Goal: Contribute content: Contribute content

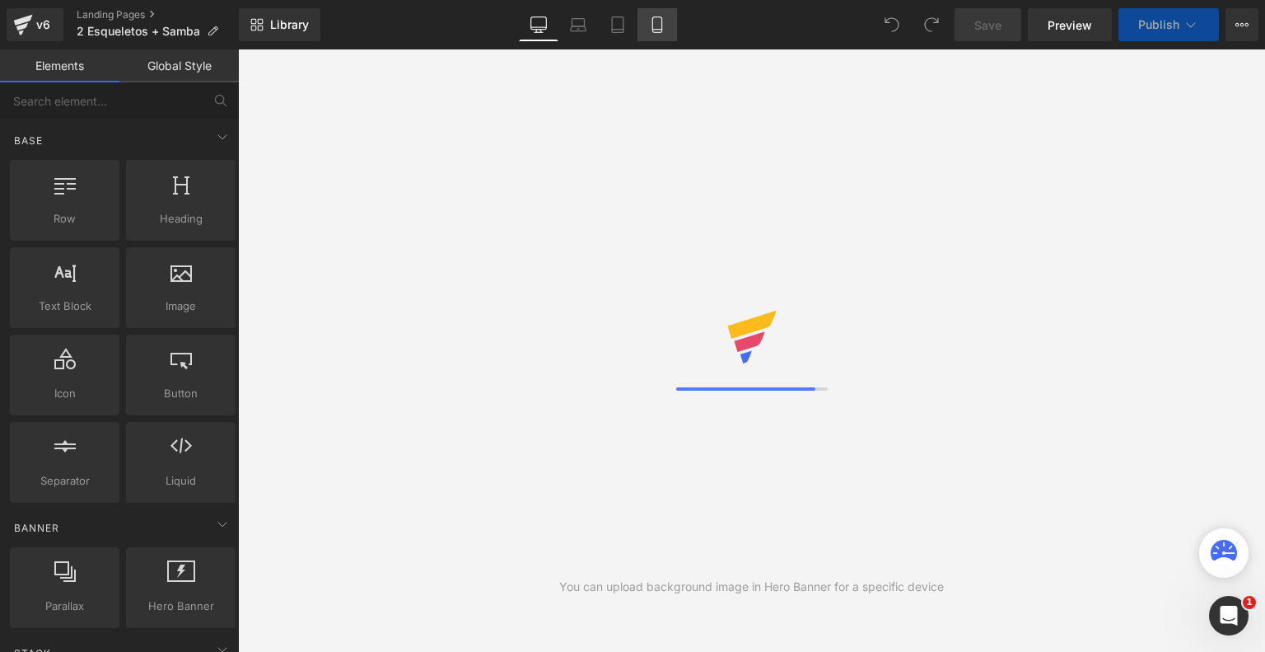
click at [659, 30] on icon at bounding box center [657, 24] width 16 height 16
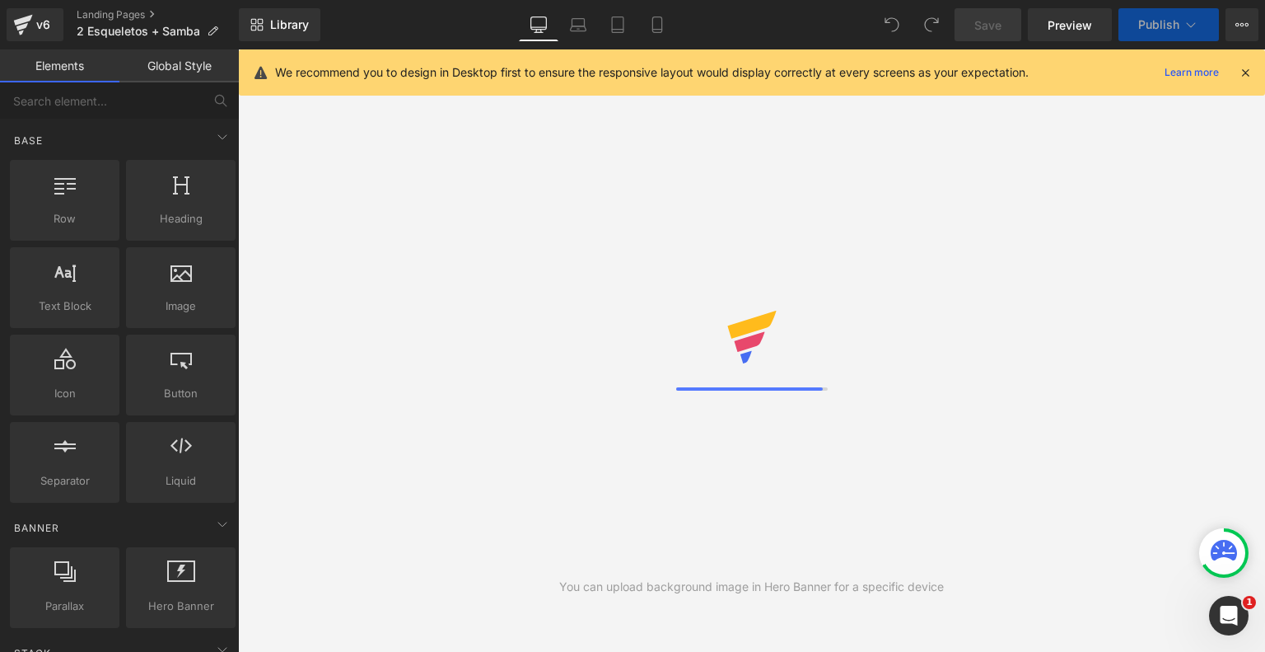
click at [1243, 71] on icon at bounding box center [1245, 72] width 15 height 15
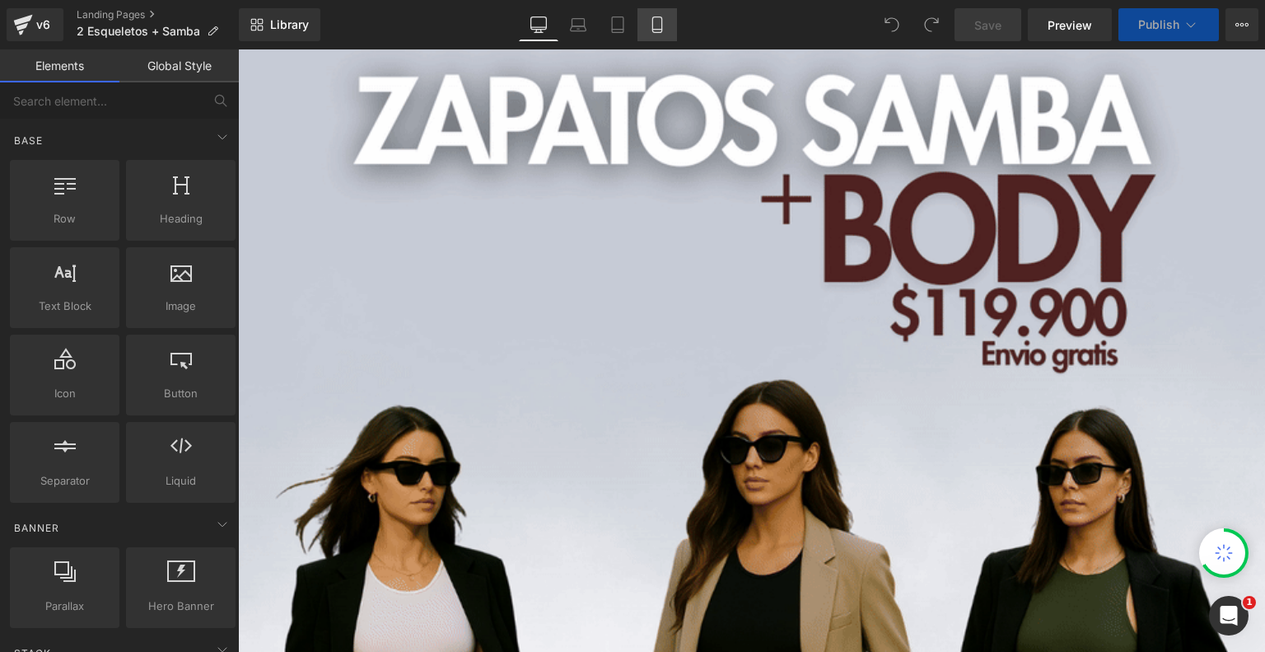
click at [662, 26] on icon at bounding box center [656, 25] width 9 height 16
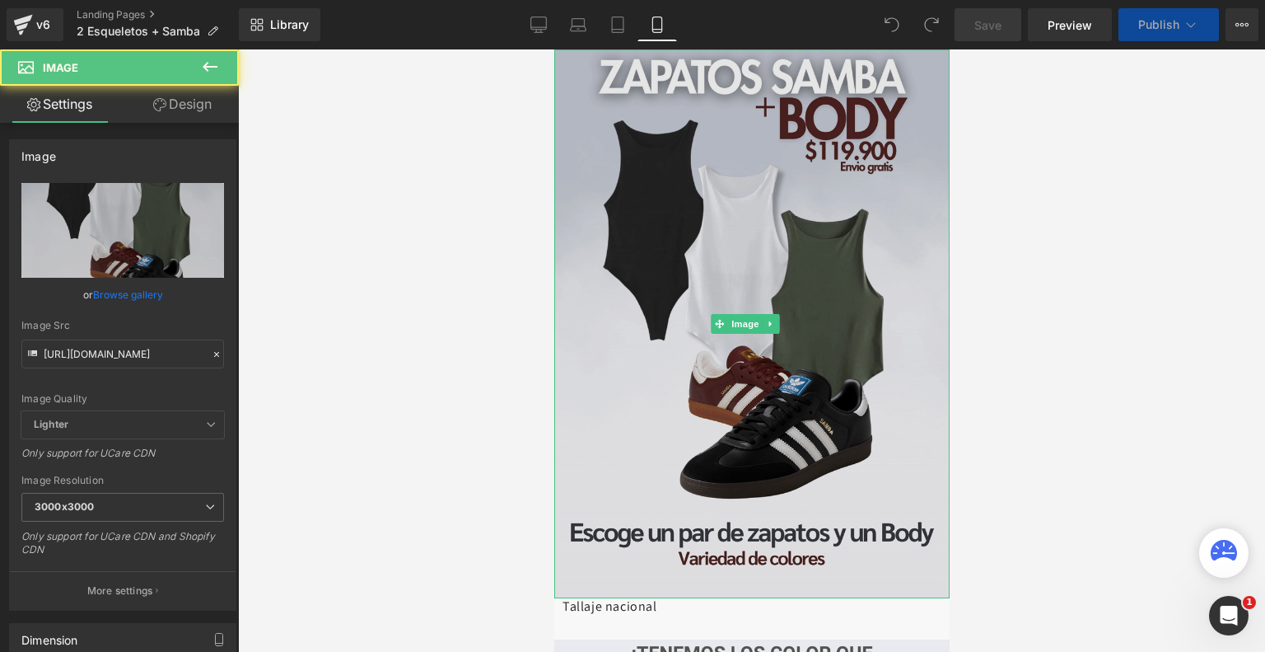
click at [767, 253] on img at bounding box center [751, 323] width 395 height 549
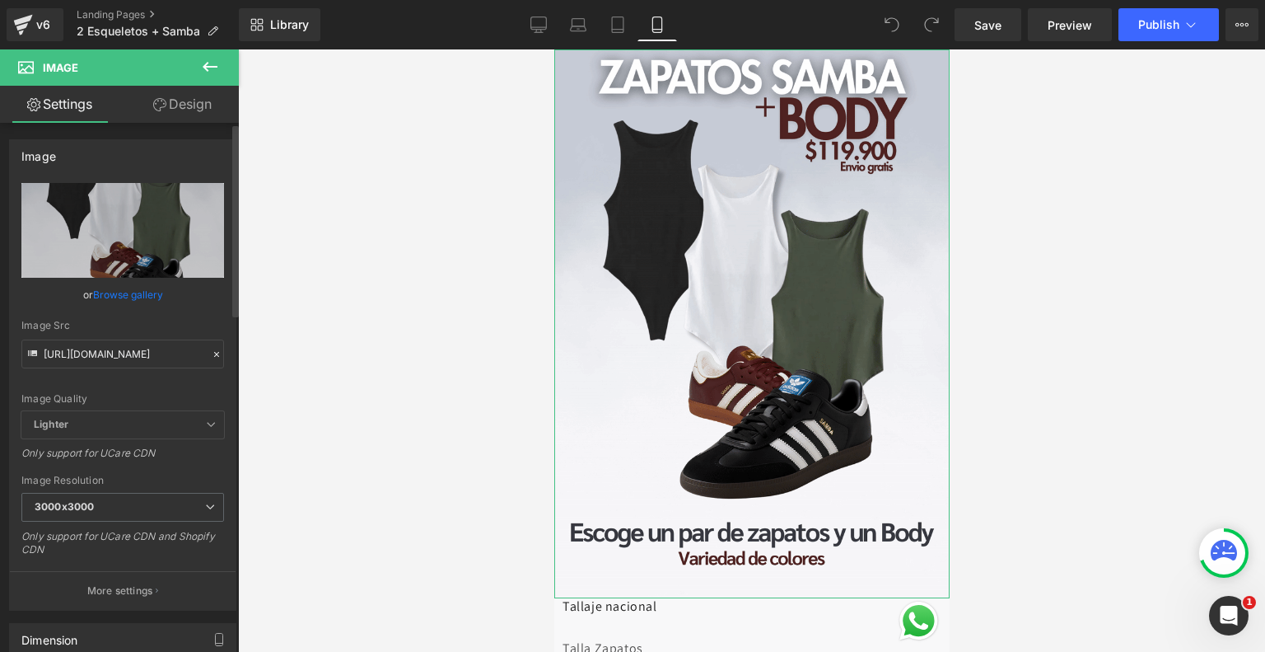
click at [132, 296] on link "Browse gallery" at bounding box center [128, 294] width 70 height 29
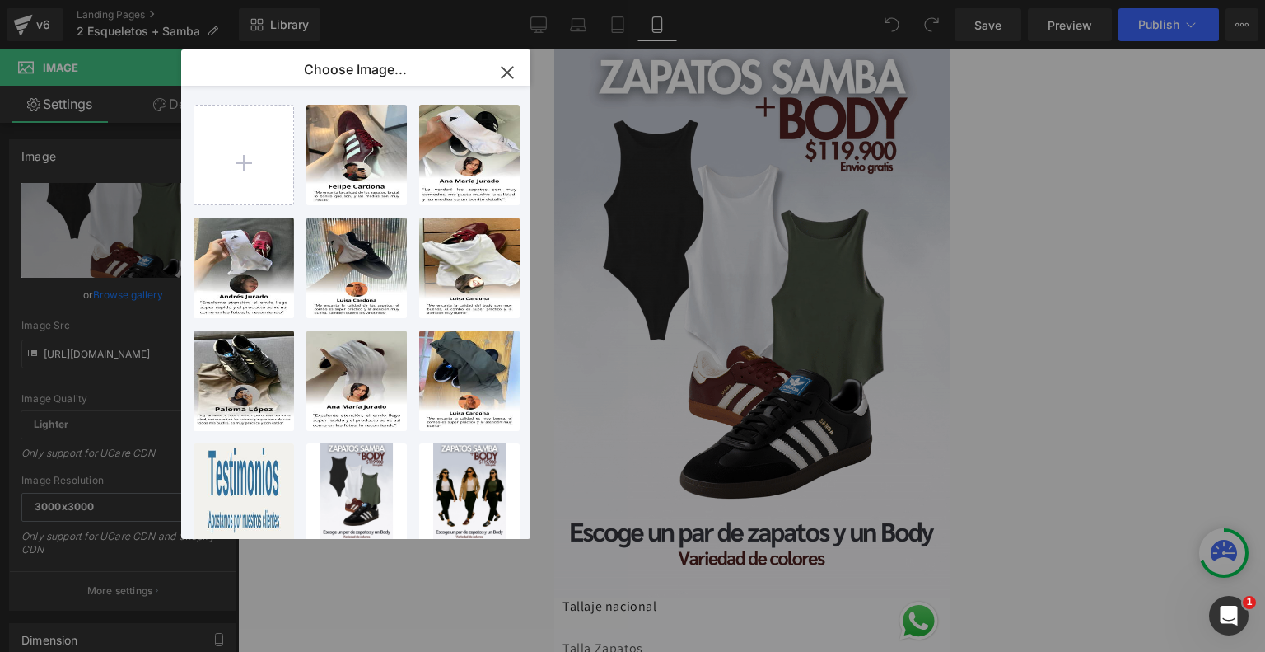
type input "C:\fakepath\1.png"
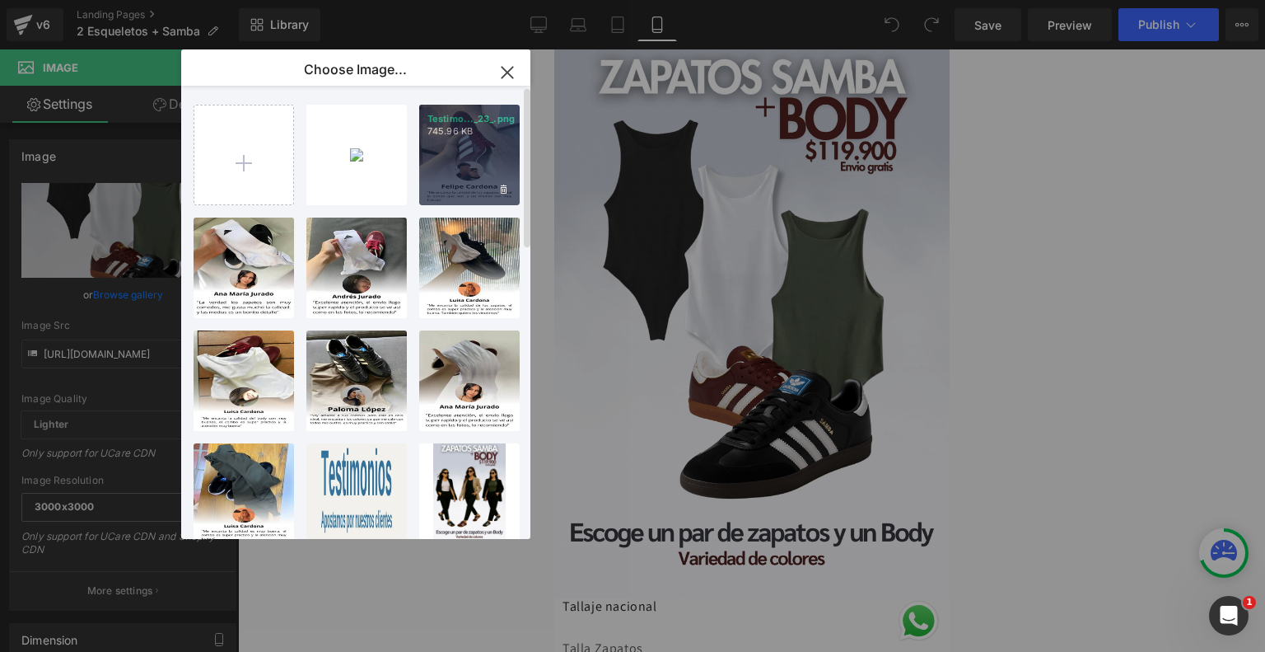
type input "C:\fakepath\ezgif-56f8422b62e8dd.gif"
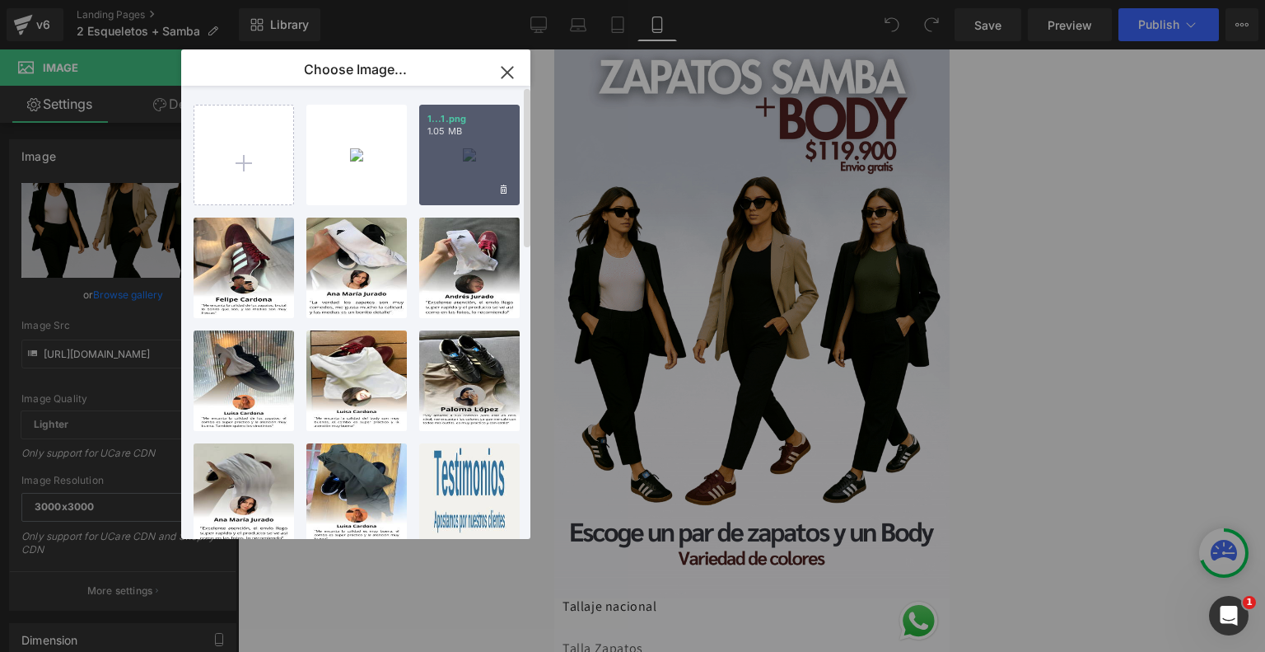
type input "C:\fakepath\6.png"
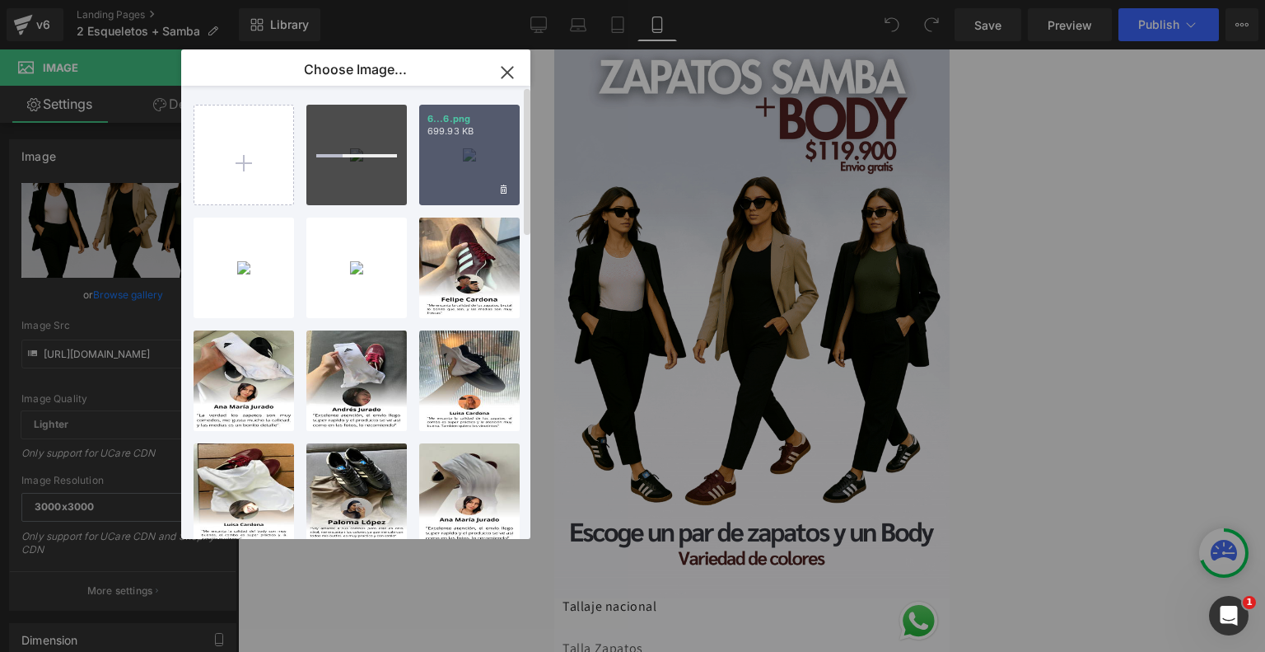
type input "C:\fakepath\8.png"
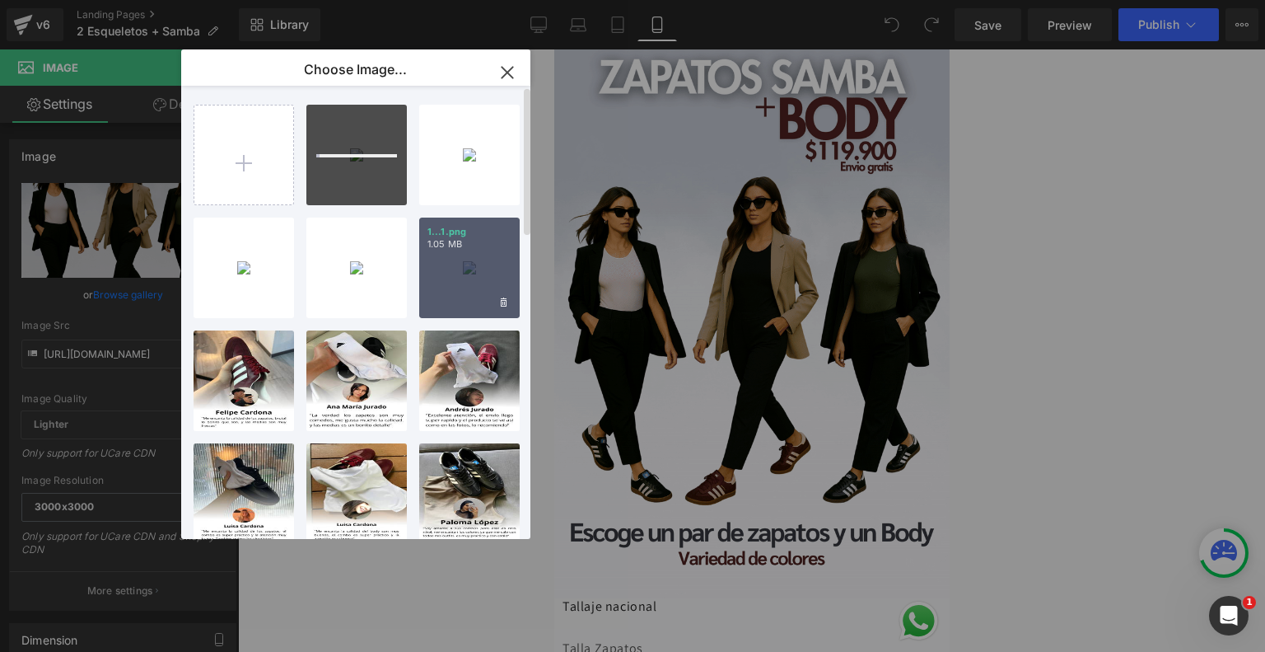
type input "C:\fakepath\9.png"
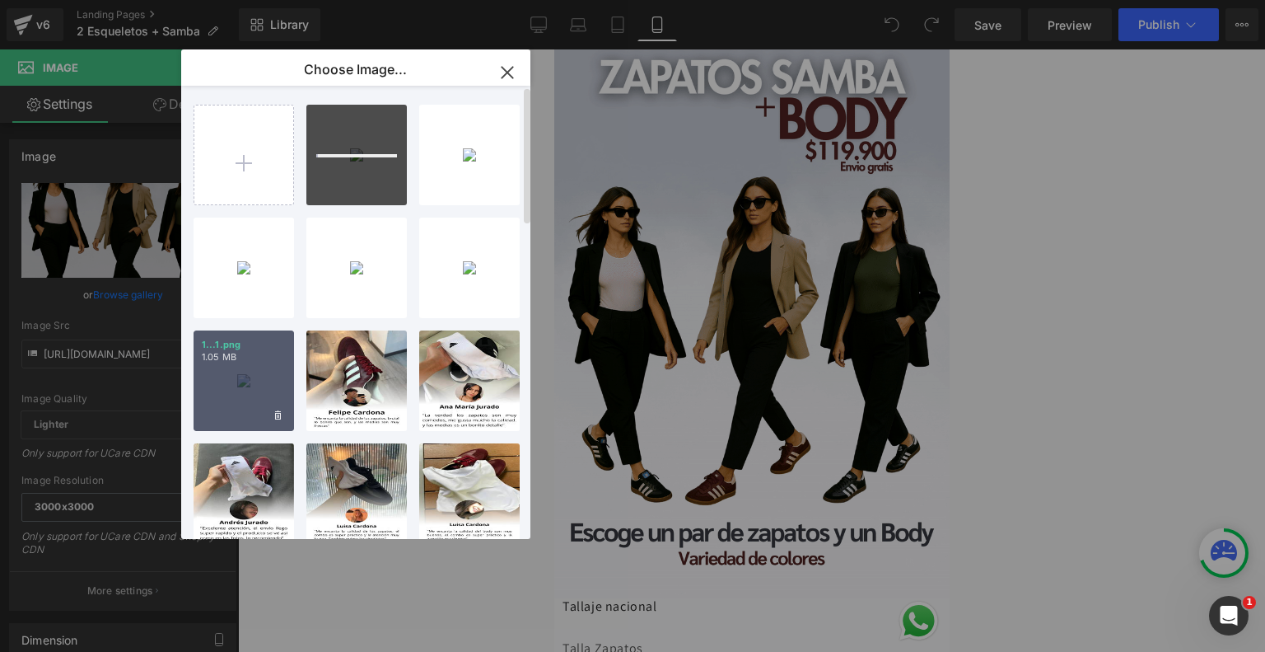
click at [264, 377] on div "1...1.png 1.05 MB" at bounding box center [244, 380] width 101 height 101
type input "[URL][DOMAIN_NAME]"
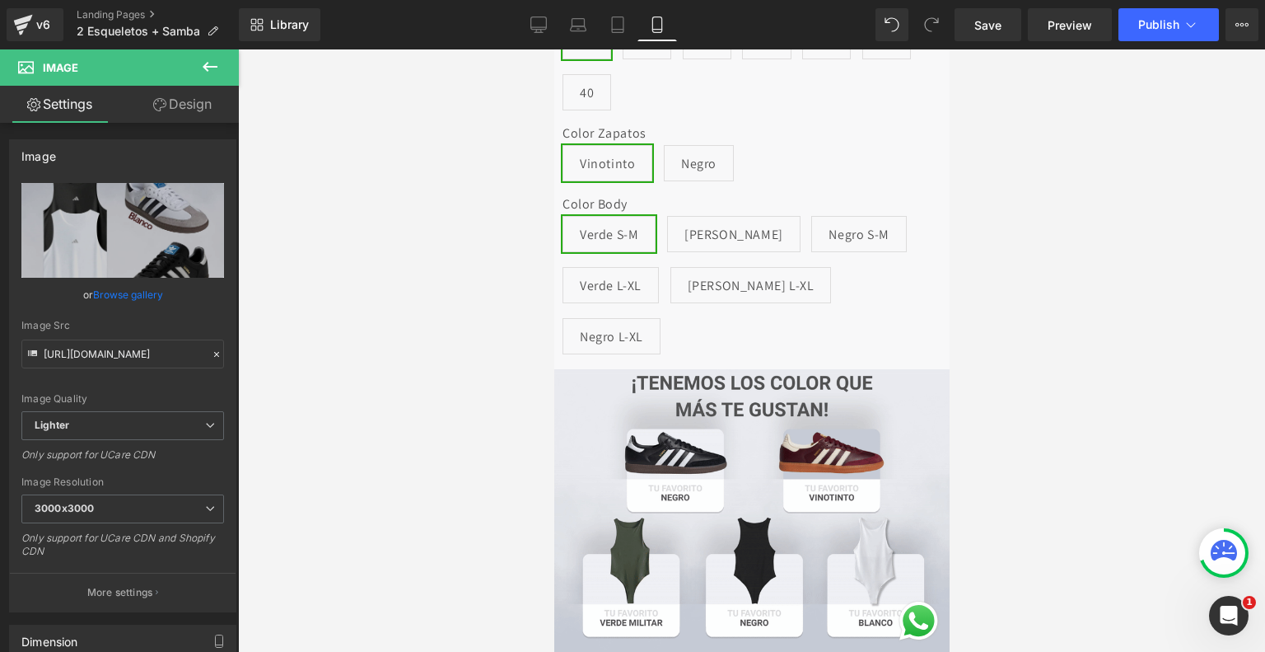
scroll to position [725, 0]
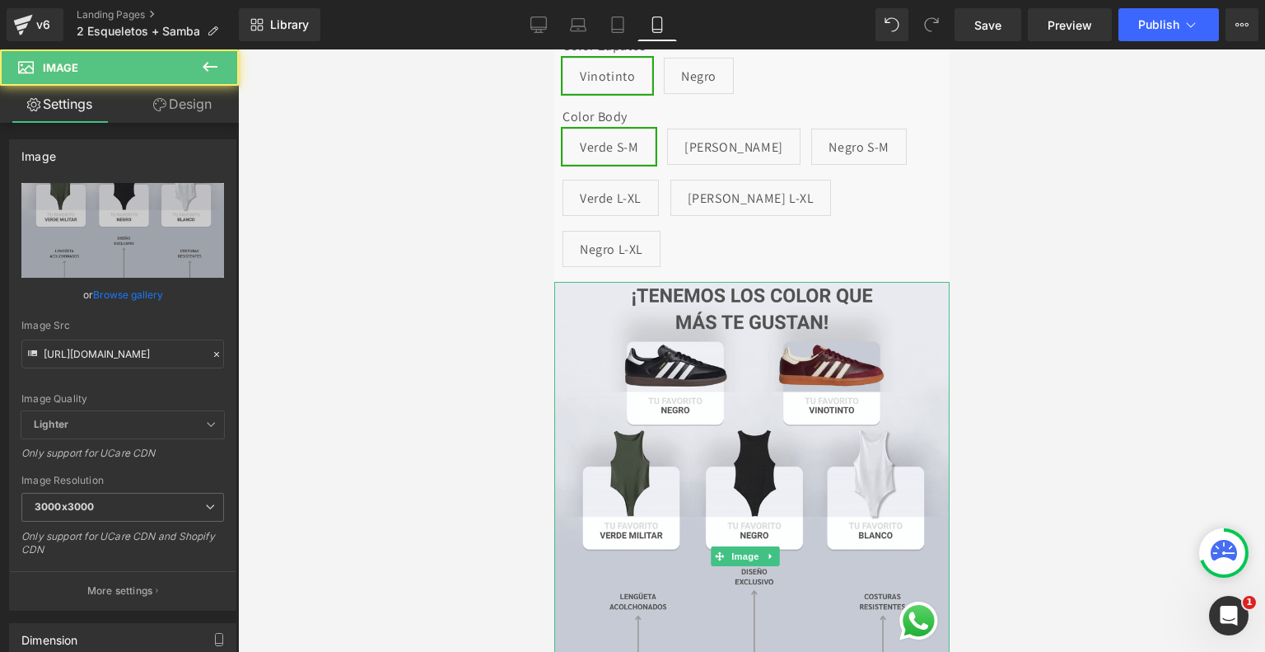
click at [688, 343] on img at bounding box center [751, 556] width 395 height 549
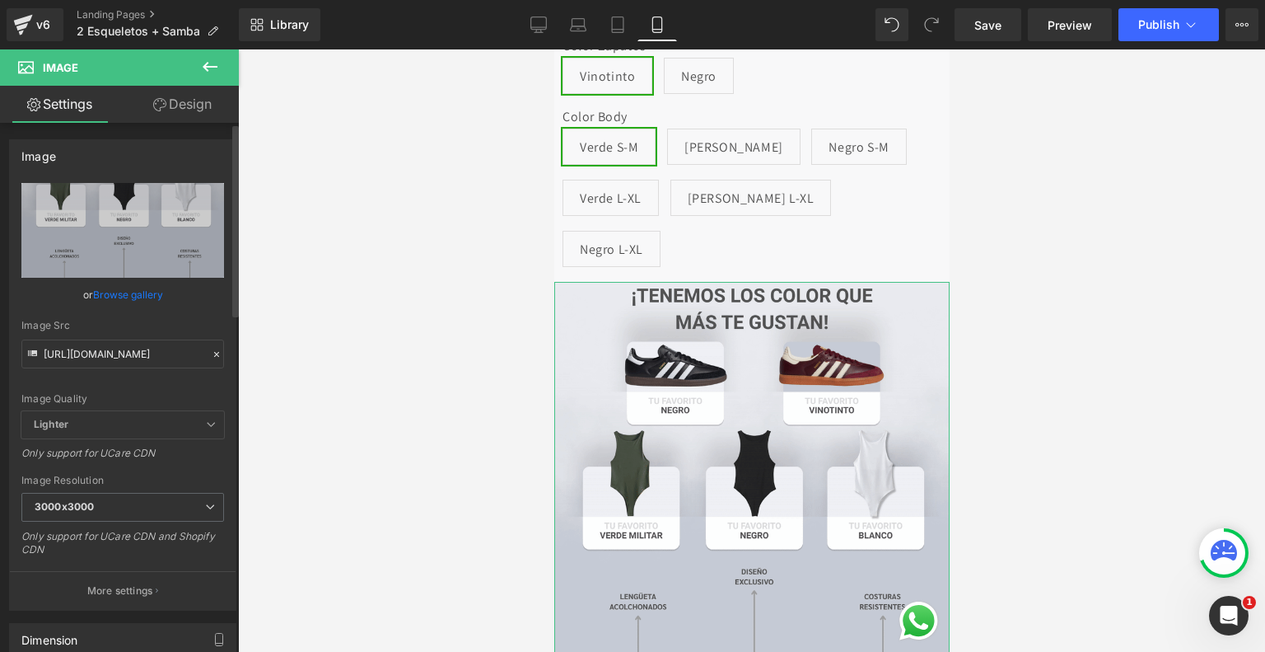
click at [124, 297] on link "Browse gallery" at bounding box center [128, 294] width 70 height 29
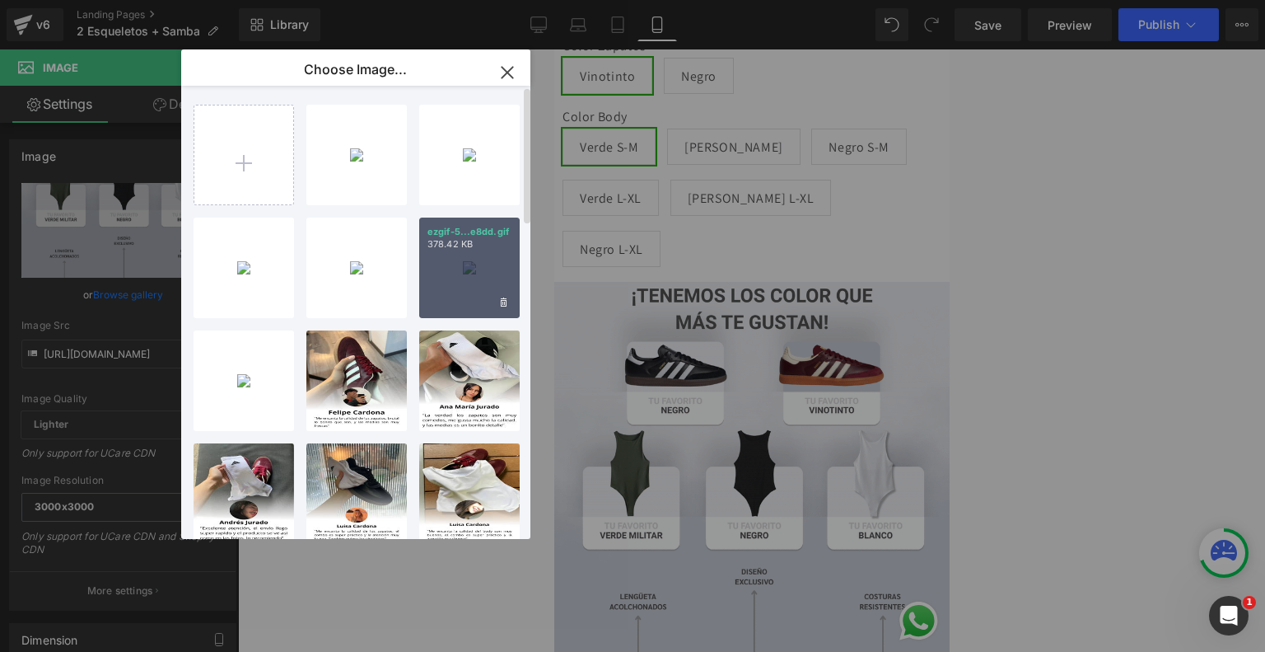
click at [482, 267] on div "ezgif-5...e8dd.gif 378.42 KB" at bounding box center [469, 267] width 101 height 101
type input "[URL][DOMAIN_NAME]"
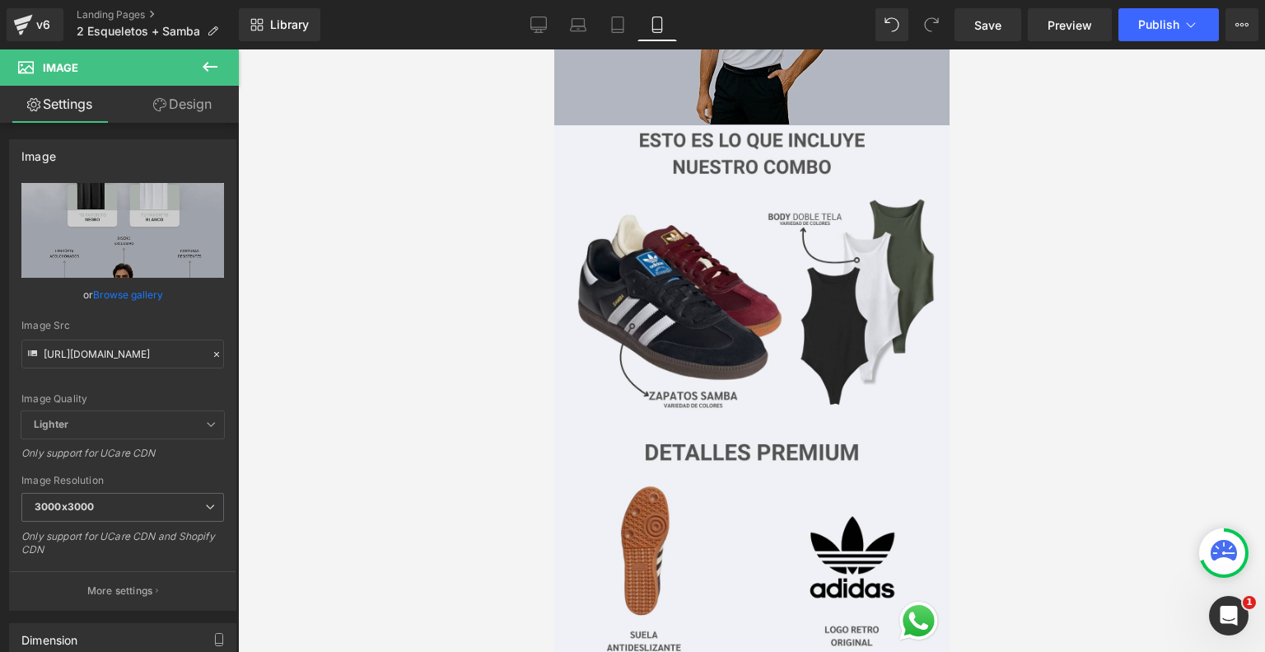
scroll to position [1434, 0]
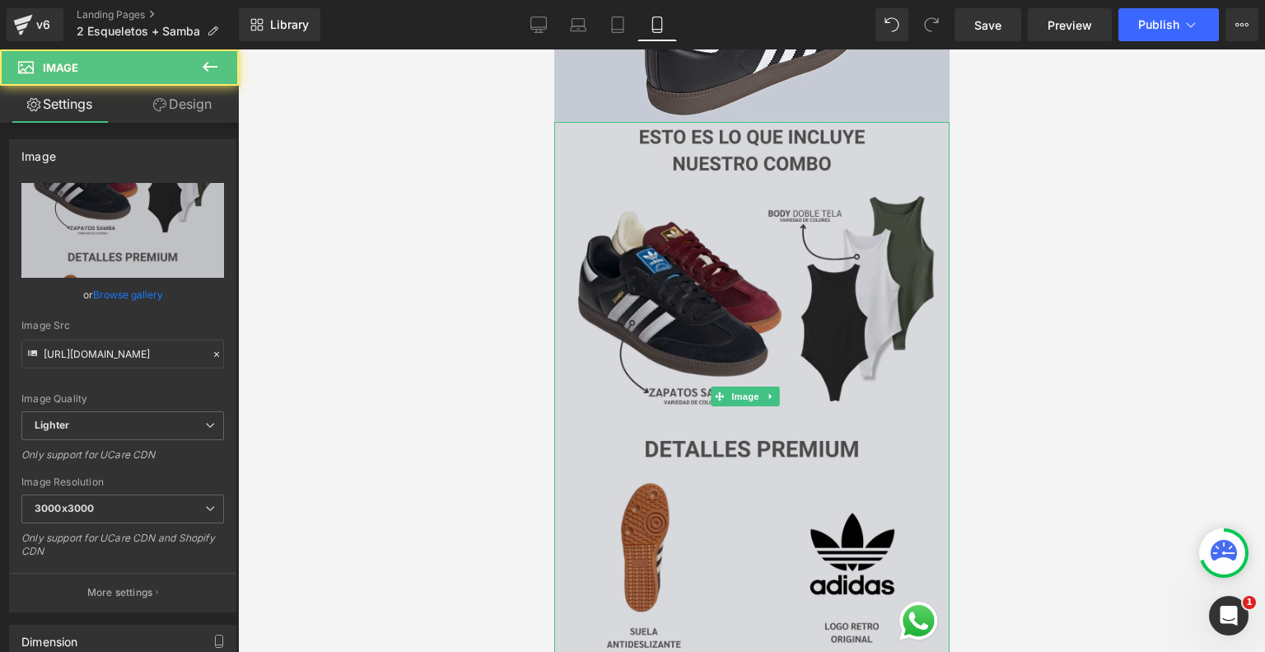
click at [736, 296] on div "Image" at bounding box center [751, 397] width 395 height 550
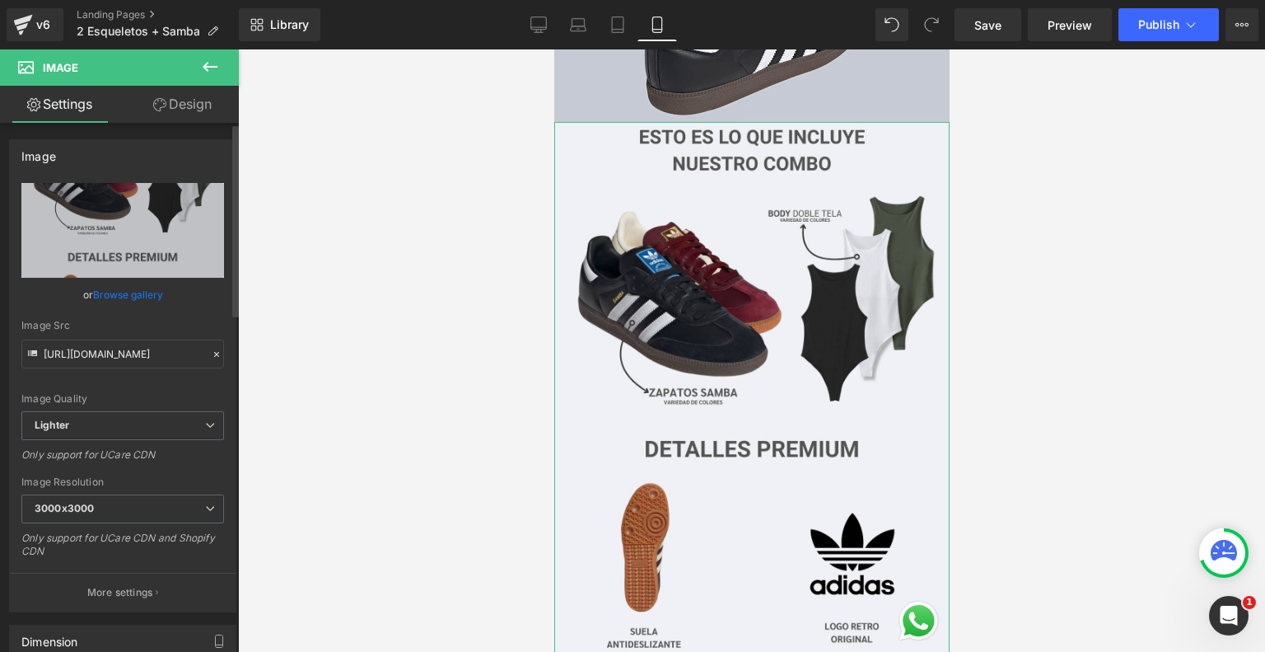
click at [142, 302] on link "Browse gallery" at bounding box center [128, 294] width 70 height 29
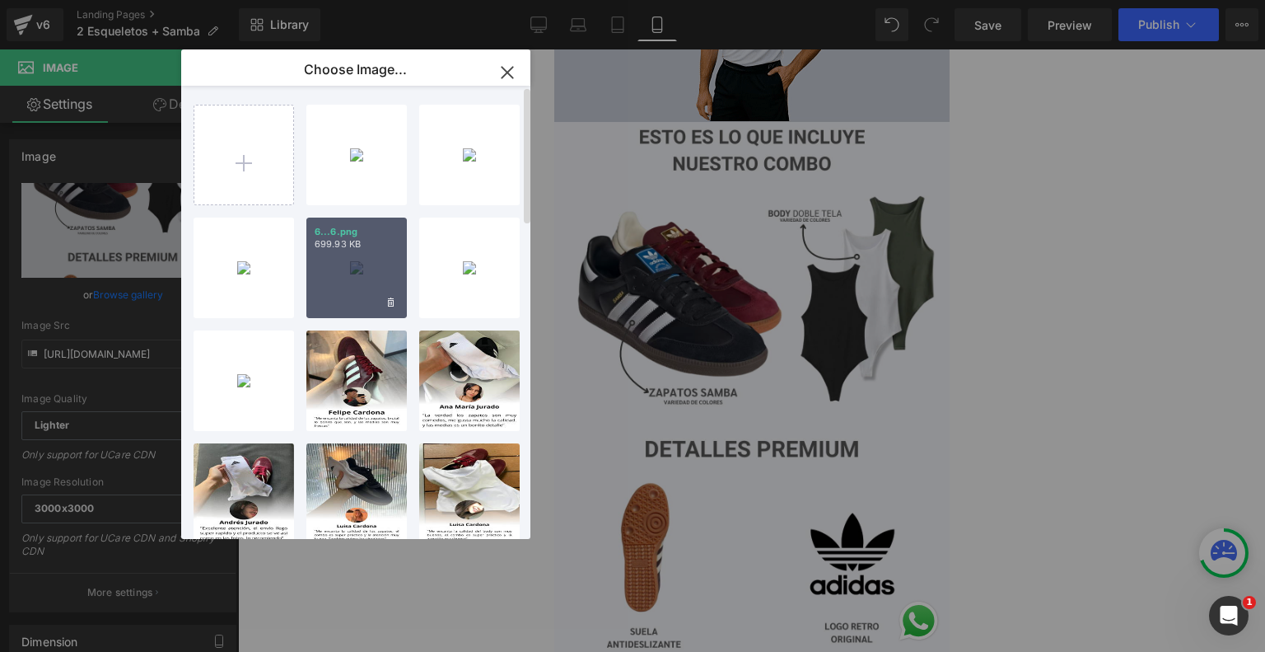
click at [342, 258] on div "6...6.png 699.93 KB" at bounding box center [356, 267] width 101 height 101
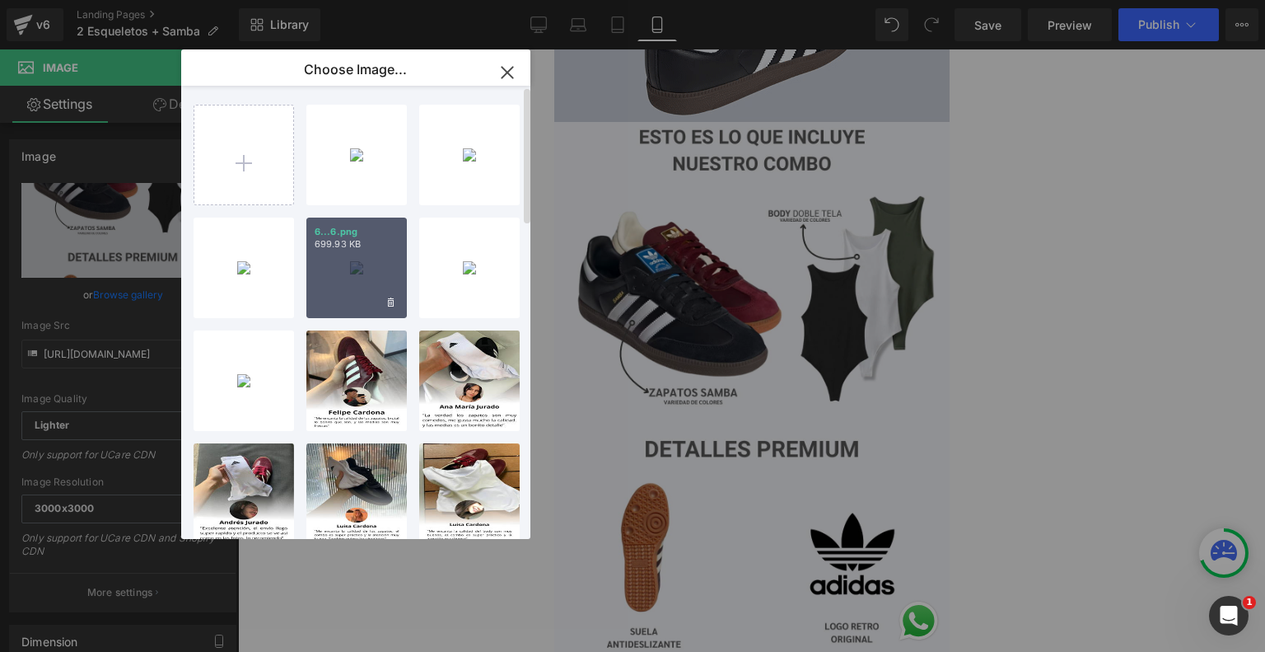
type input "[URL][DOMAIN_NAME]"
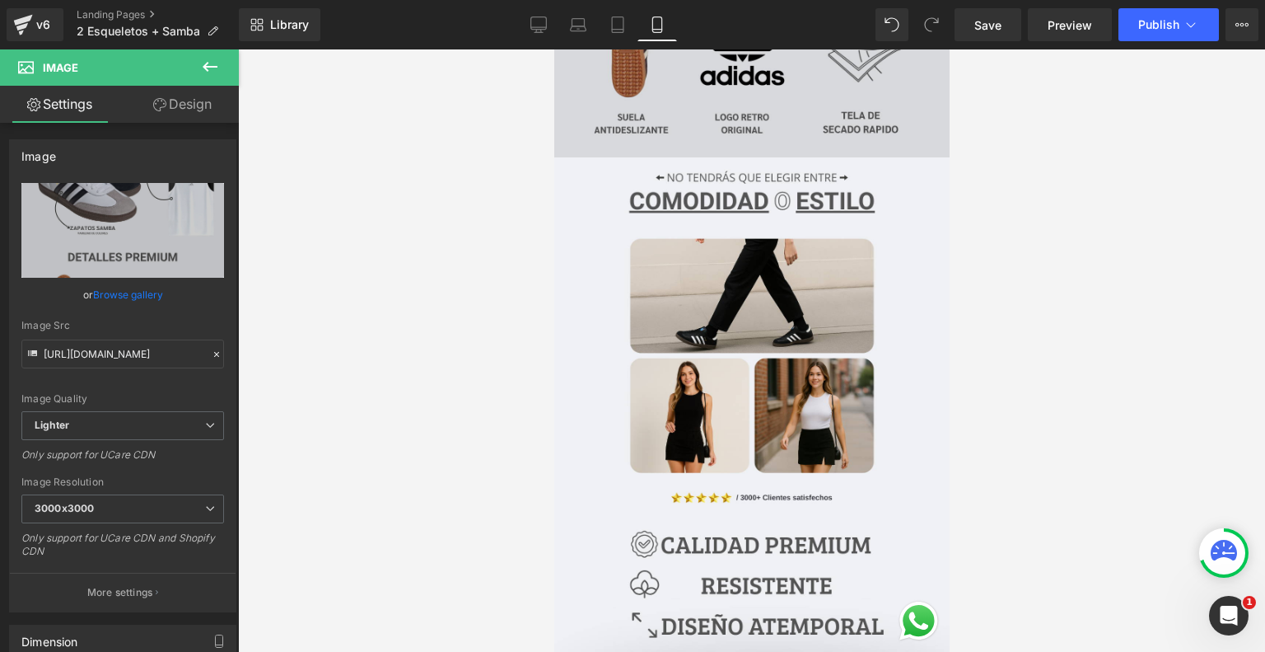
scroll to position [1951, 0]
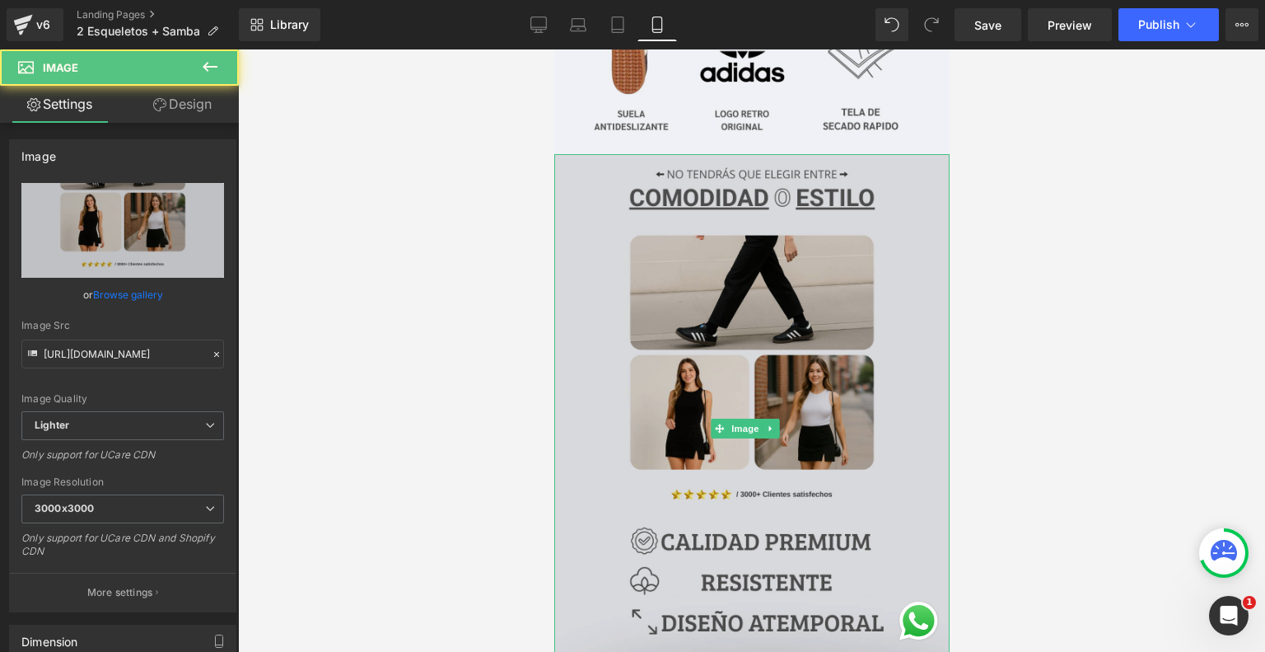
click at [755, 298] on img at bounding box center [751, 429] width 395 height 550
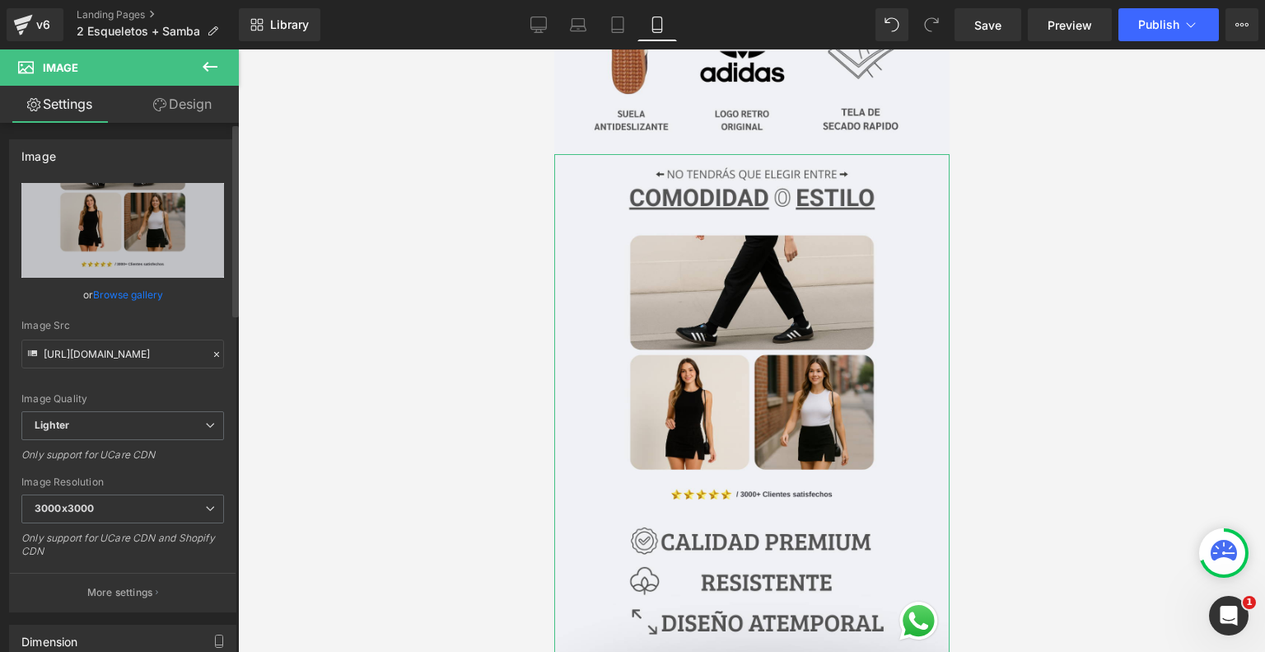
click at [135, 299] on link "Browse gallery" at bounding box center [128, 294] width 70 height 29
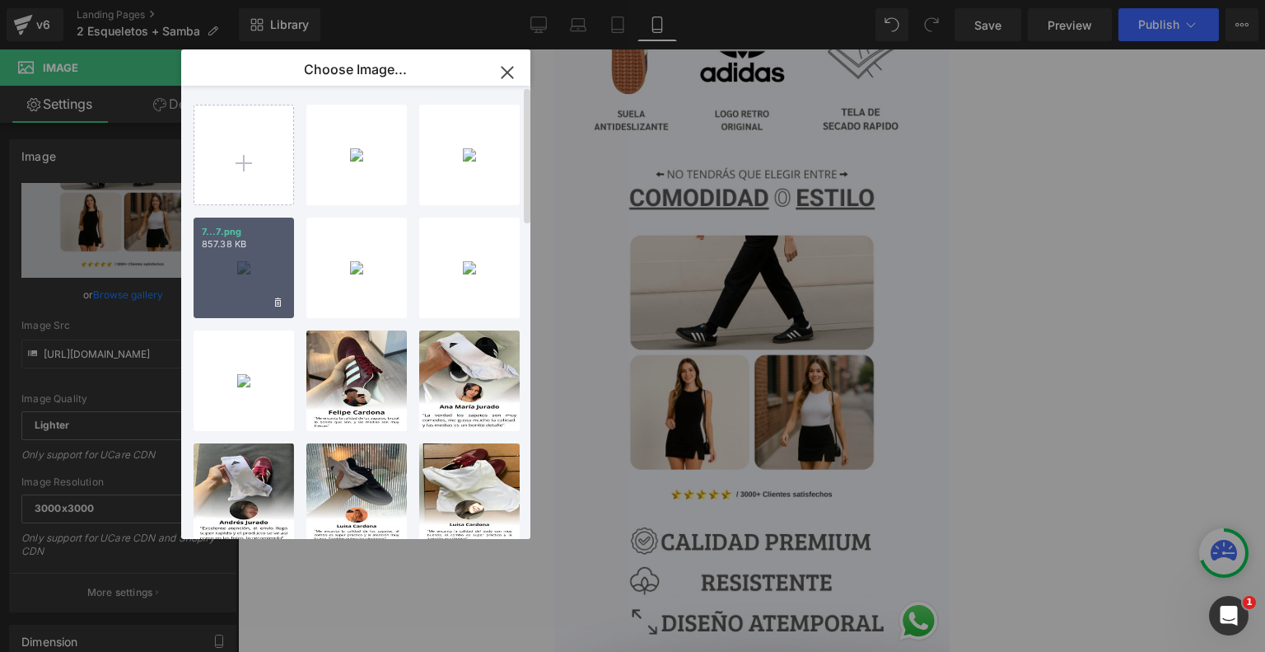
click at [214, 256] on div "7...7.png 857.38 KB" at bounding box center [244, 267] width 101 height 101
type input "[URL][DOMAIN_NAME]"
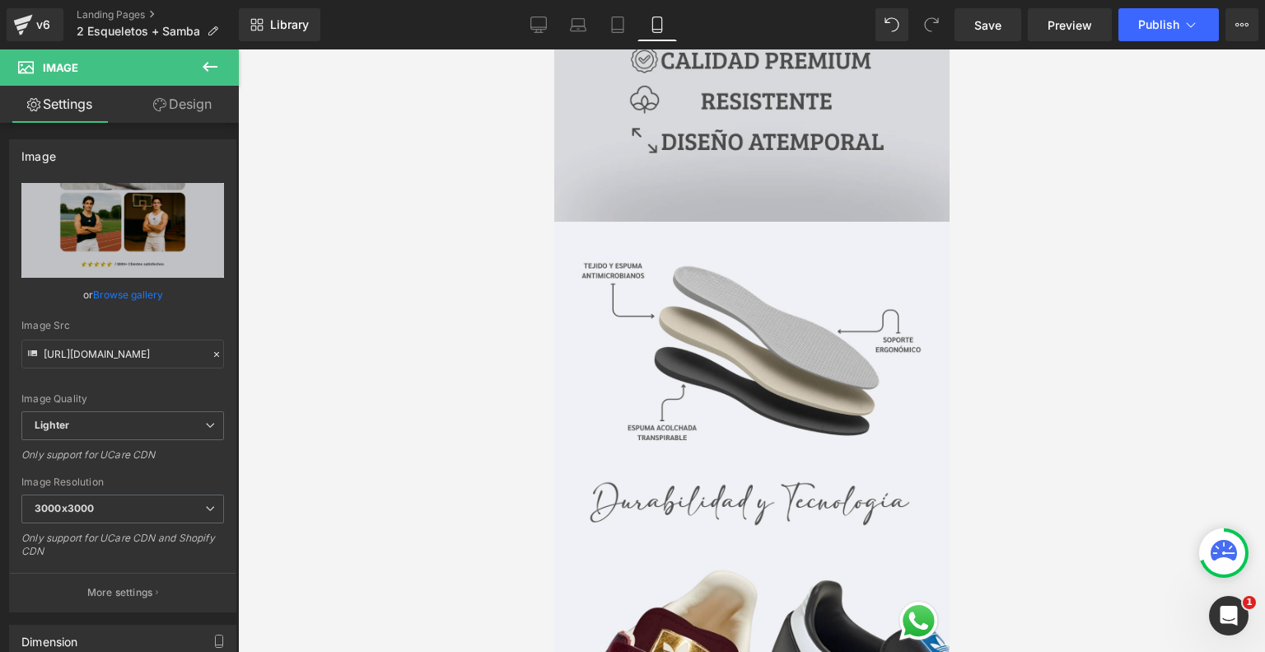
scroll to position [2430, 0]
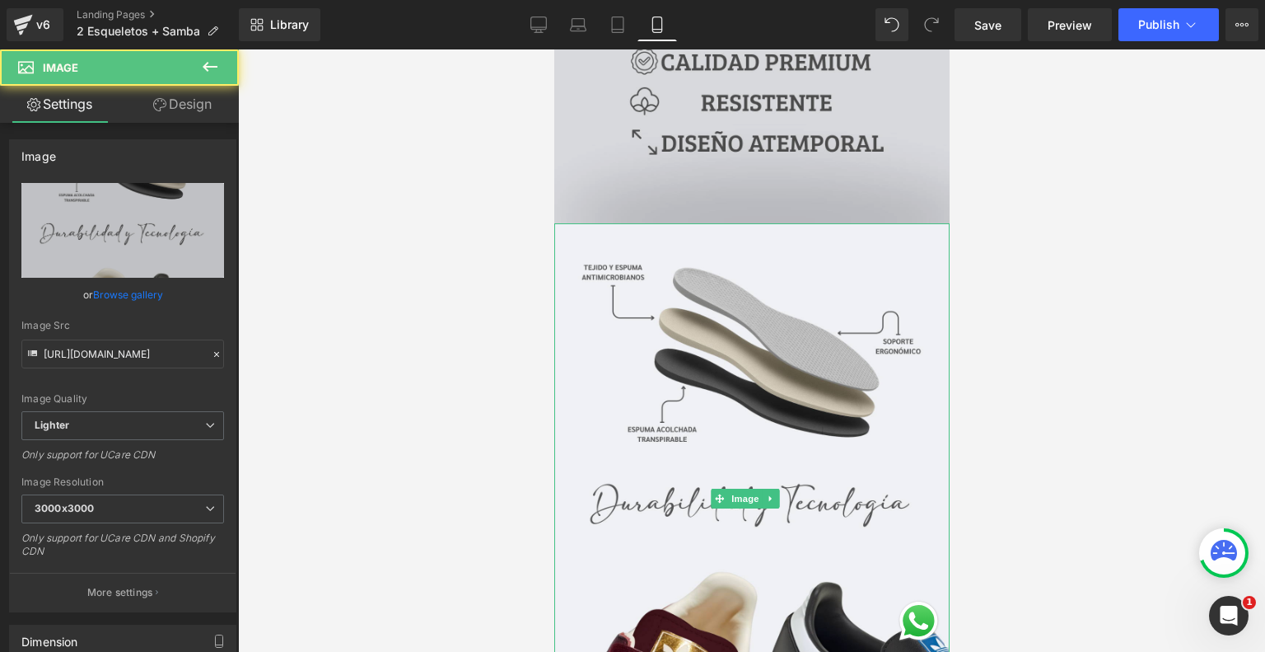
click at [708, 361] on img at bounding box center [751, 498] width 395 height 550
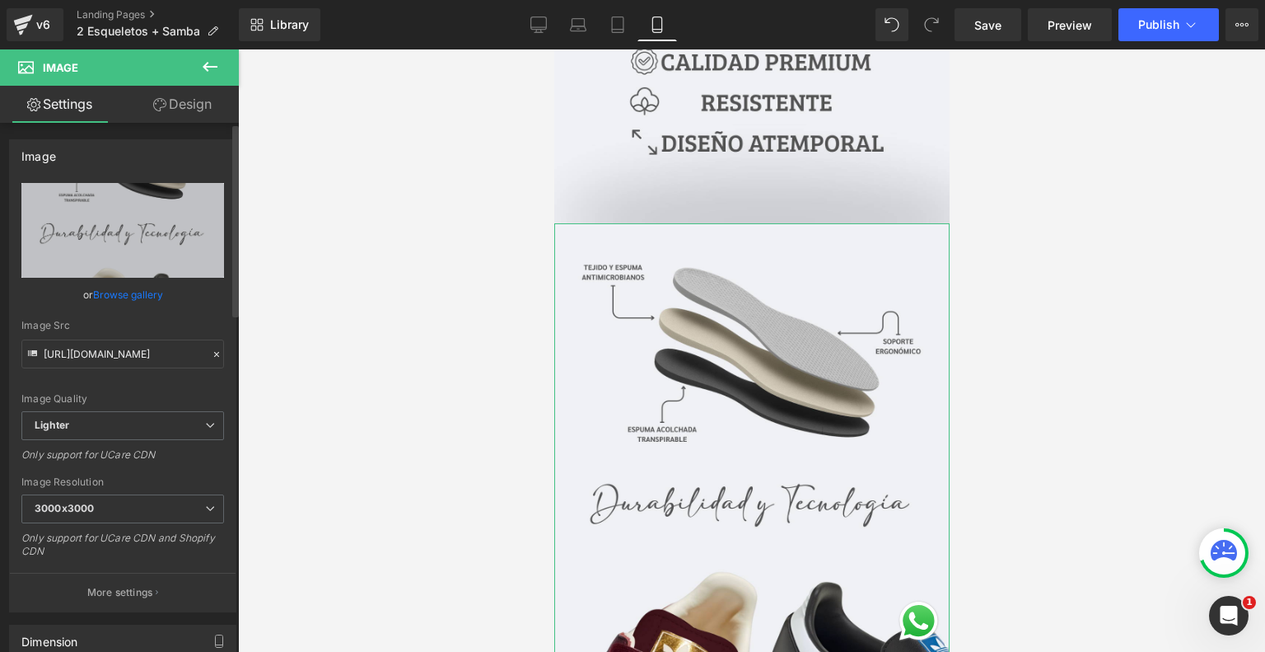
click at [145, 283] on link "Browse gallery" at bounding box center [128, 294] width 70 height 29
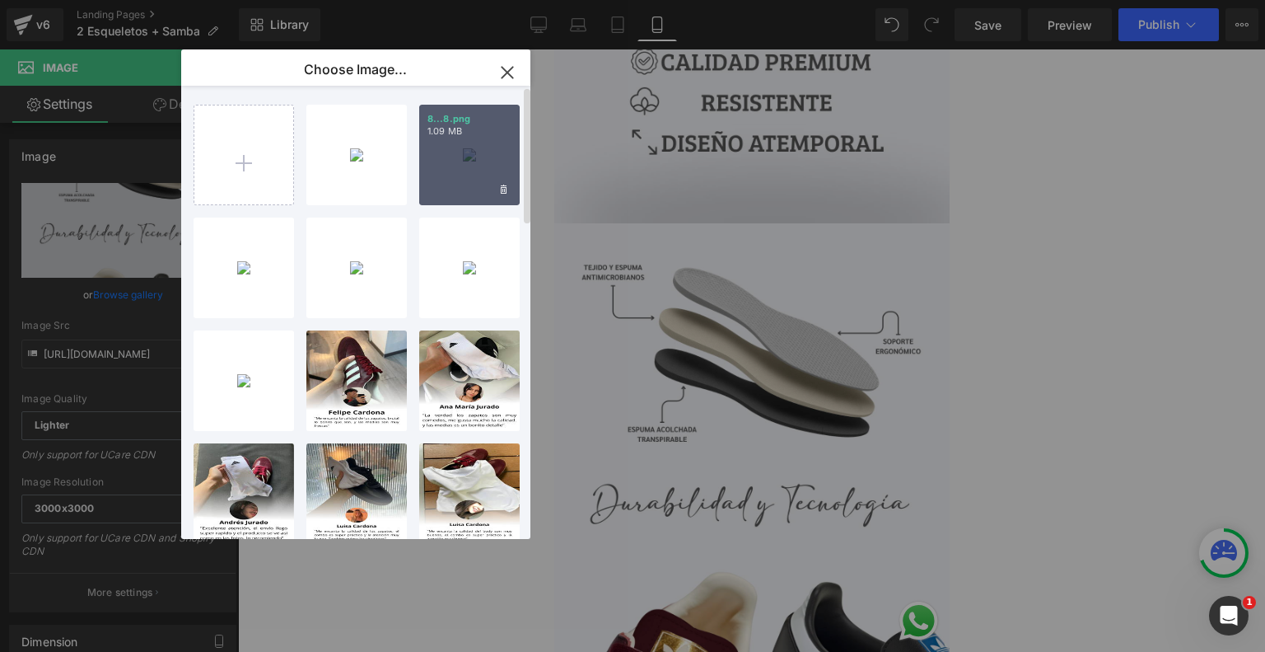
click at [461, 157] on div "8...8.png 1.09 MB" at bounding box center [469, 155] width 101 height 101
type input "[URL][DOMAIN_NAME]"
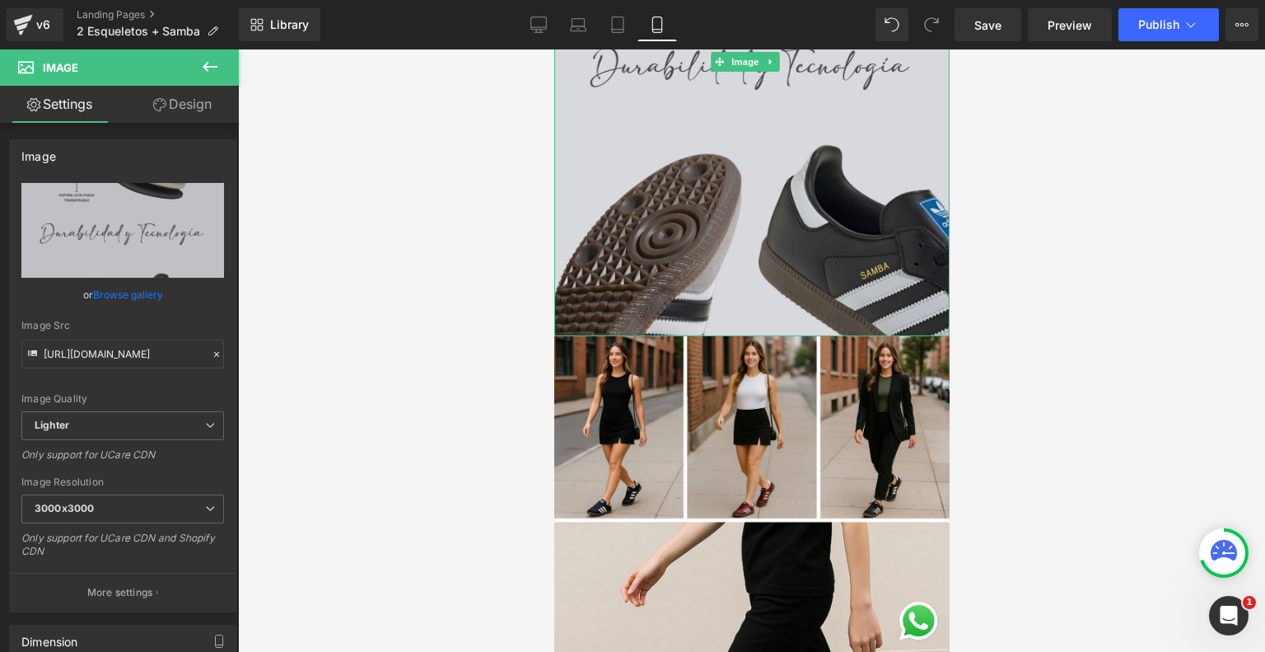
scroll to position [2869, 0]
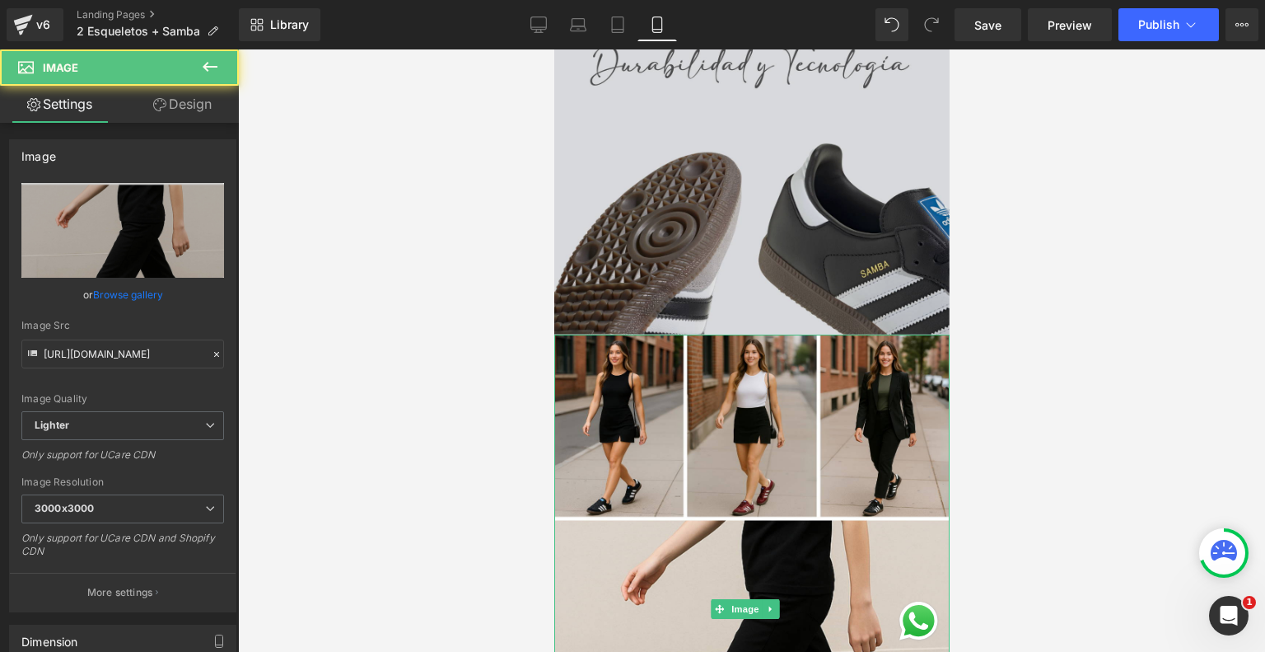
click at [759, 402] on img at bounding box center [751, 609] width 395 height 550
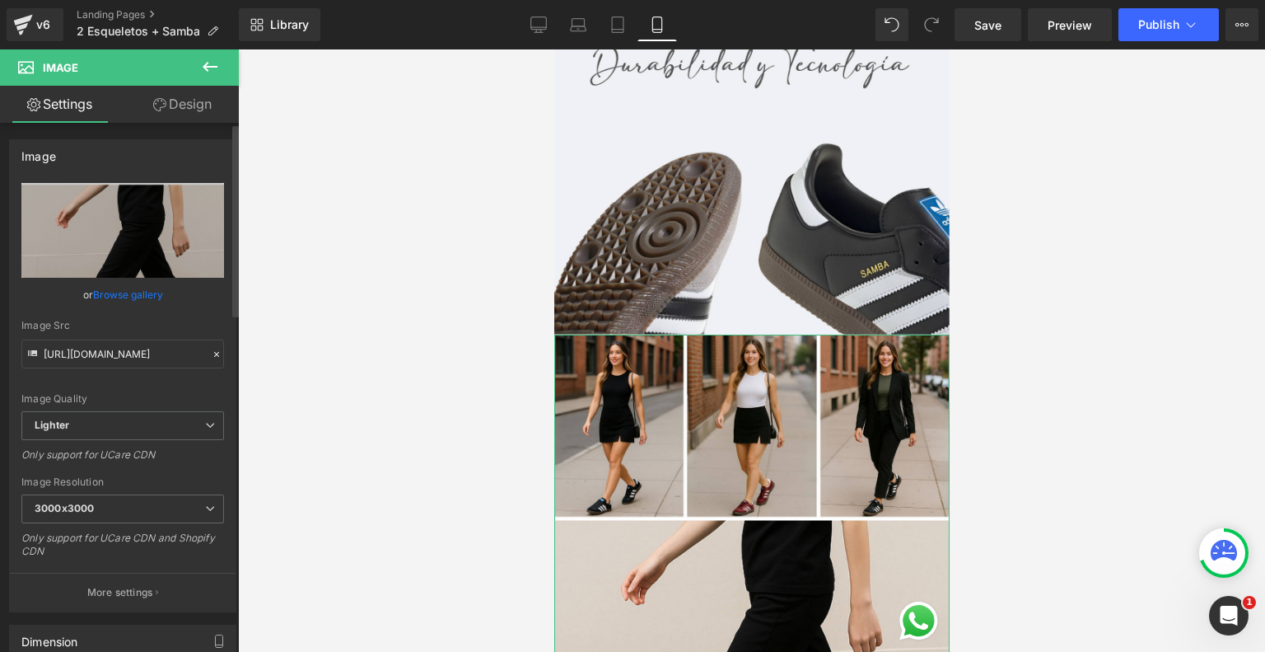
click at [142, 287] on link "Browse gallery" at bounding box center [128, 294] width 70 height 29
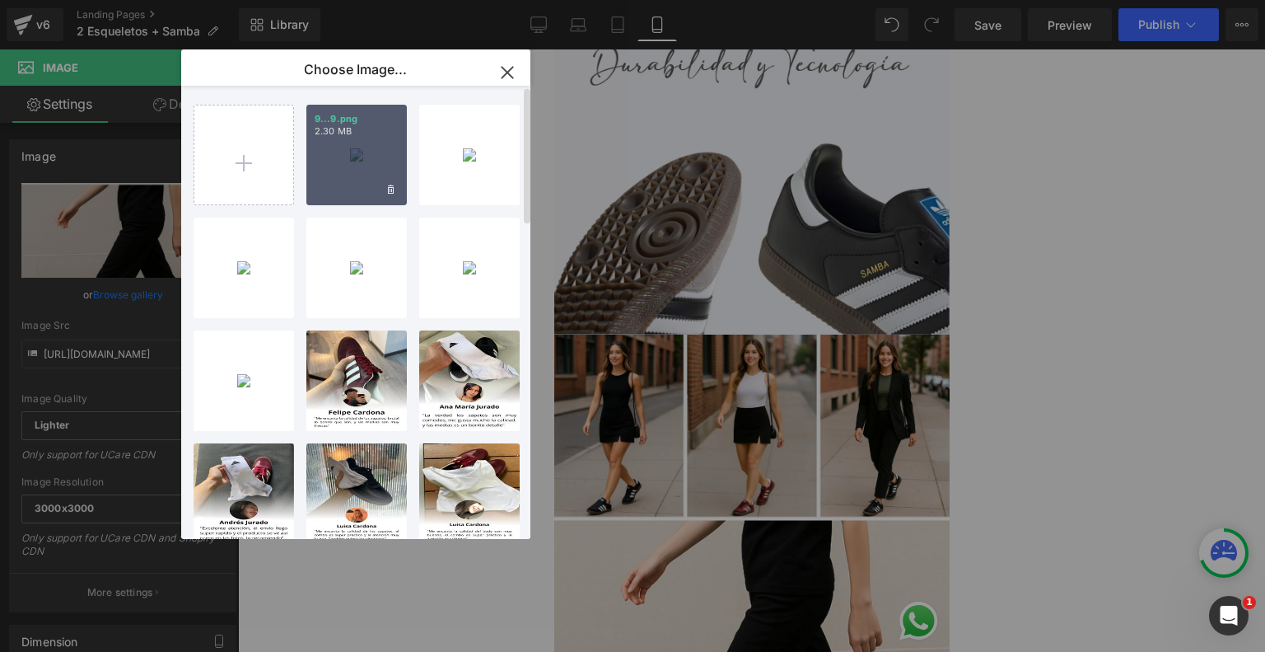
click at [329, 161] on div "9...9.png 2.30 MB" at bounding box center [356, 155] width 101 height 101
type input "[URL][DOMAIN_NAME]"
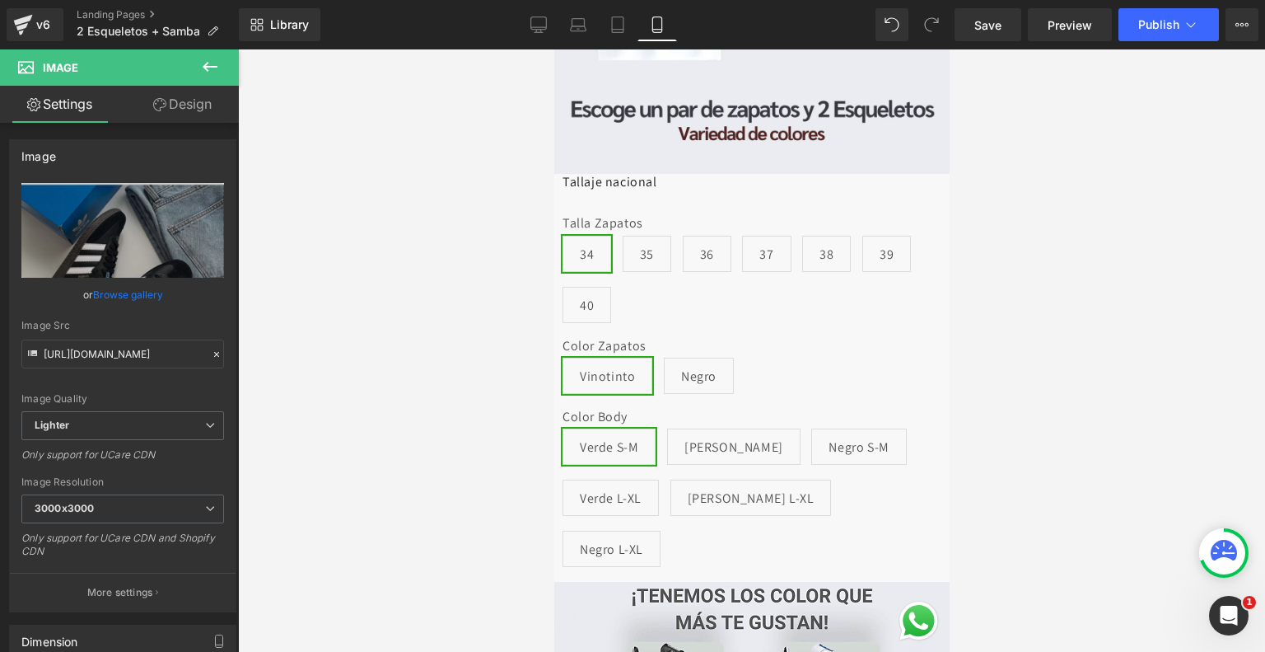
scroll to position [433, 0]
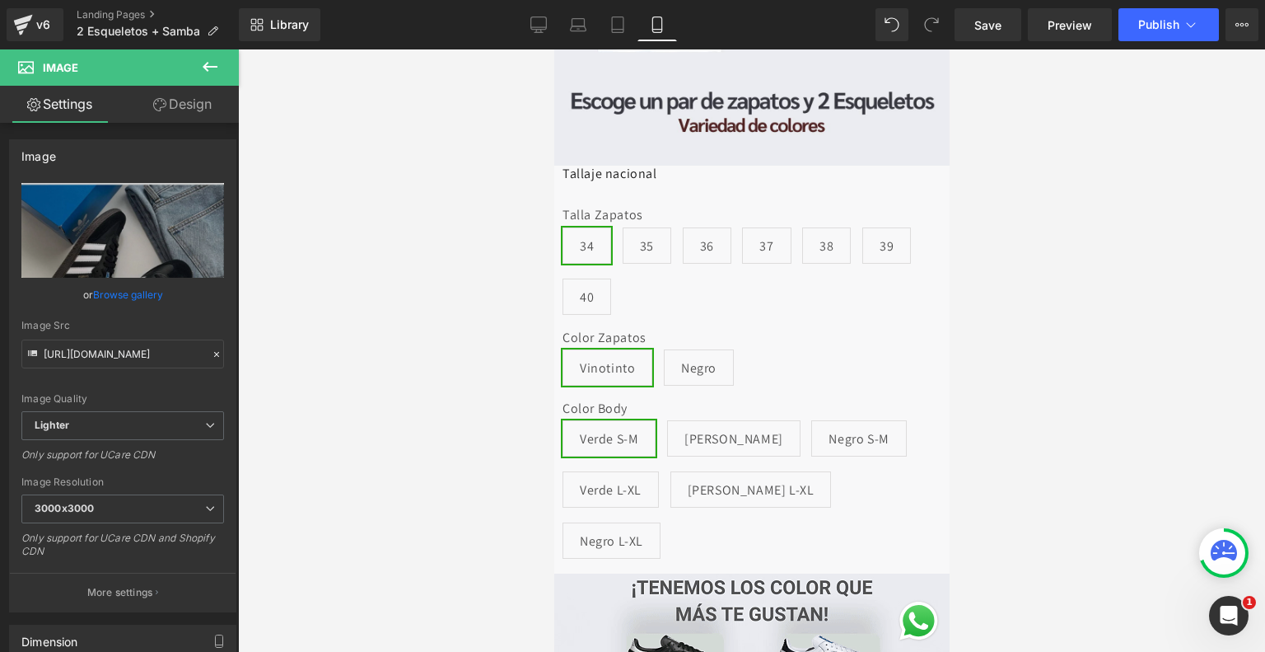
click at [774, 279] on div "Talla Zapatos 34 35 36 37 38 39 40" at bounding box center [751, 268] width 379 height 122
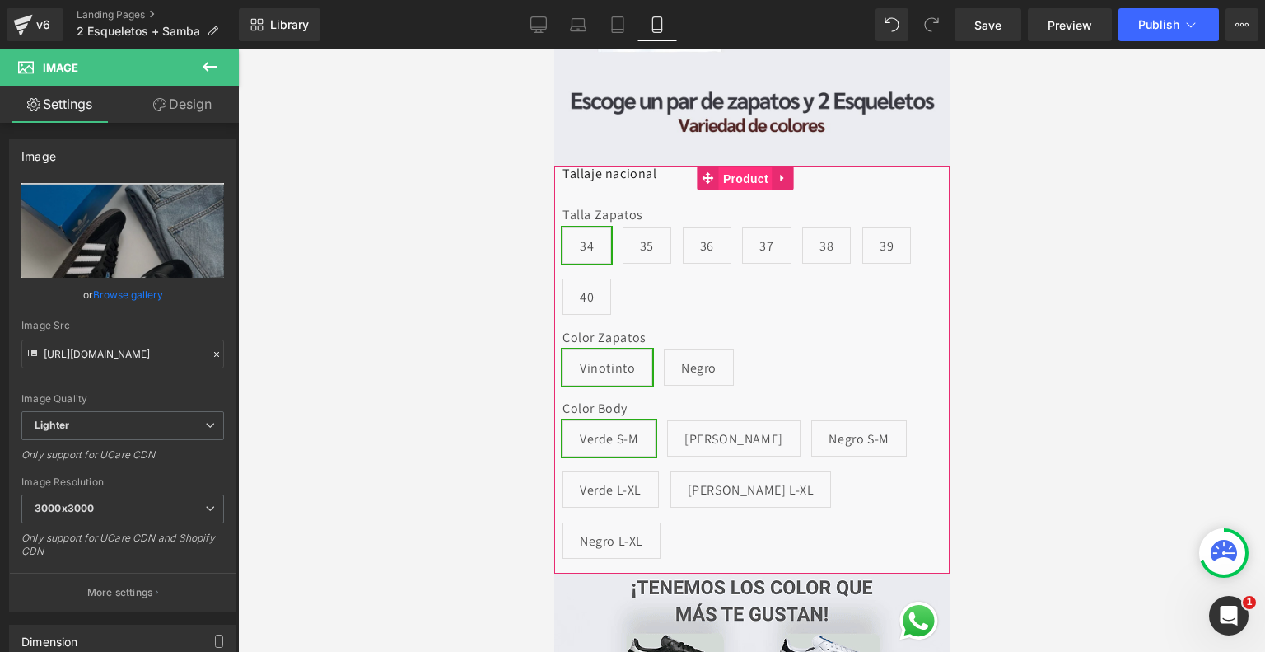
click at [726, 170] on span "Product" at bounding box center [745, 178] width 54 height 25
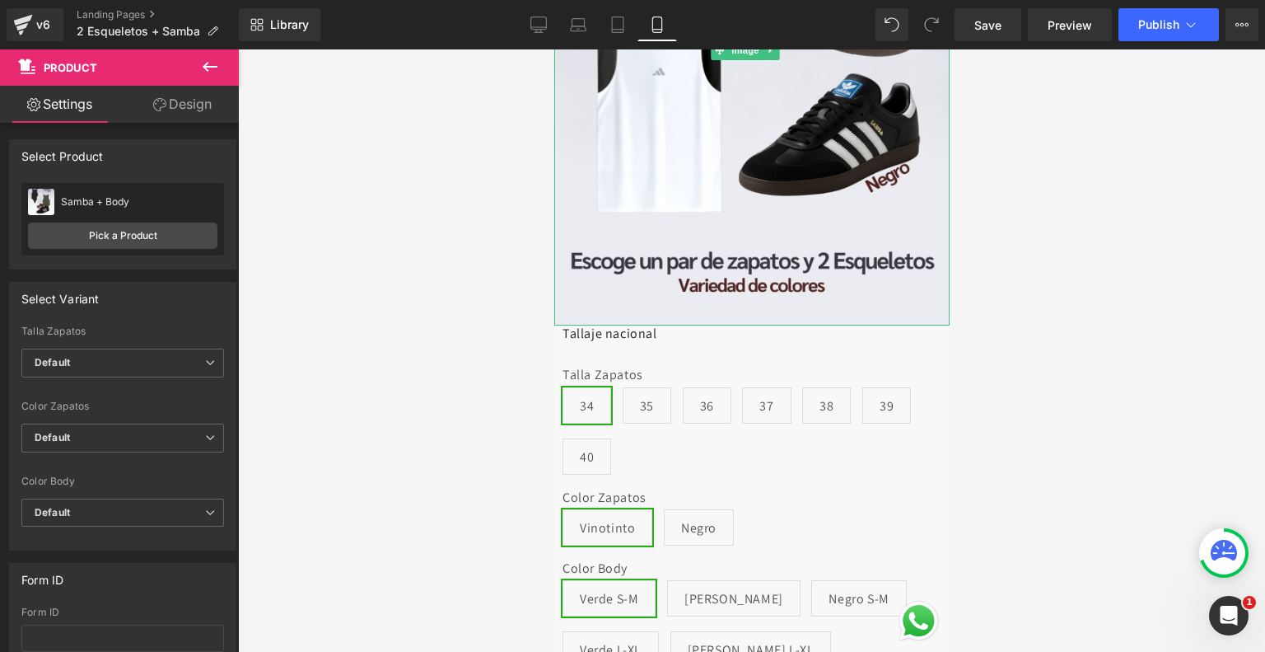
scroll to position [275, 0]
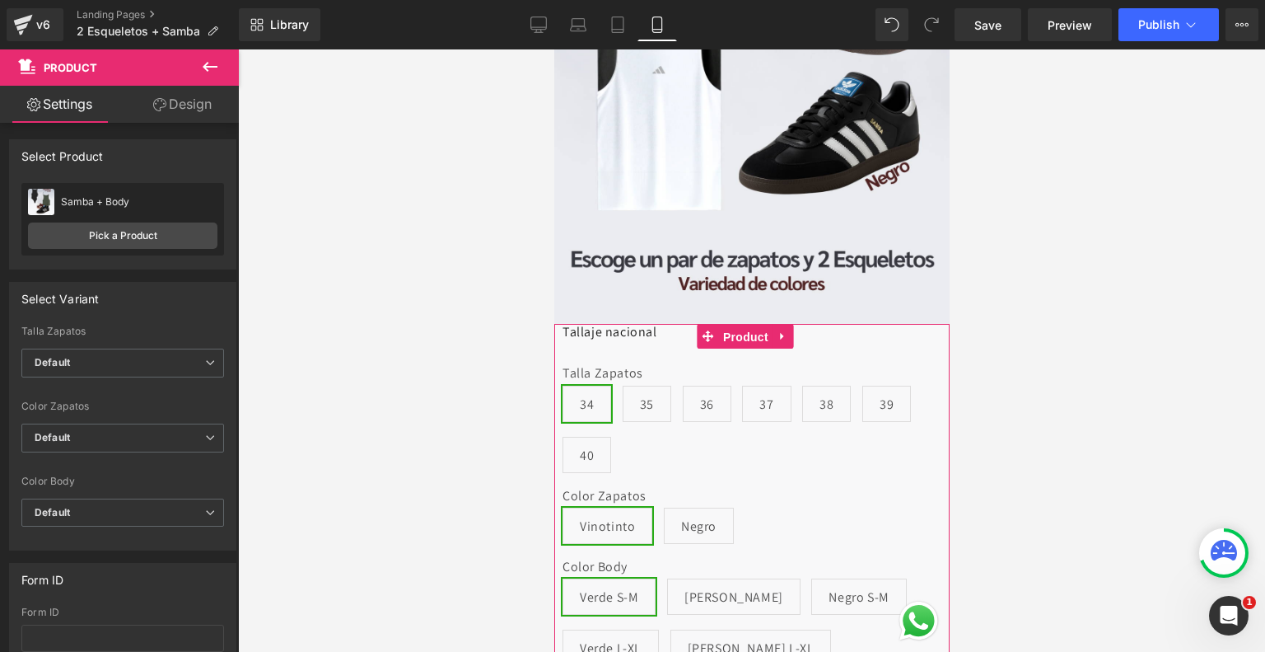
click at [745, 325] on span "Product" at bounding box center [745, 337] width 54 height 25
click at [194, 107] on link "Design" at bounding box center [182, 104] width 119 height 37
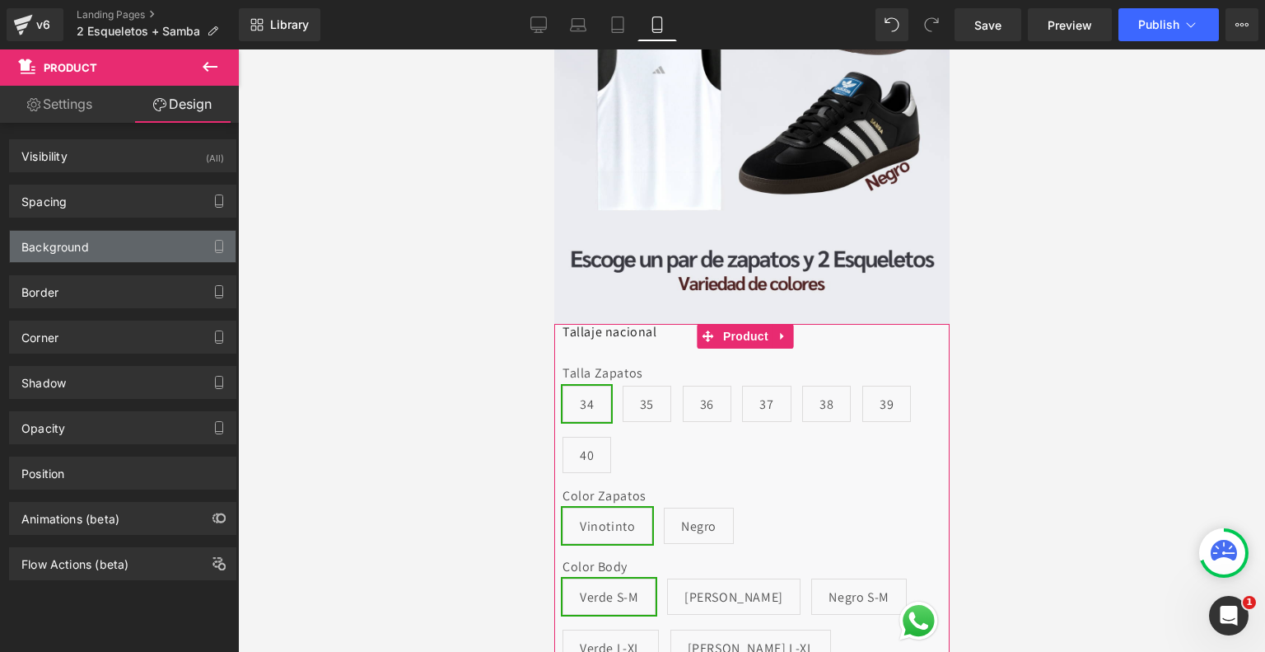
click at [106, 245] on div "Background" at bounding box center [123, 246] width 226 height 31
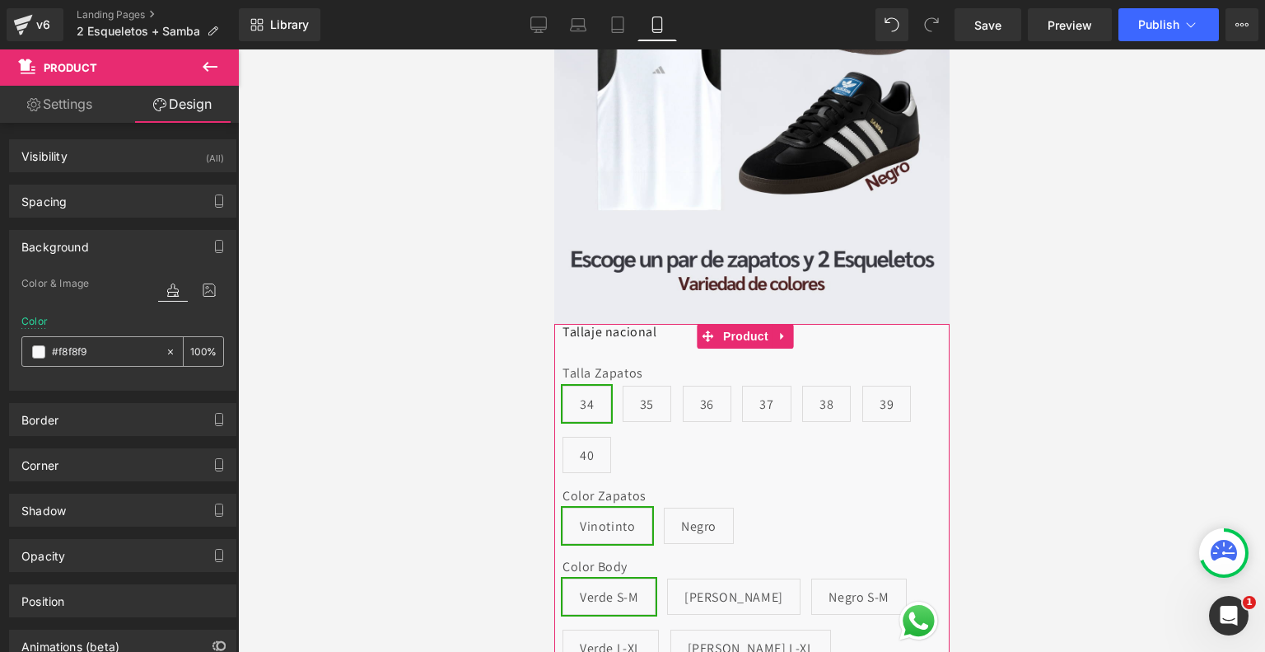
click at [104, 350] on input "#f8f8f9" at bounding box center [104, 352] width 105 height 18
paste input "ebedf0"
type input "#ebedf0"
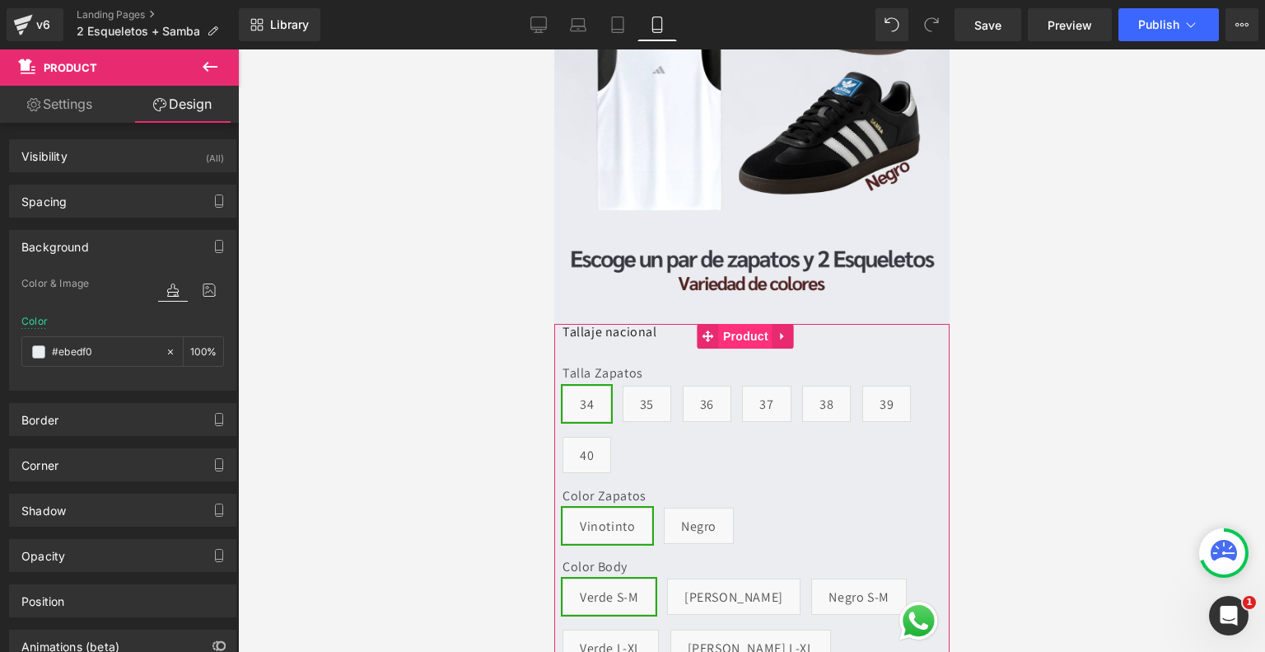
click at [736, 324] on span "Product" at bounding box center [745, 336] width 54 height 25
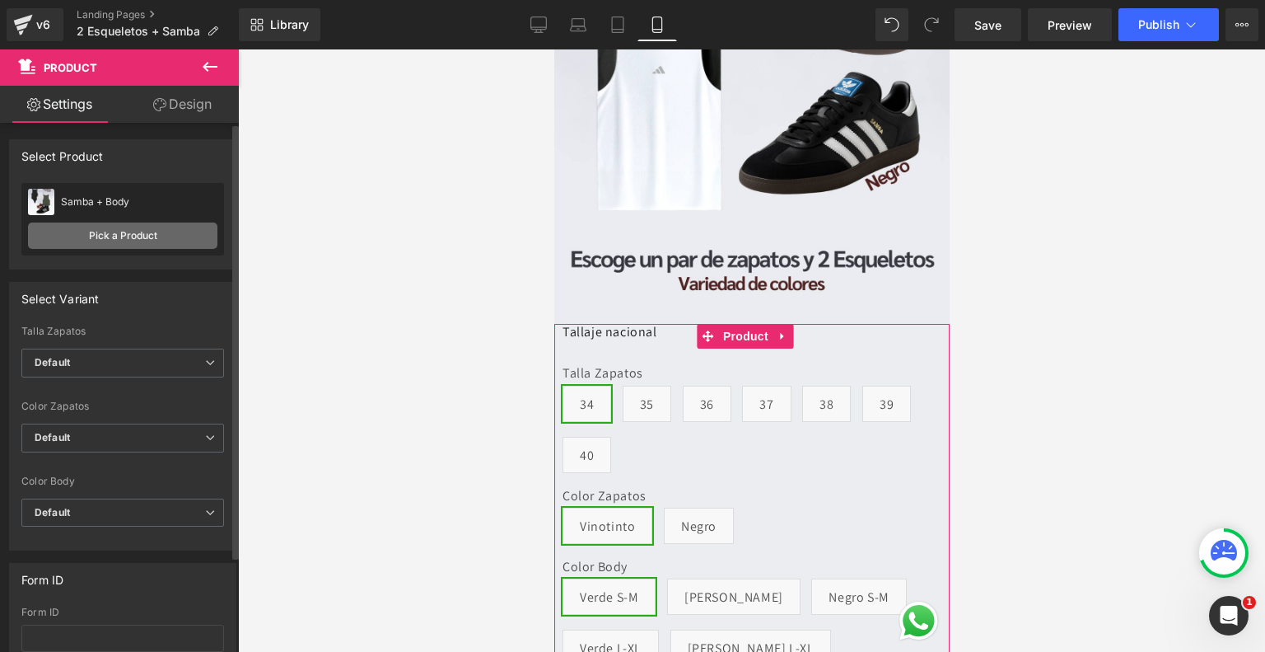
click at [155, 226] on link "Pick a Product" at bounding box center [122, 235] width 189 height 26
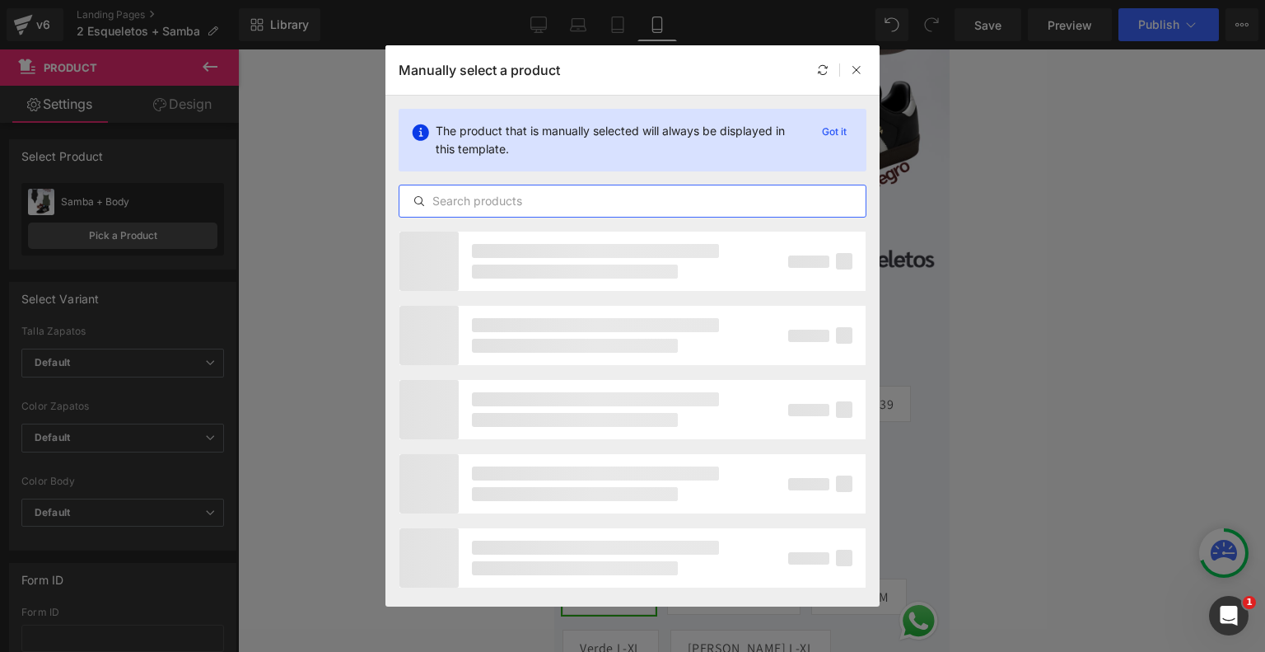
click at [541, 193] on input "text" at bounding box center [633, 201] width 466 height 20
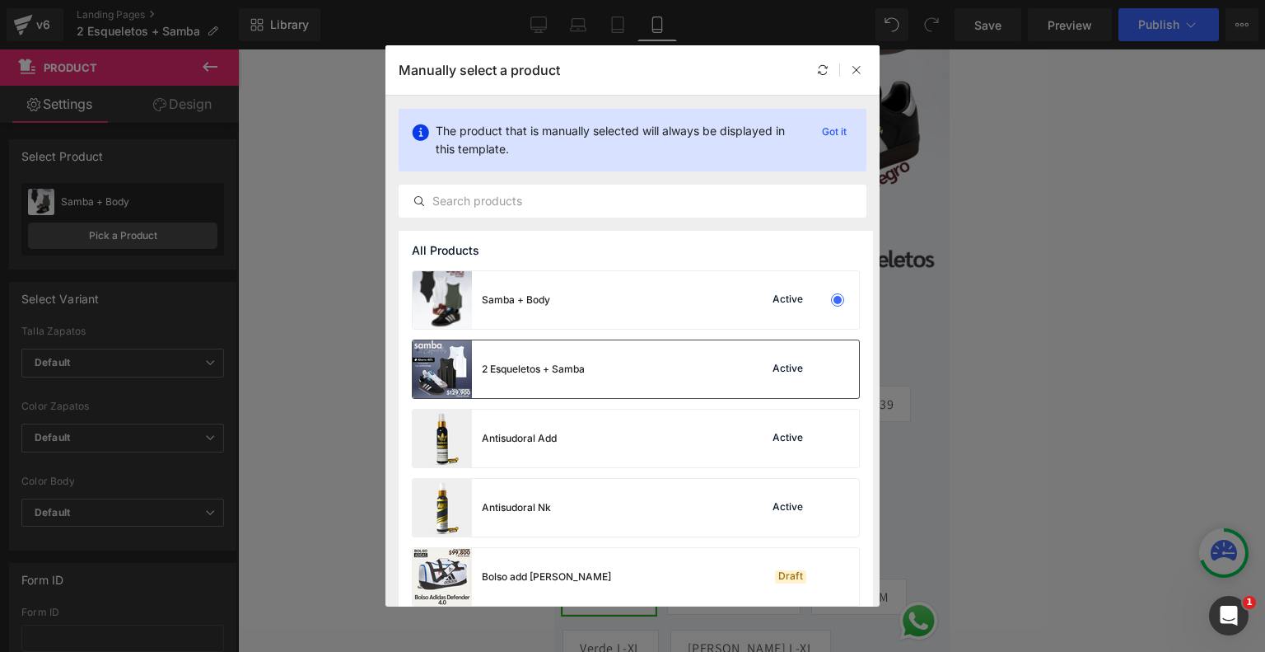
click at [557, 363] on div "2 Esqueletos + Samba" at bounding box center [533, 369] width 103 height 15
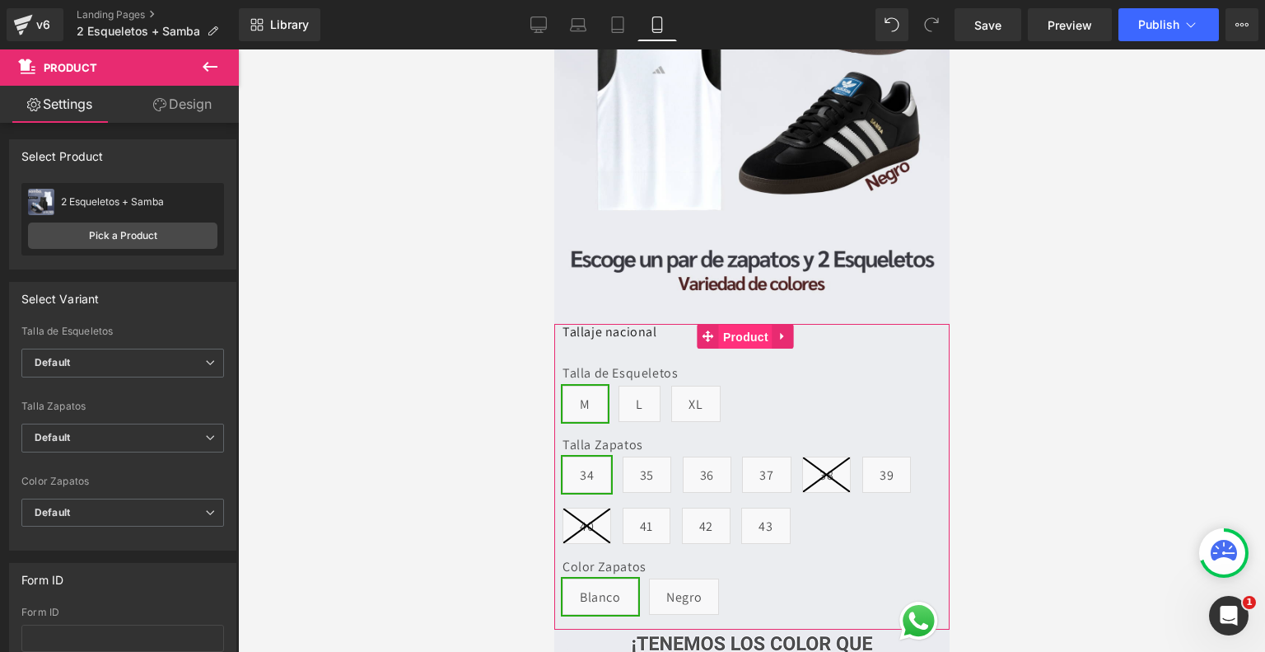
click at [736, 325] on span "Product" at bounding box center [745, 337] width 54 height 25
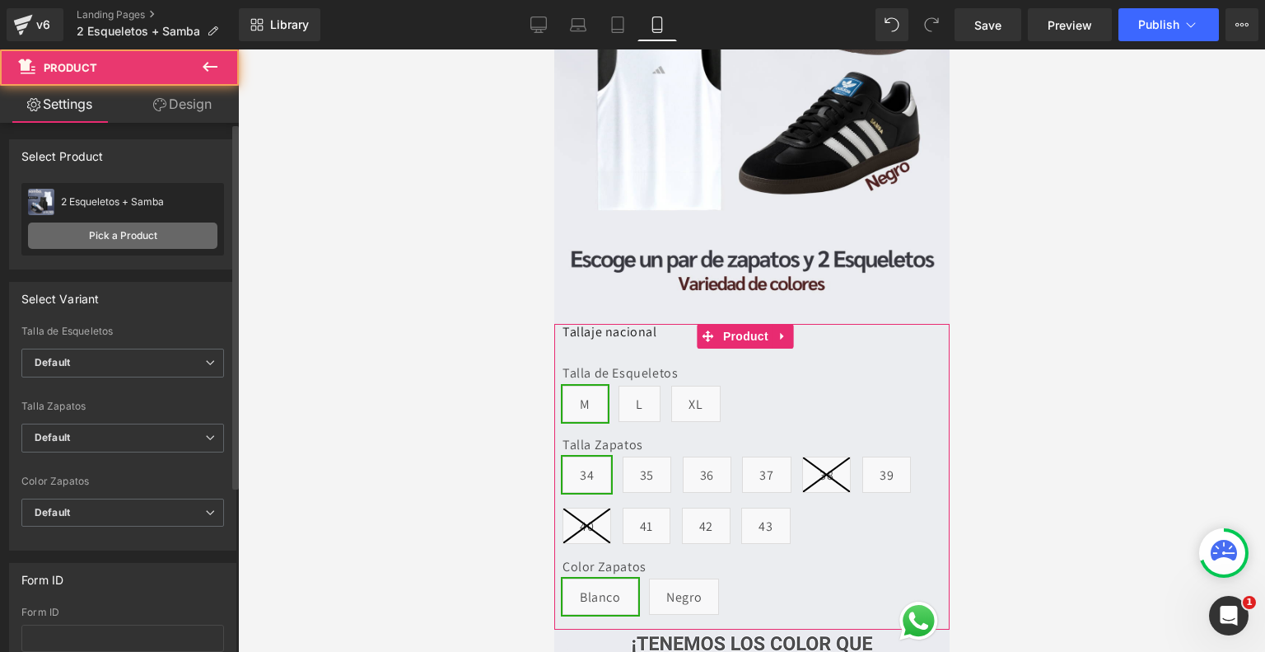
click at [145, 225] on link "Pick a Product" at bounding box center [122, 235] width 189 height 26
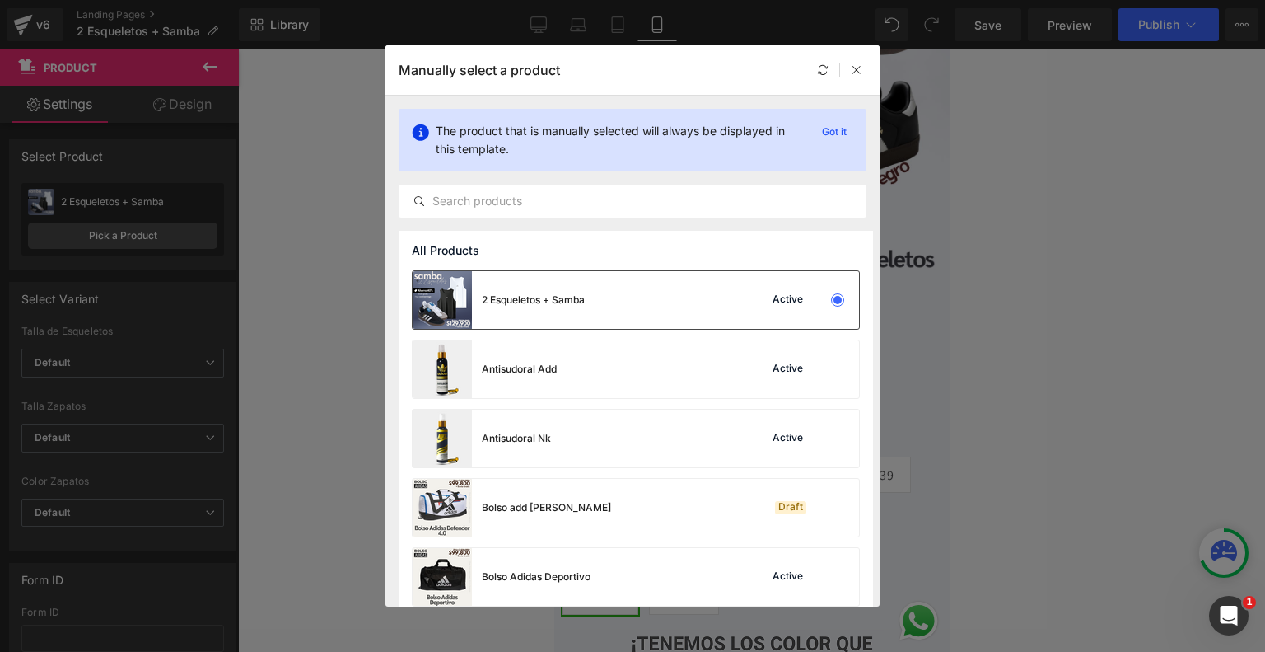
click at [592, 291] on div "2 Esqueletos + Samba Active" at bounding box center [636, 300] width 447 height 58
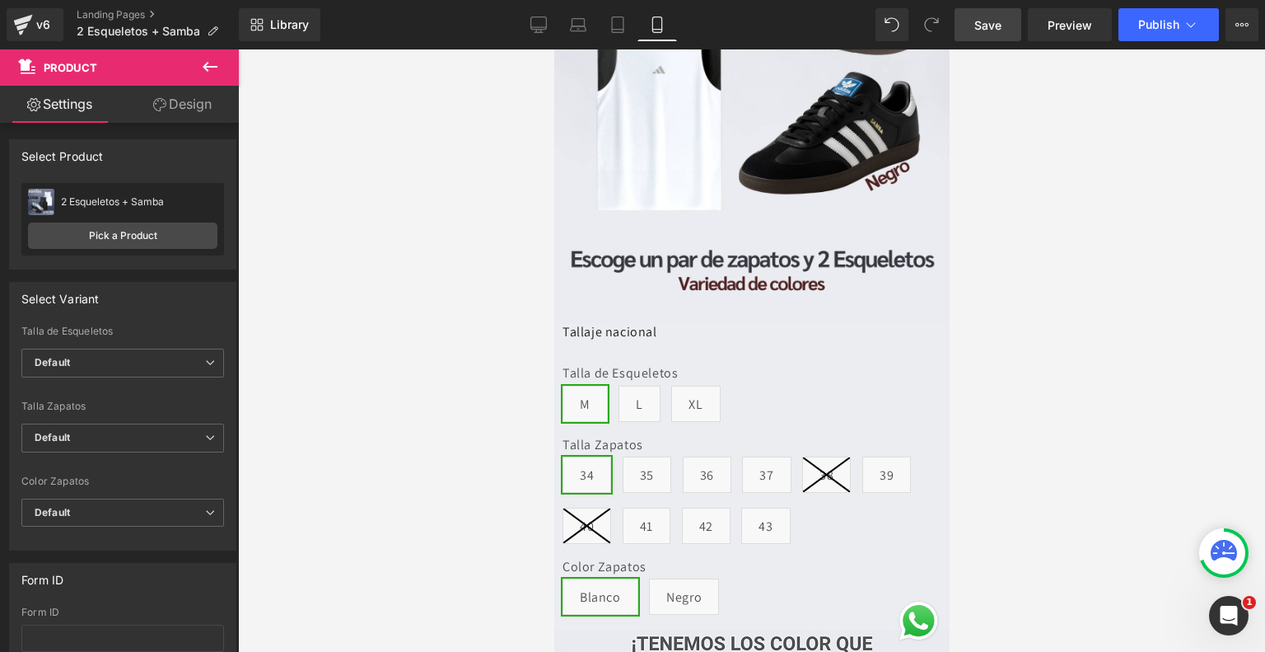
click at [1000, 35] on link "Save" at bounding box center [988, 24] width 67 height 33
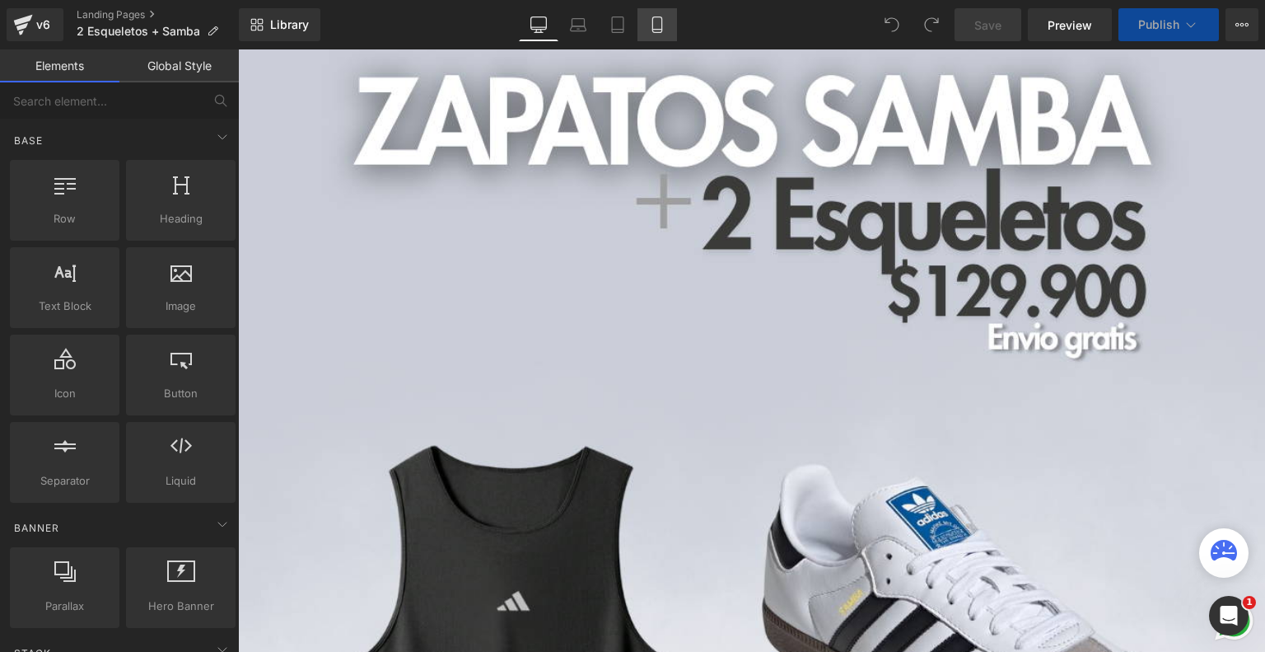
click at [659, 30] on icon at bounding box center [657, 24] width 16 height 16
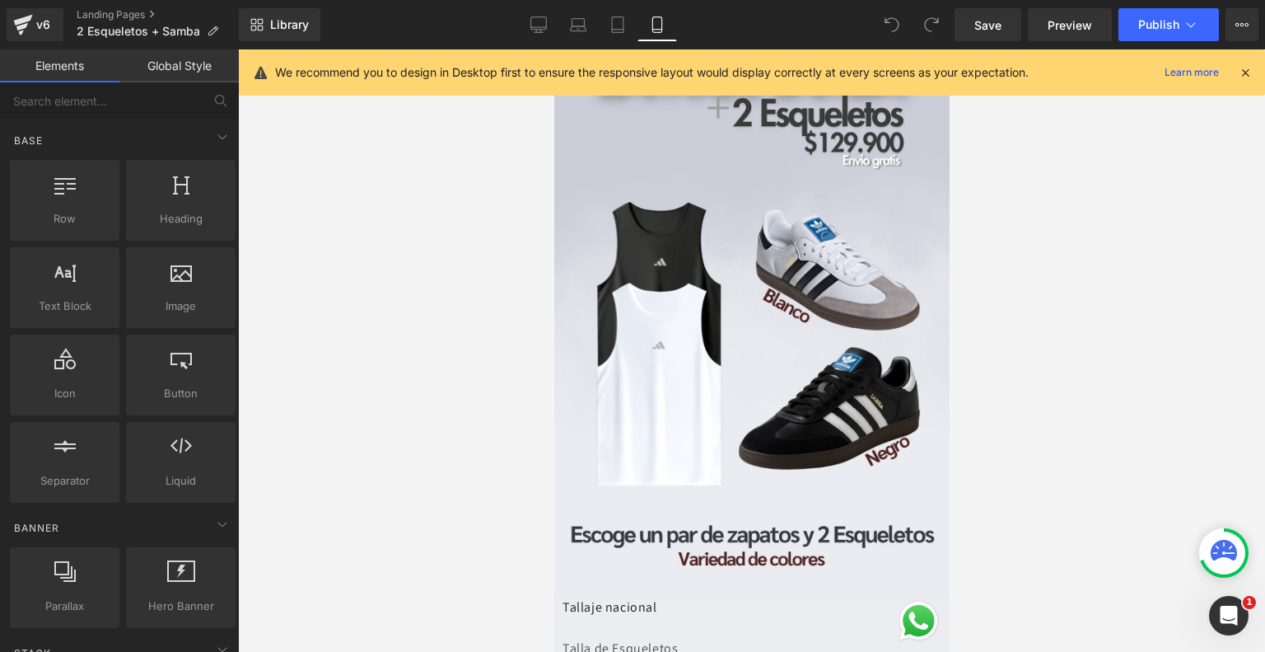
click at [1249, 72] on icon at bounding box center [1245, 72] width 15 height 15
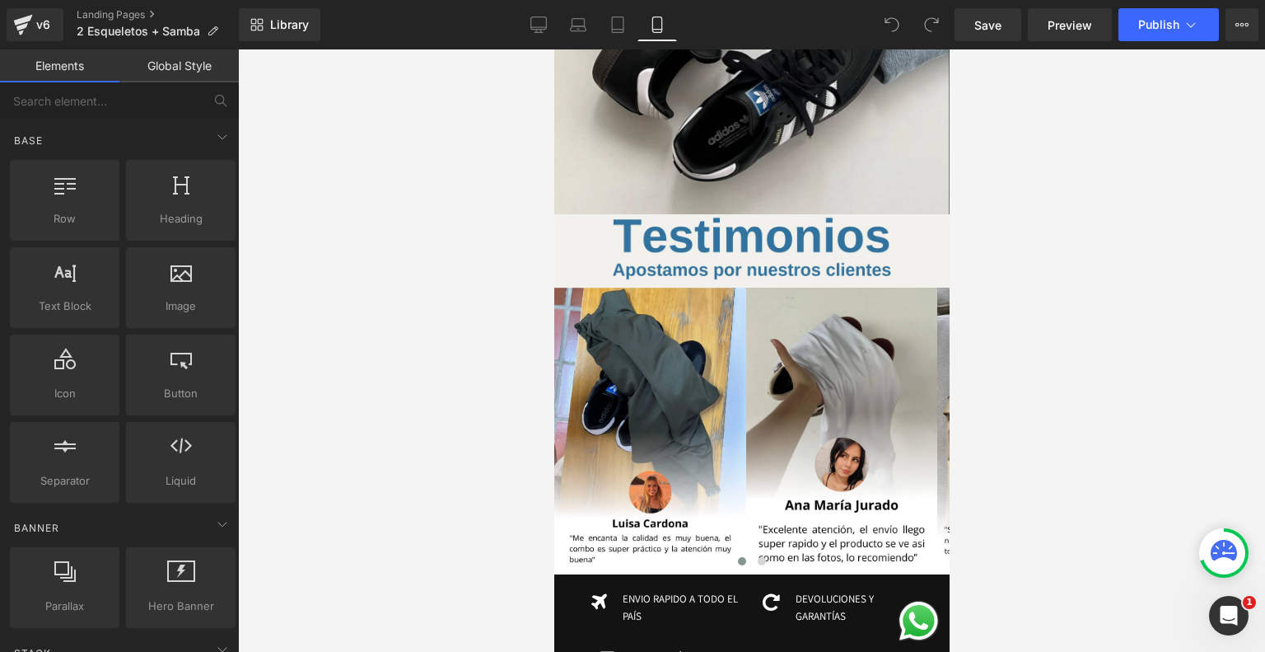
scroll to position [3433, 0]
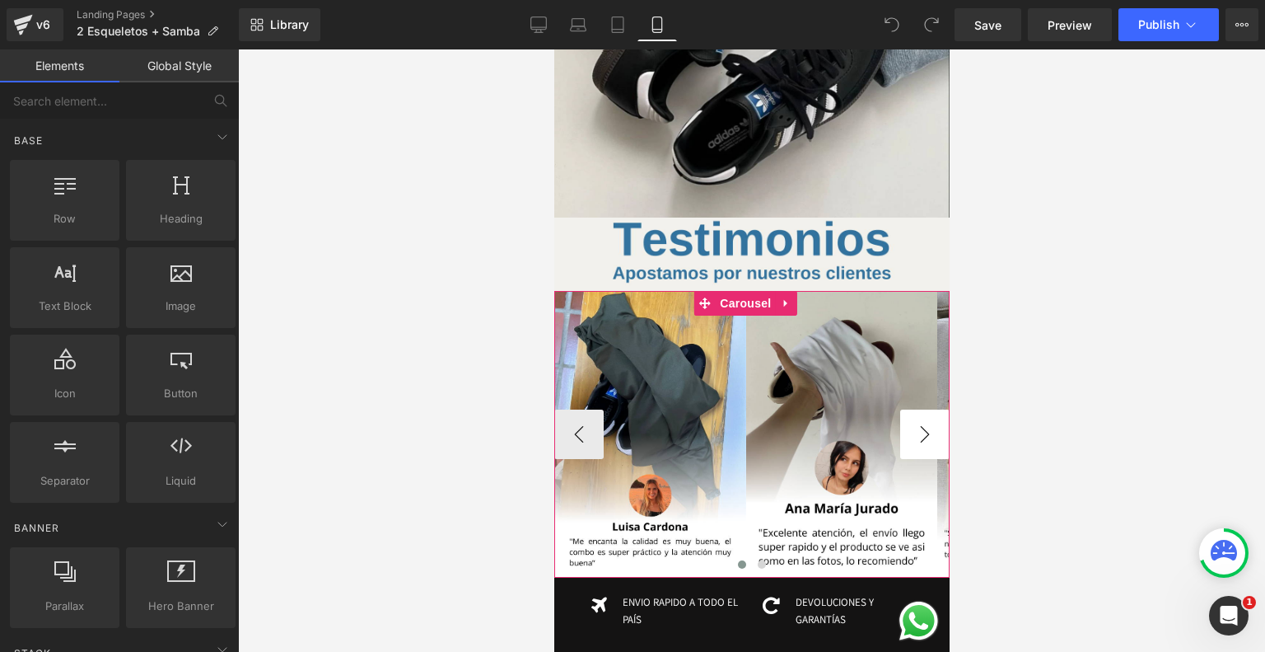
click at [917, 409] on button "›" at bounding box center [924, 433] width 49 height 49
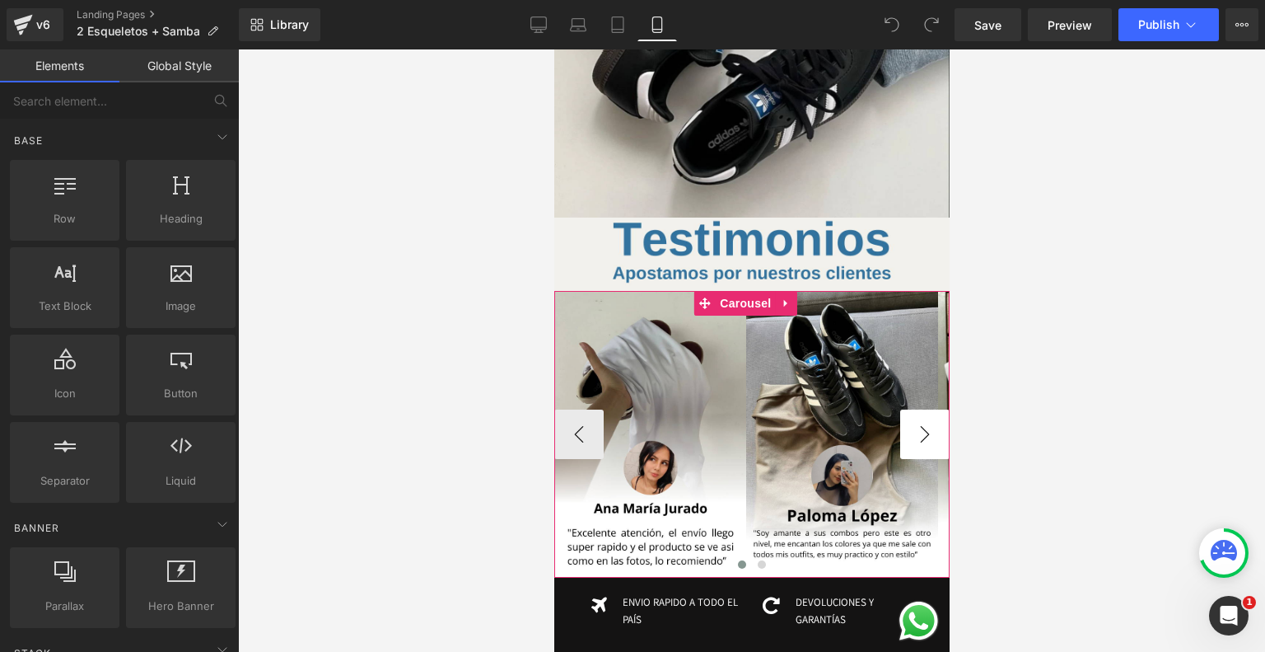
click at [917, 409] on button "›" at bounding box center [924, 433] width 49 height 49
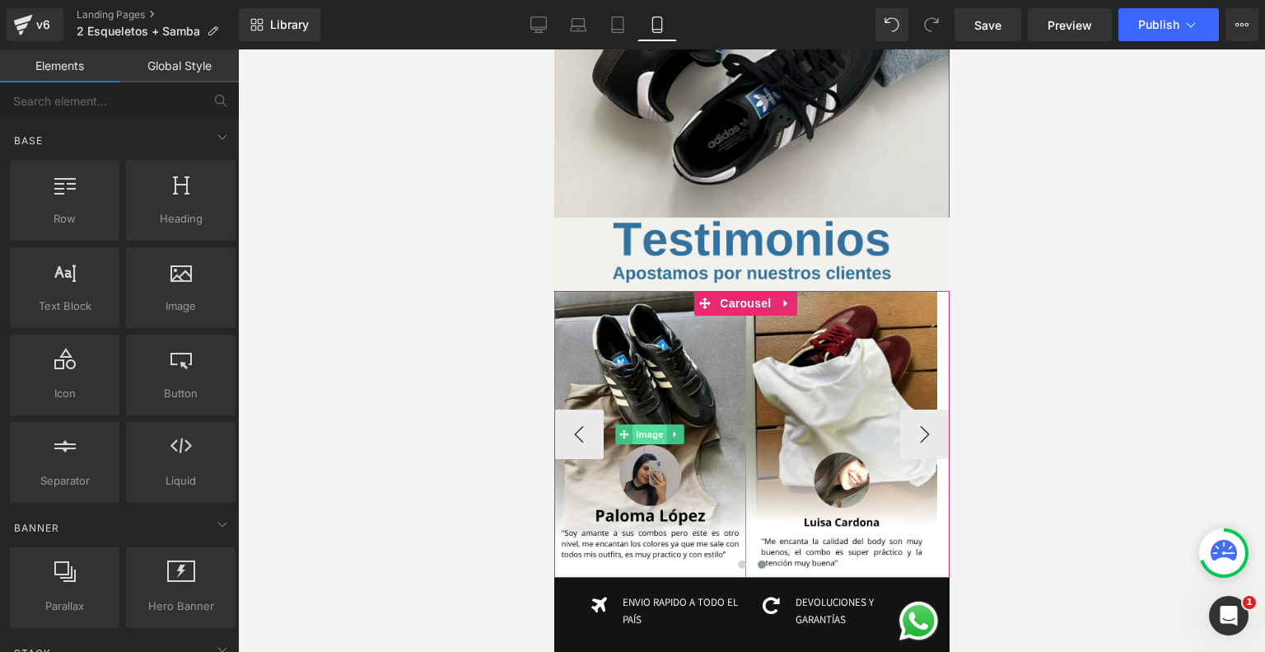
click at [652, 424] on span "Image" at bounding box center [649, 434] width 35 height 20
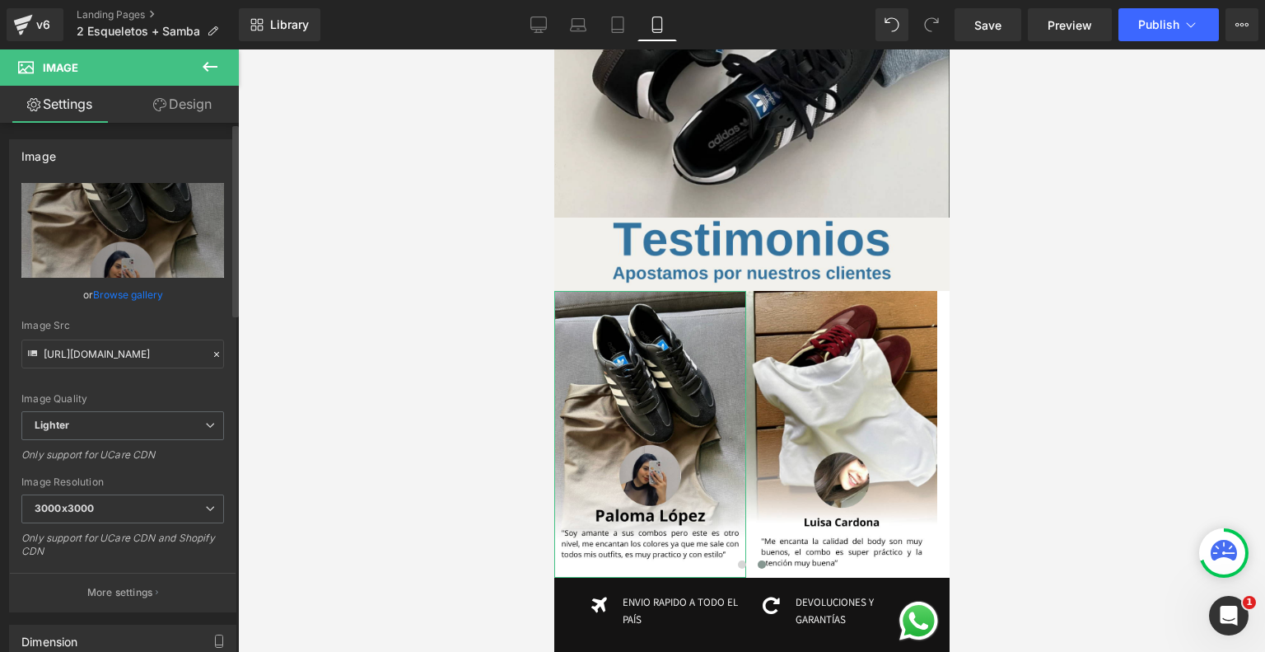
click at [142, 286] on link "Browse gallery" at bounding box center [128, 294] width 70 height 29
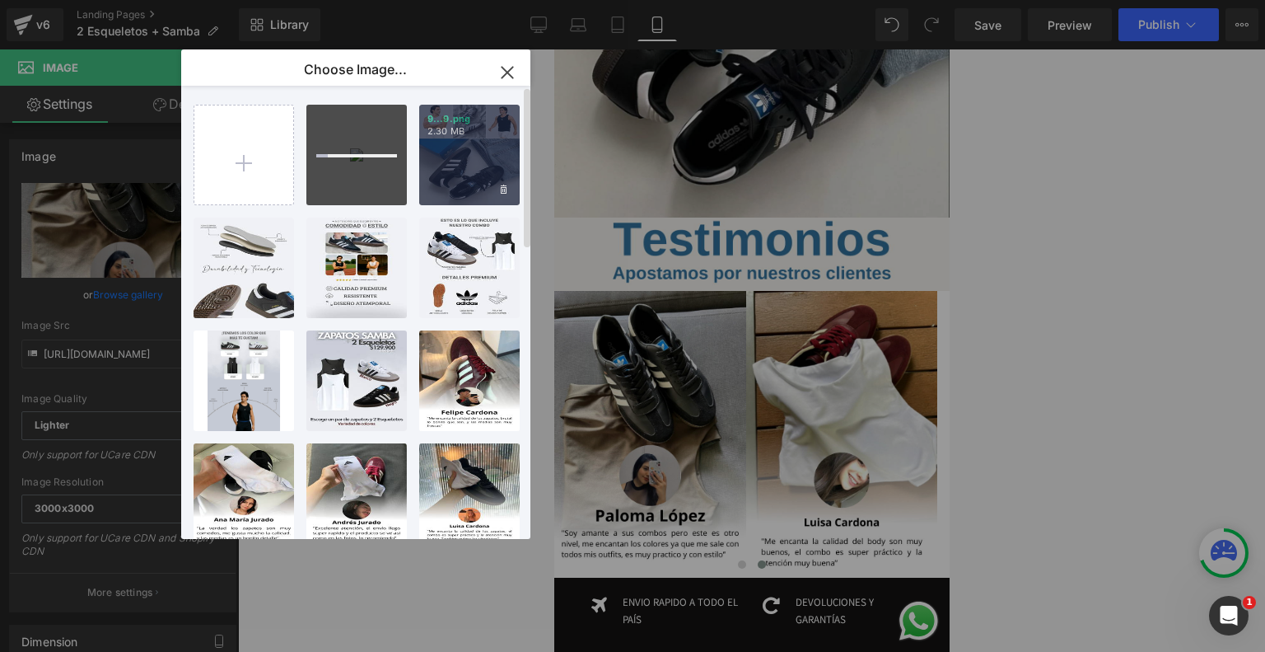
type input "C:\fakepath\Testimonos V2 (28).png"
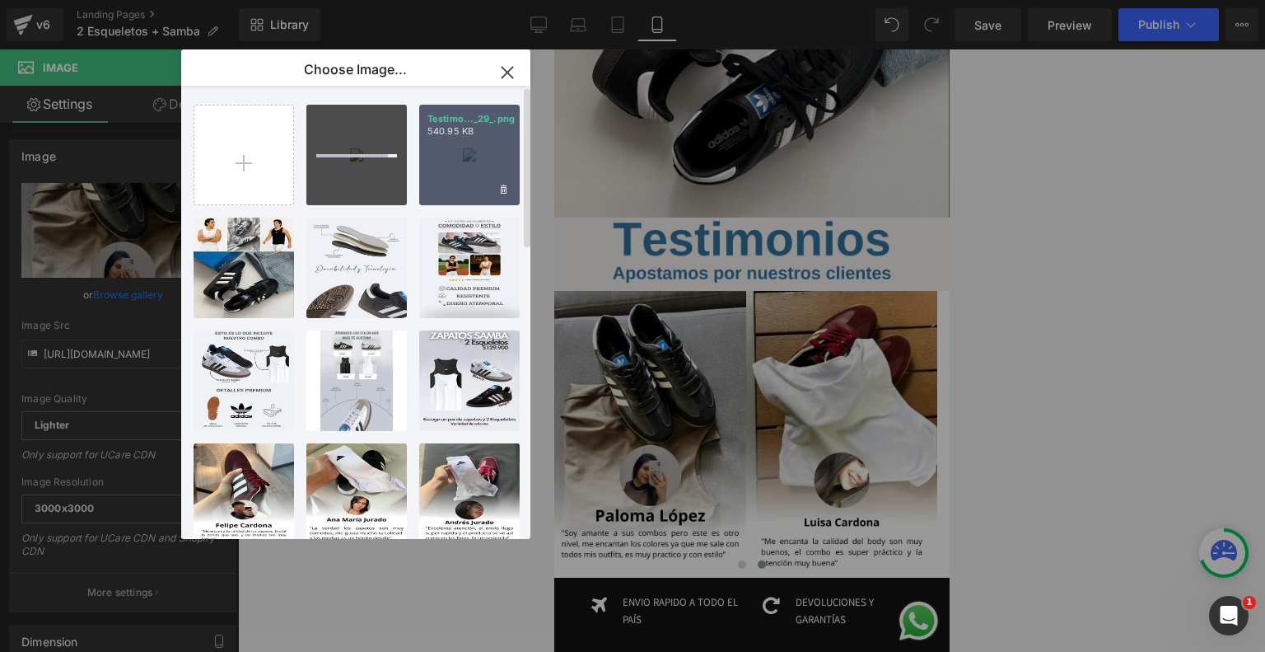
type input "C:\fakepath\Testimonos V2 (27).png"
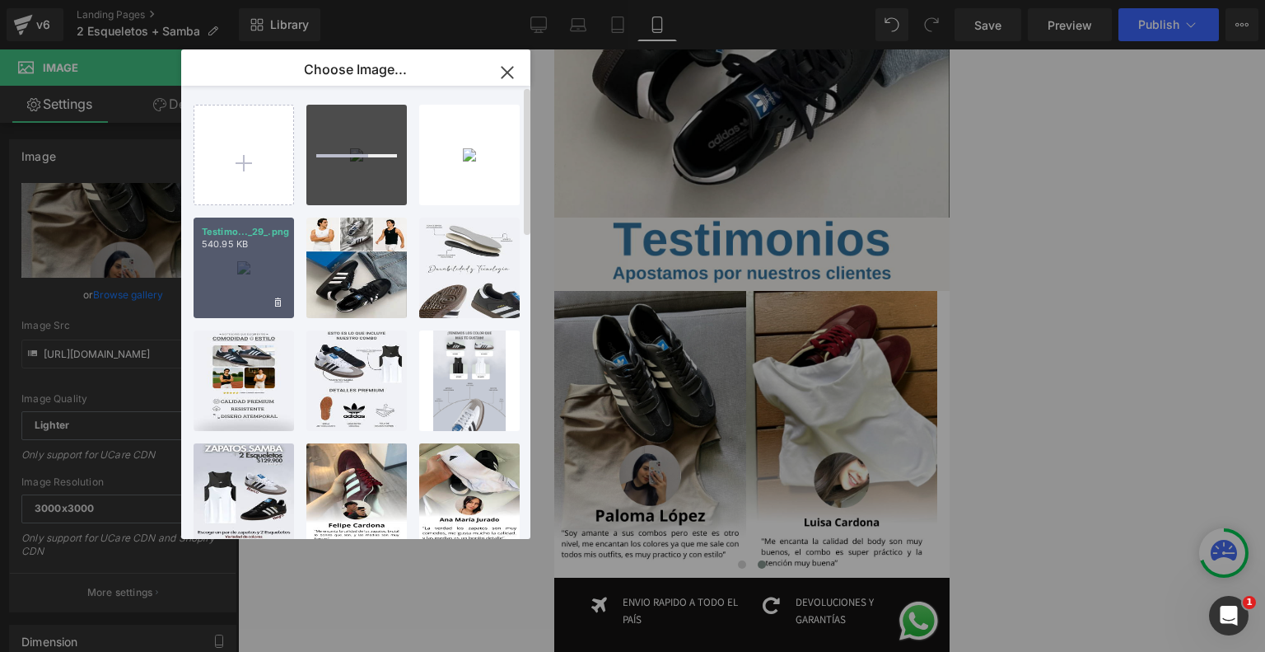
click at [234, 253] on div "Testimo..._29_.png 540.95 KB" at bounding box center [244, 267] width 101 height 101
type input "https://ucarecdn.com/6a10c260-c386-4aef-899f-8505ed85c5bf/-/format/auto/-/previ…"
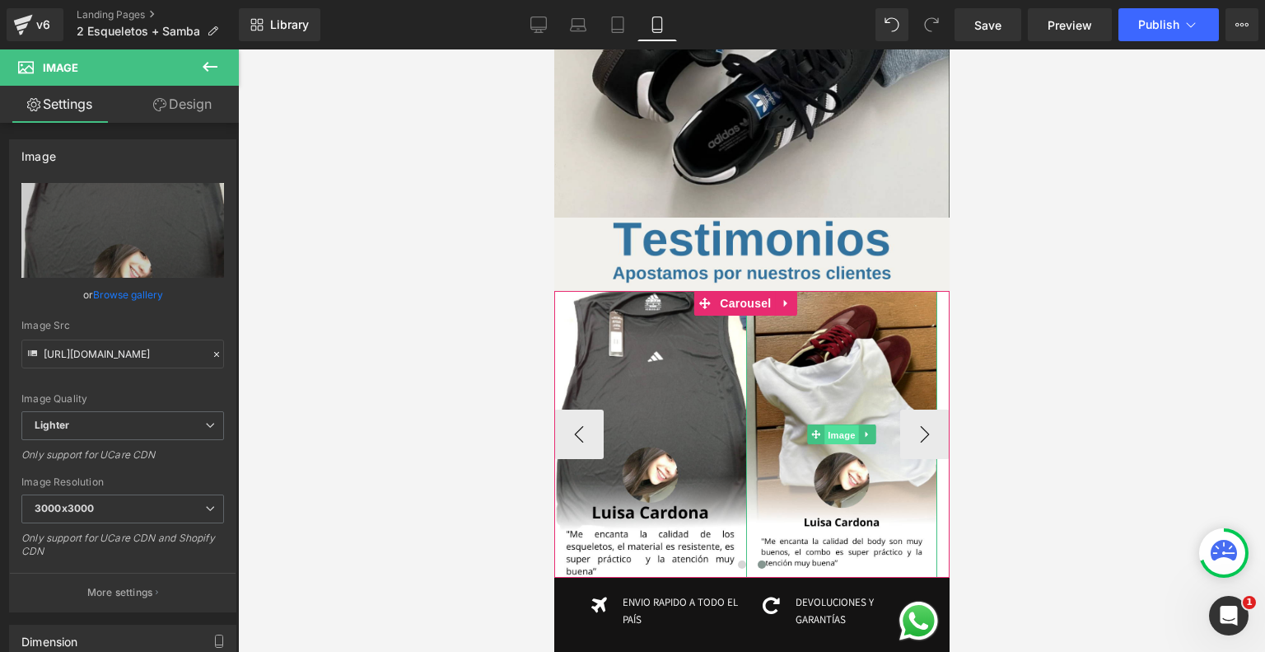
click at [835, 425] on span "Image" at bounding box center [841, 435] width 35 height 20
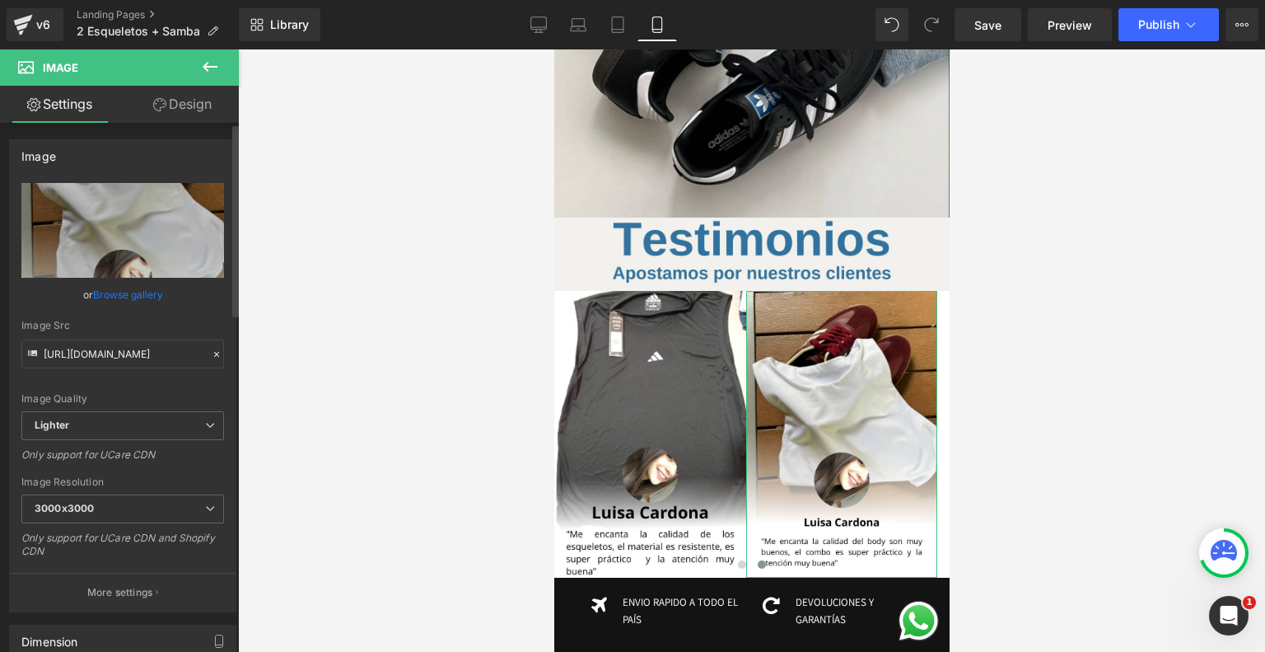
click at [144, 289] on link "Browse gallery" at bounding box center [128, 294] width 70 height 29
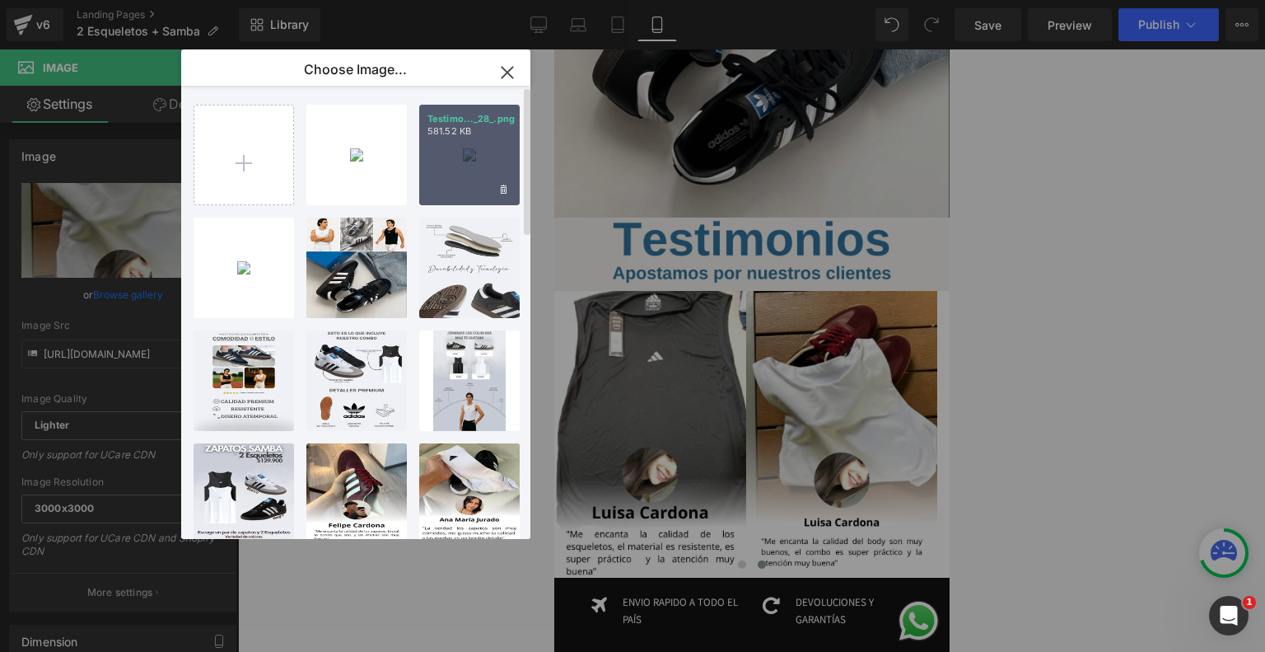
click at [497, 138] on div "Testimo..._28_.png 581.52 KB" at bounding box center [469, 155] width 101 height 101
type input "https://ucarecdn.com/34c69fdc-b667-4d71-ae9d-521909f6bc05/-/format/auto/-/previ…"
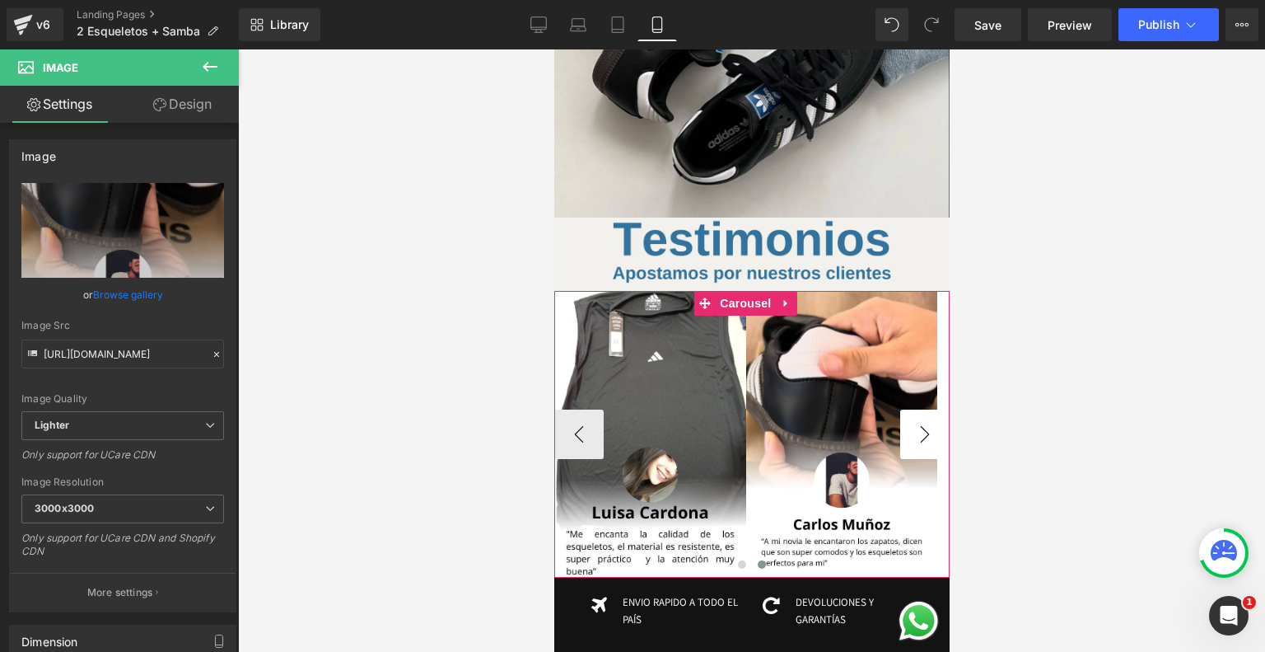
click at [914, 409] on button "›" at bounding box center [924, 433] width 49 height 49
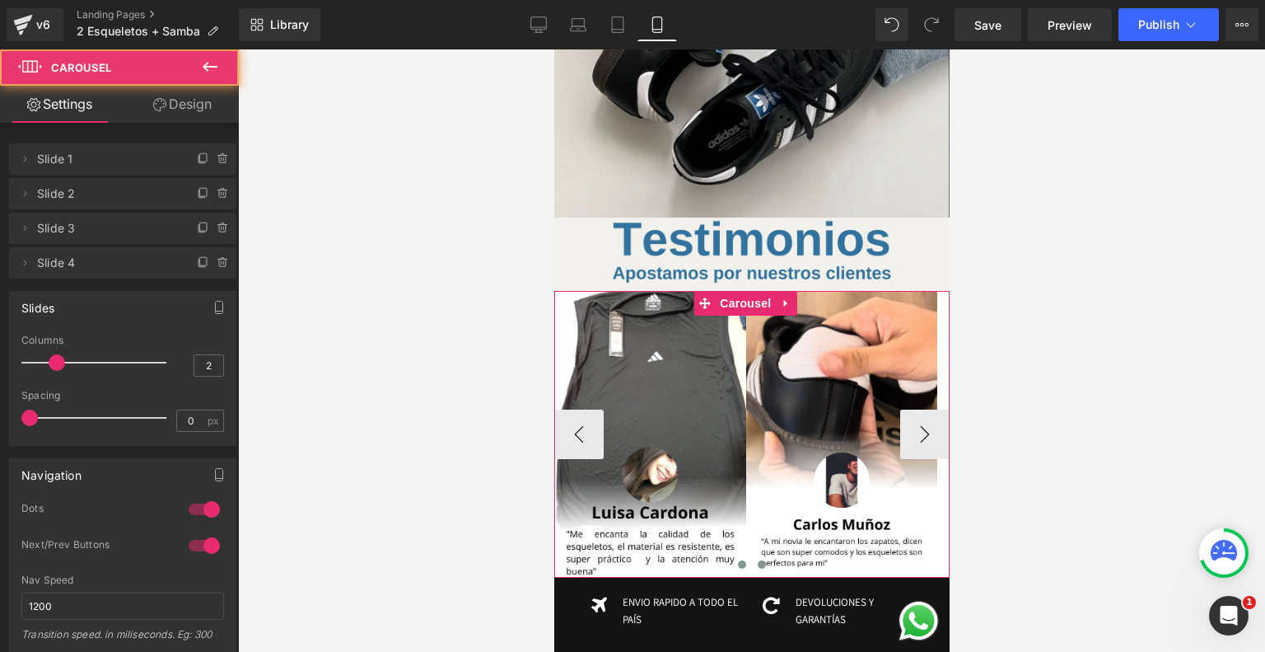
click at [737, 560] on span at bounding box center [741, 564] width 8 height 8
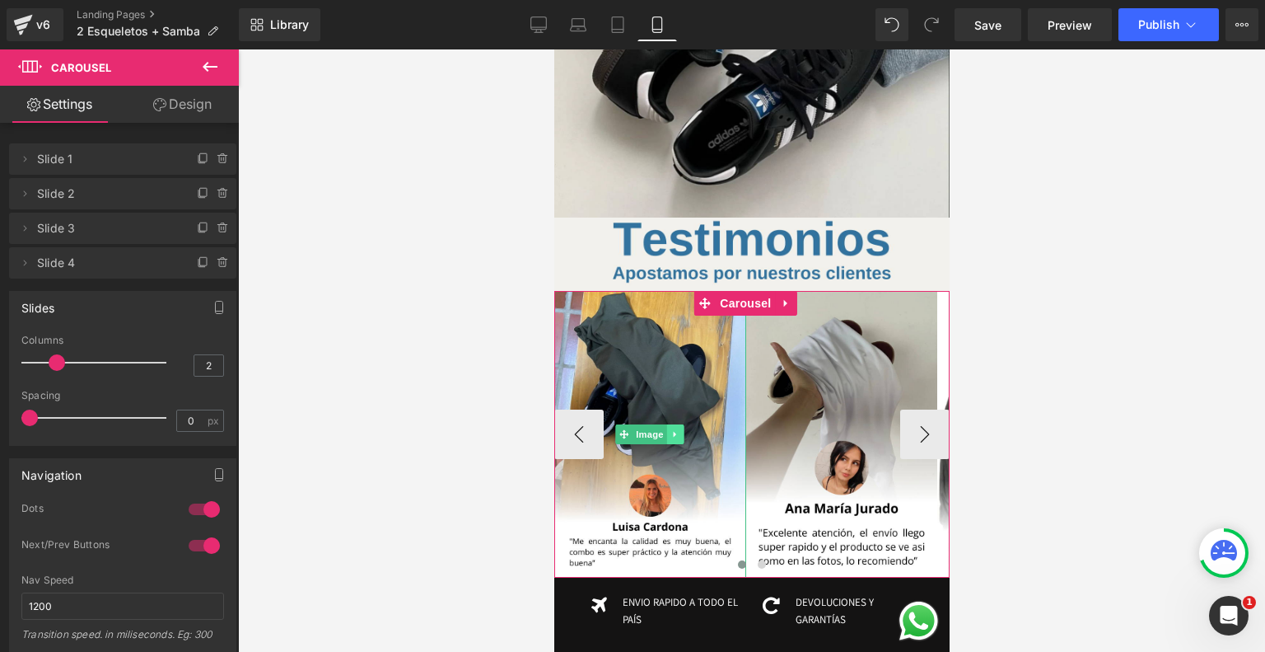
click at [668, 424] on link at bounding box center [674, 434] width 17 height 20
click at [636, 424] on span "Image" at bounding box center [649, 434] width 35 height 20
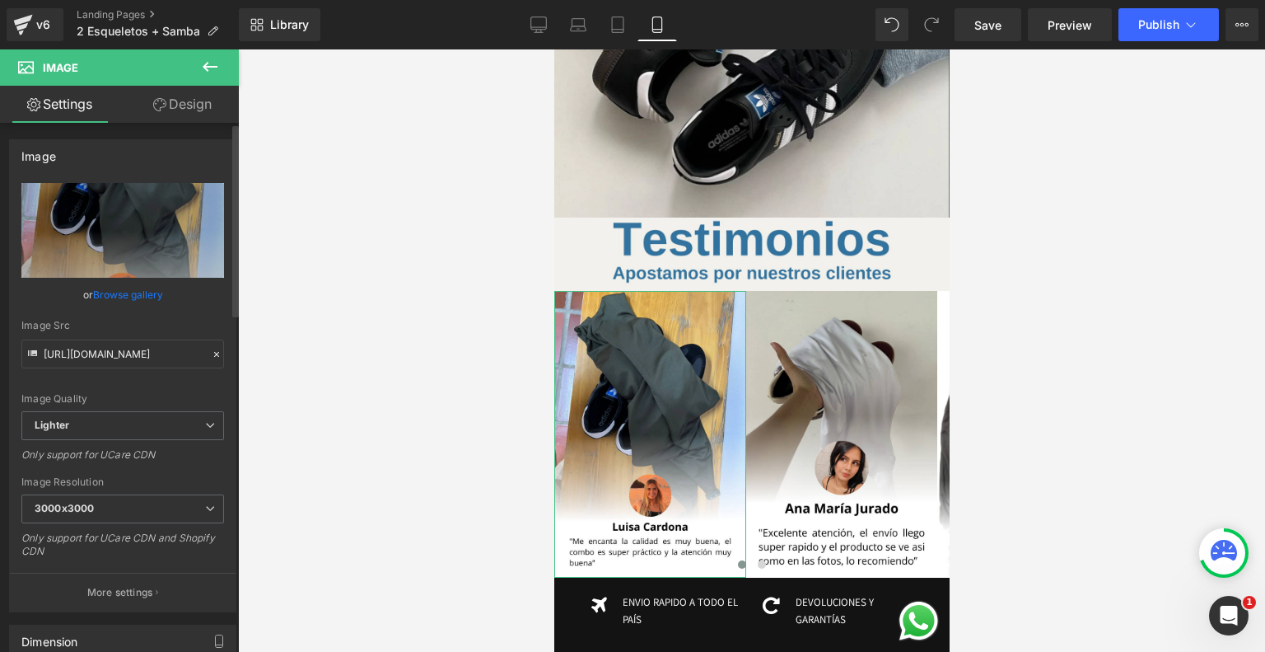
click at [135, 296] on link "Browse gallery" at bounding box center [128, 294] width 70 height 29
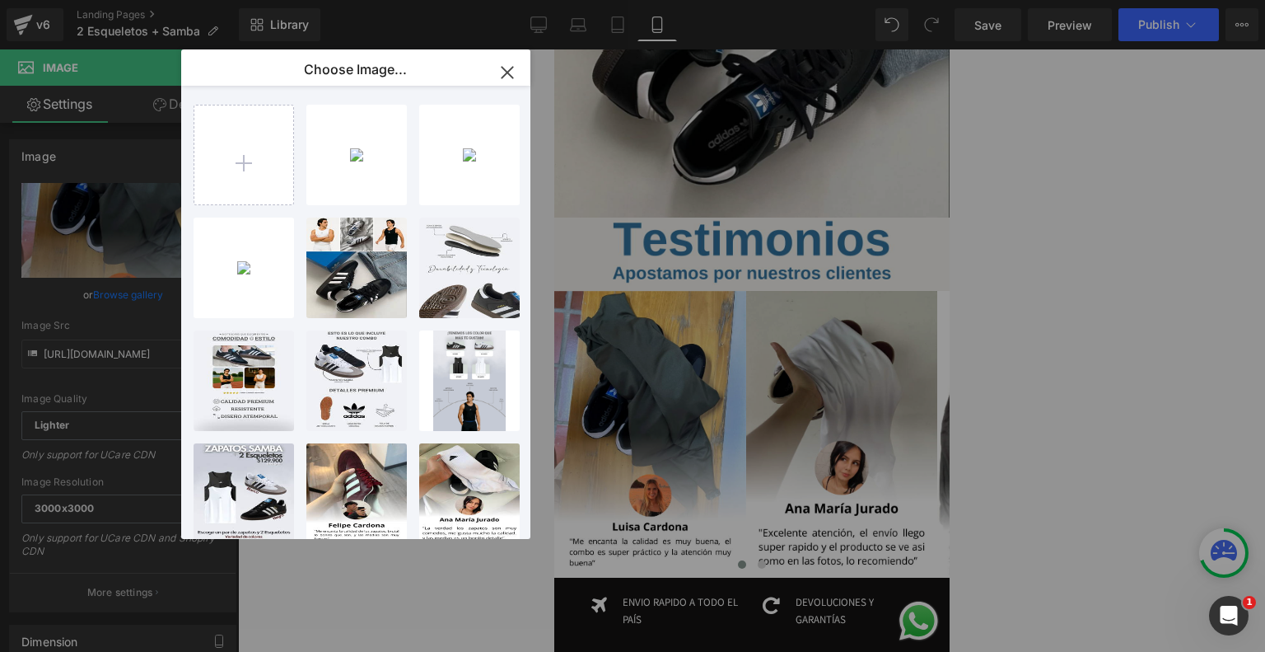
type input "C:\fakepath\Testimonos V2 (30).png"
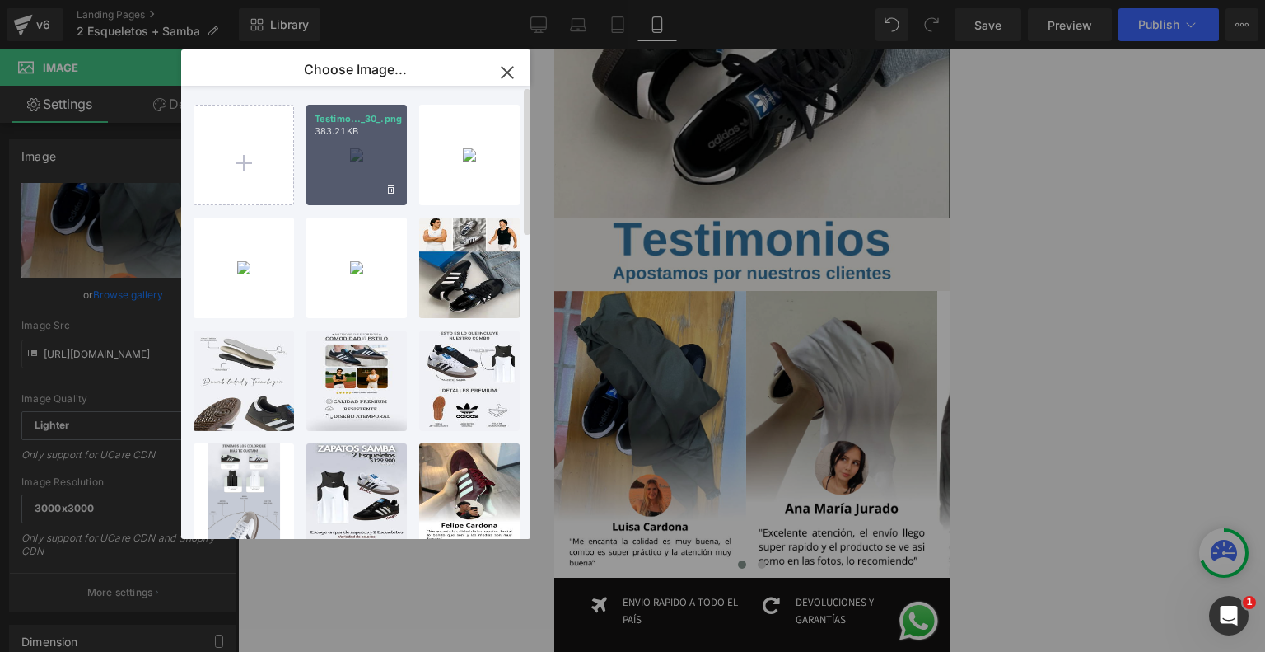
click at [372, 161] on div "Testimo..._30_.png 383.21 KB" at bounding box center [356, 155] width 101 height 101
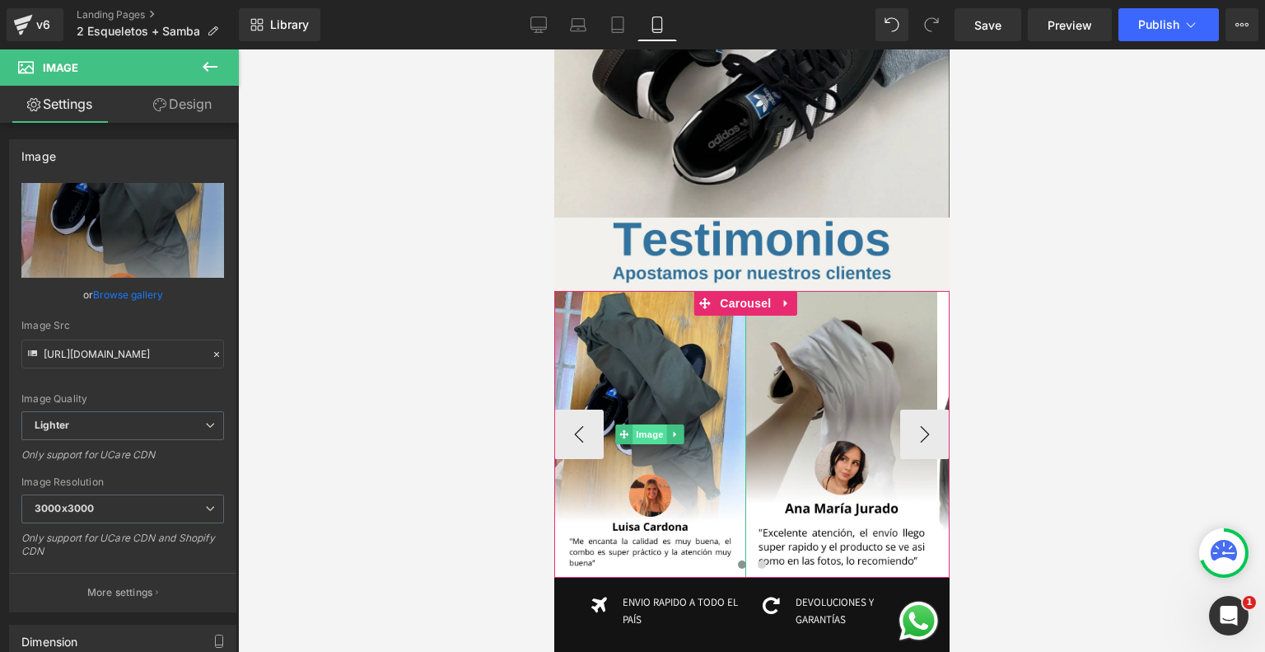
click at [646, 424] on span "Image" at bounding box center [649, 434] width 35 height 20
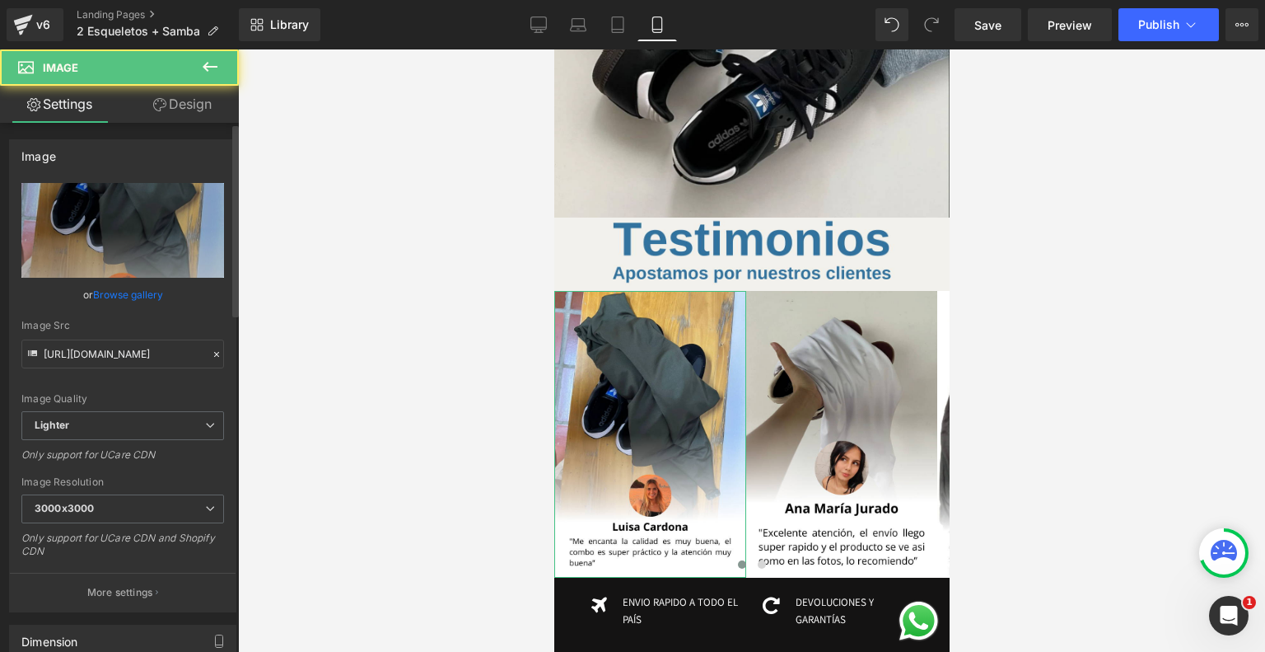
click at [126, 295] on link "Browse gallery" at bounding box center [128, 294] width 70 height 29
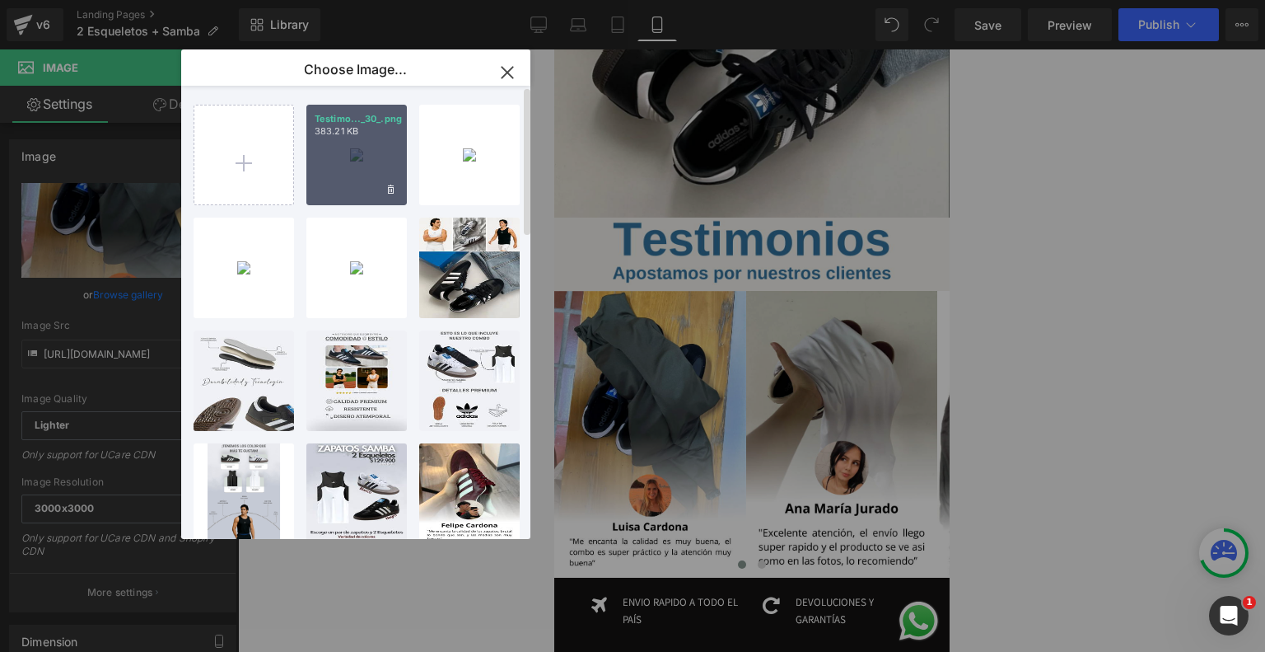
click at [351, 126] on p "383.21 KB" at bounding box center [357, 131] width 84 height 12
type input "https://ucarecdn.com/b766bd55-6a3e-4ae8-9e73-a64dad88aa72/-/format/auto/-/previ…"
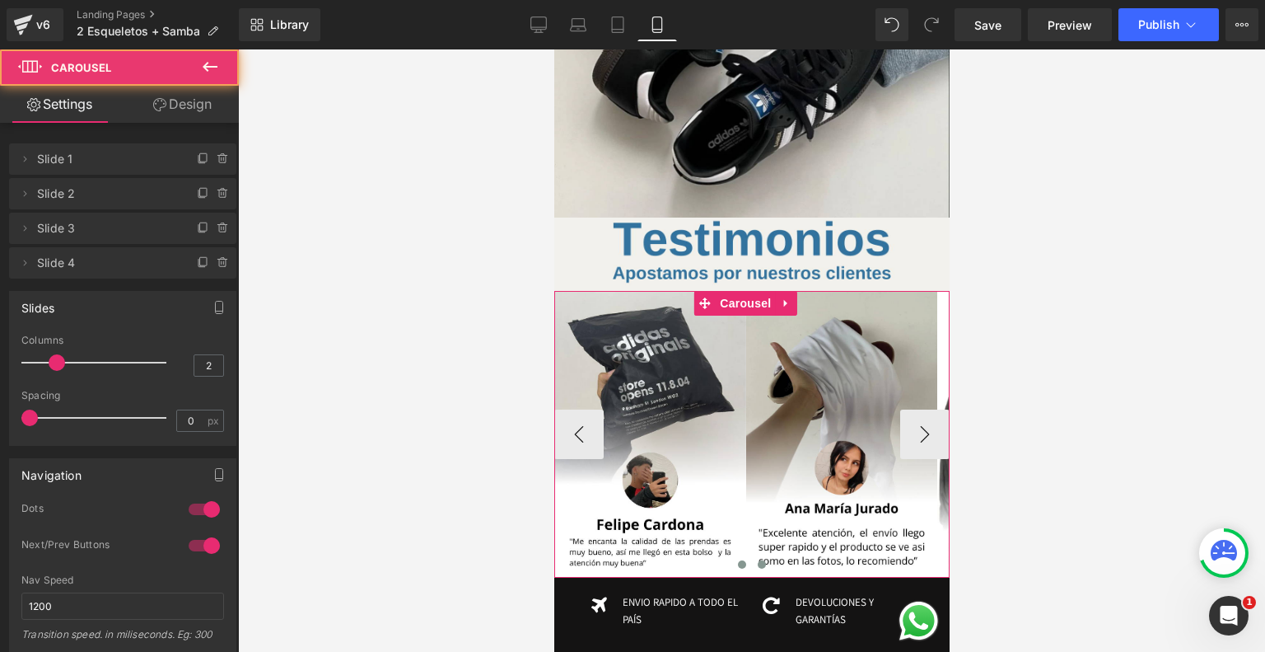
click at [759, 556] on button at bounding box center [761, 564] width 20 height 16
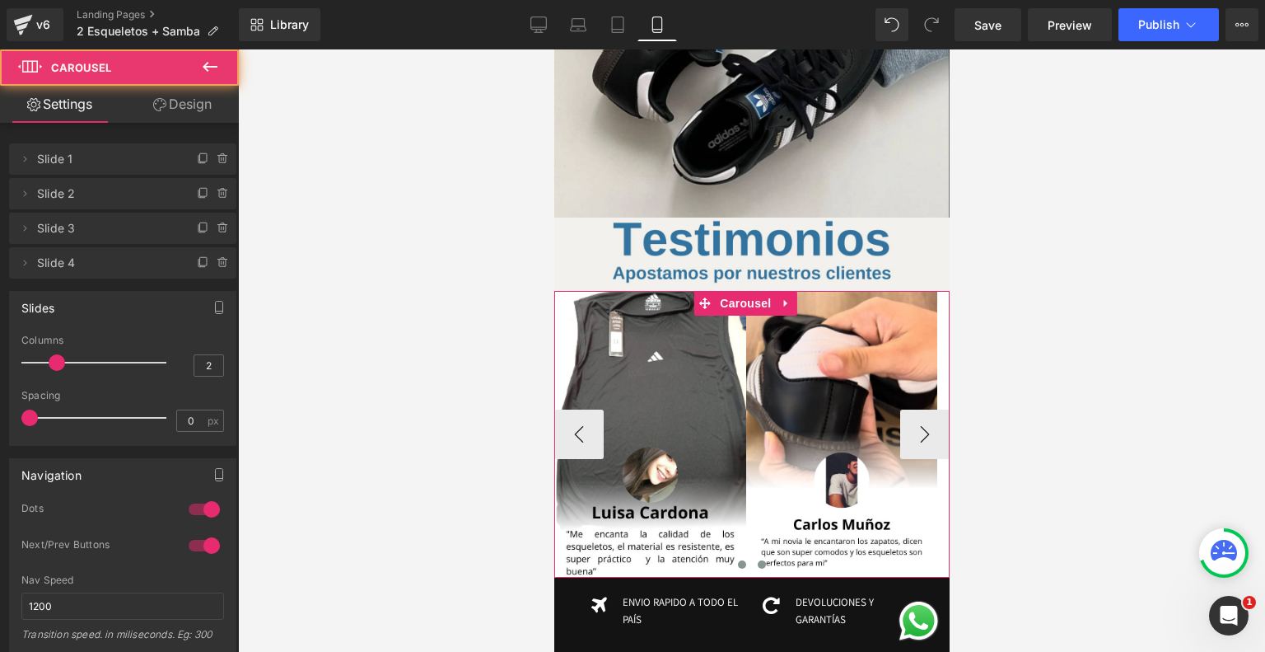
click at [737, 560] on span at bounding box center [741, 564] width 8 height 8
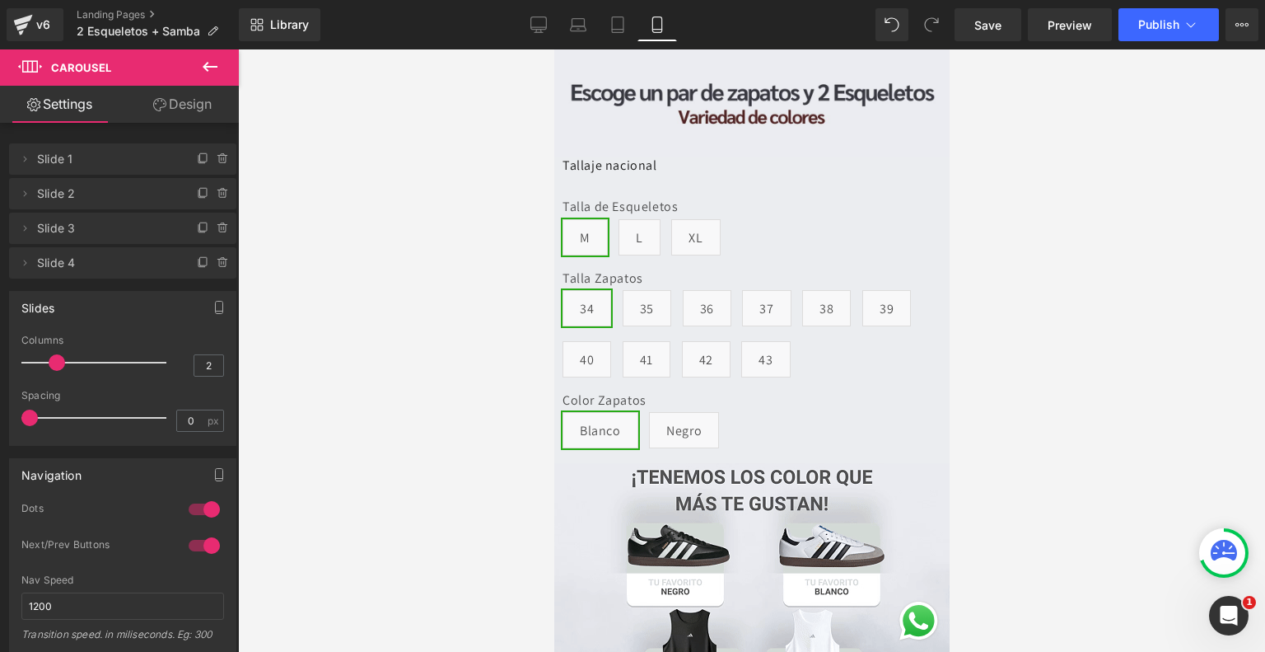
scroll to position [0, 0]
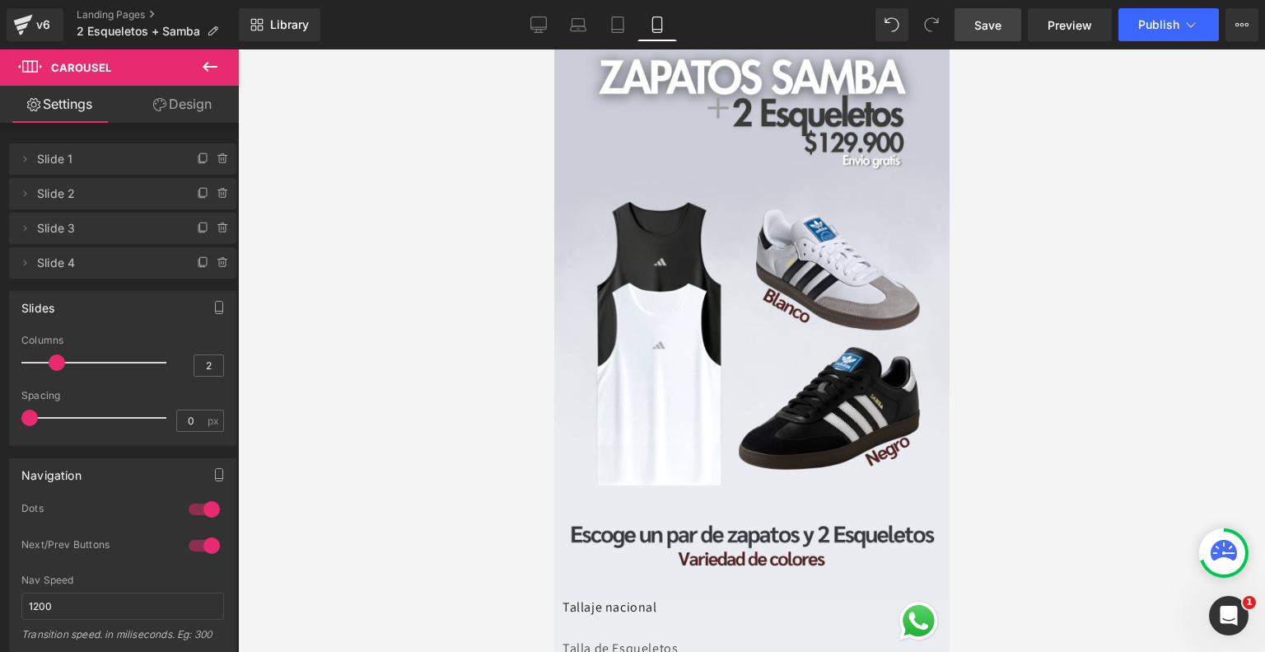
click at [993, 35] on link "Save" at bounding box center [988, 24] width 67 height 33
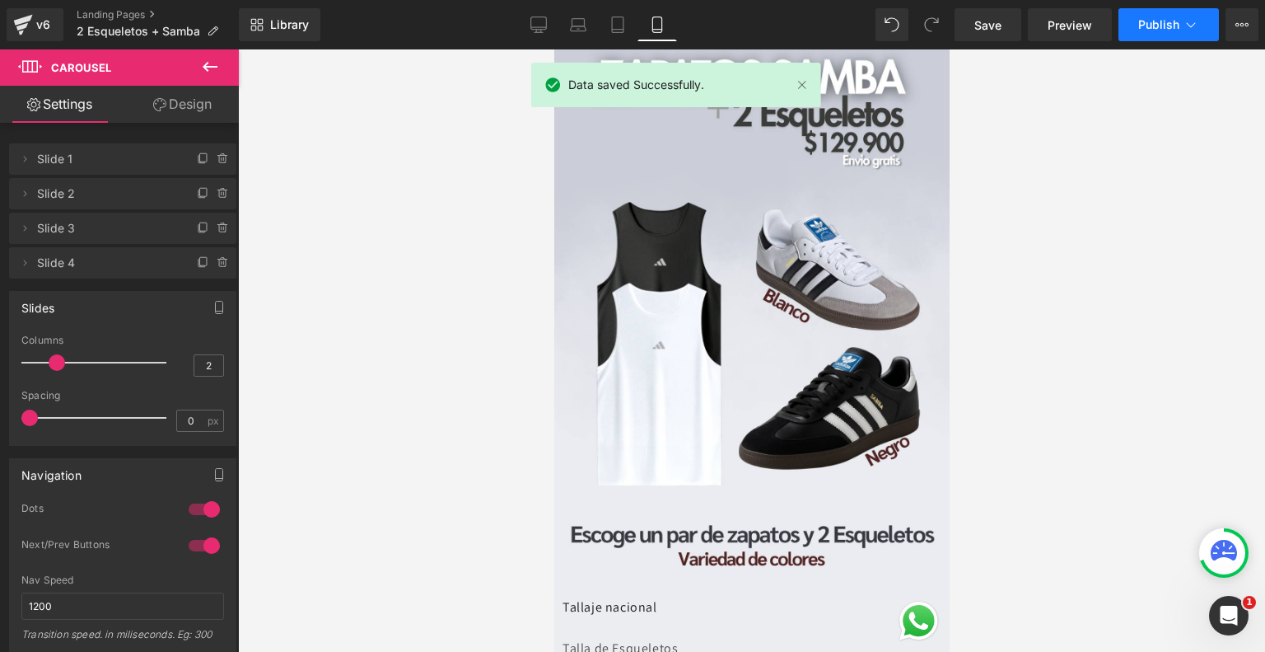
click at [1150, 16] on button "Publish" at bounding box center [1169, 24] width 101 height 33
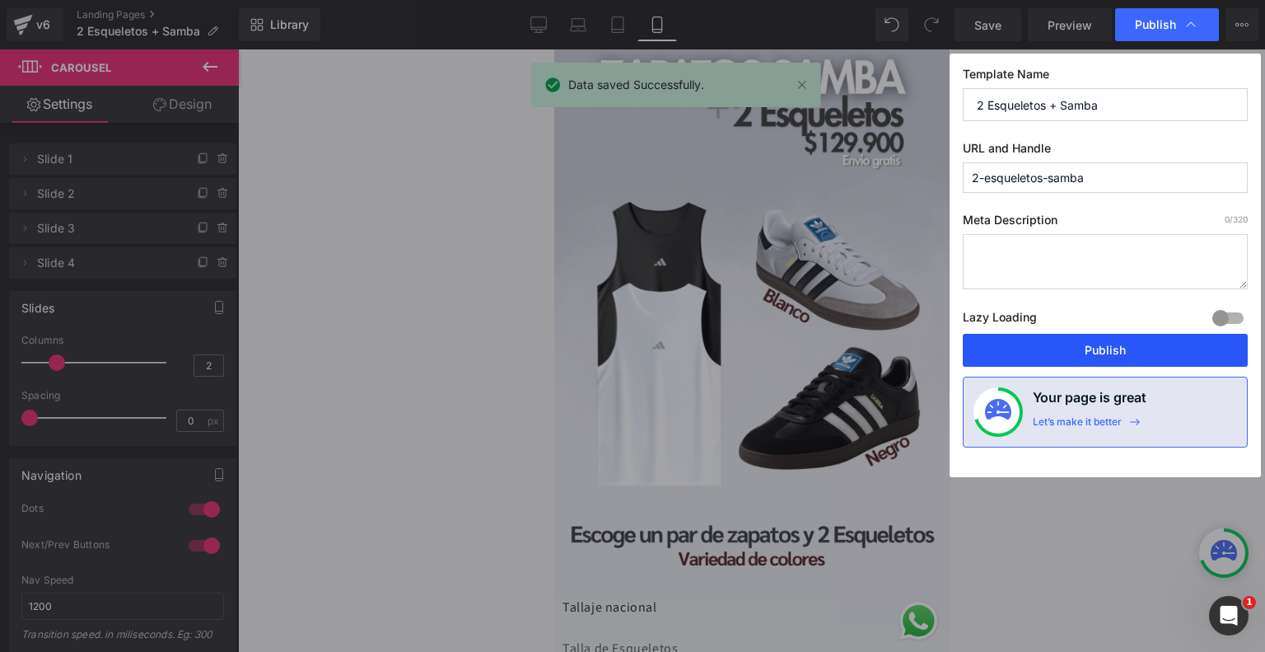
click at [1059, 349] on button "Publish" at bounding box center [1105, 350] width 285 height 33
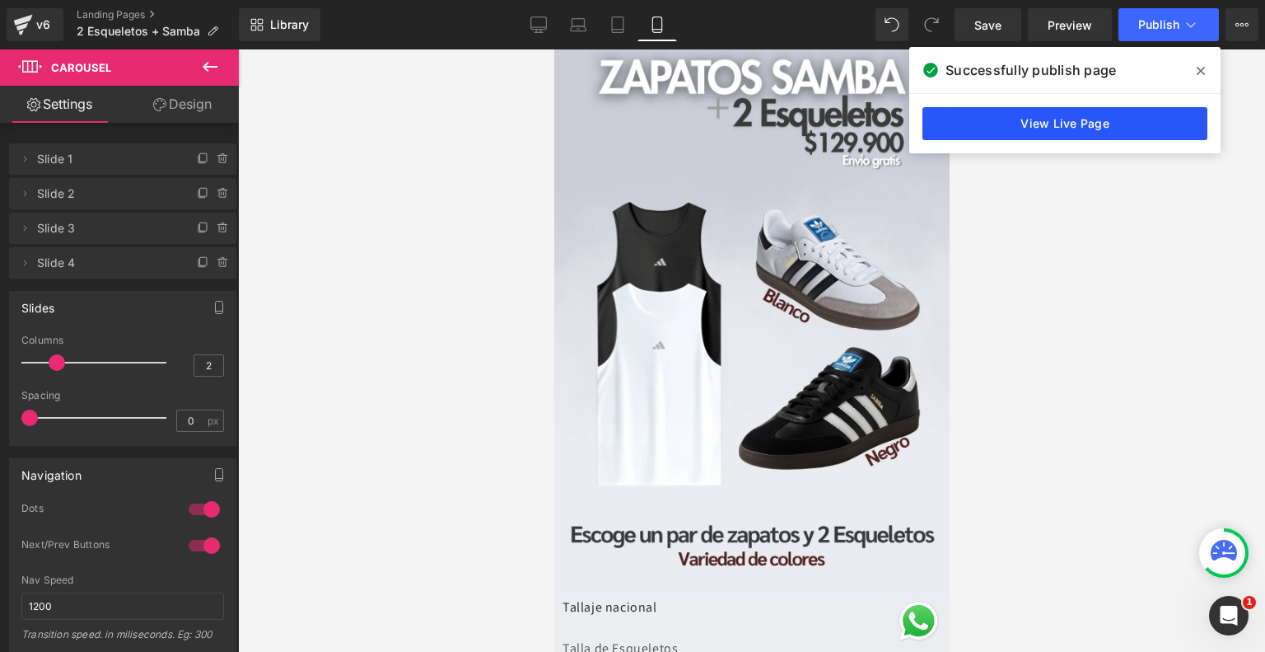
click at [1045, 129] on link "View Live Page" at bounding box center [1065, 123] width 285 height 33
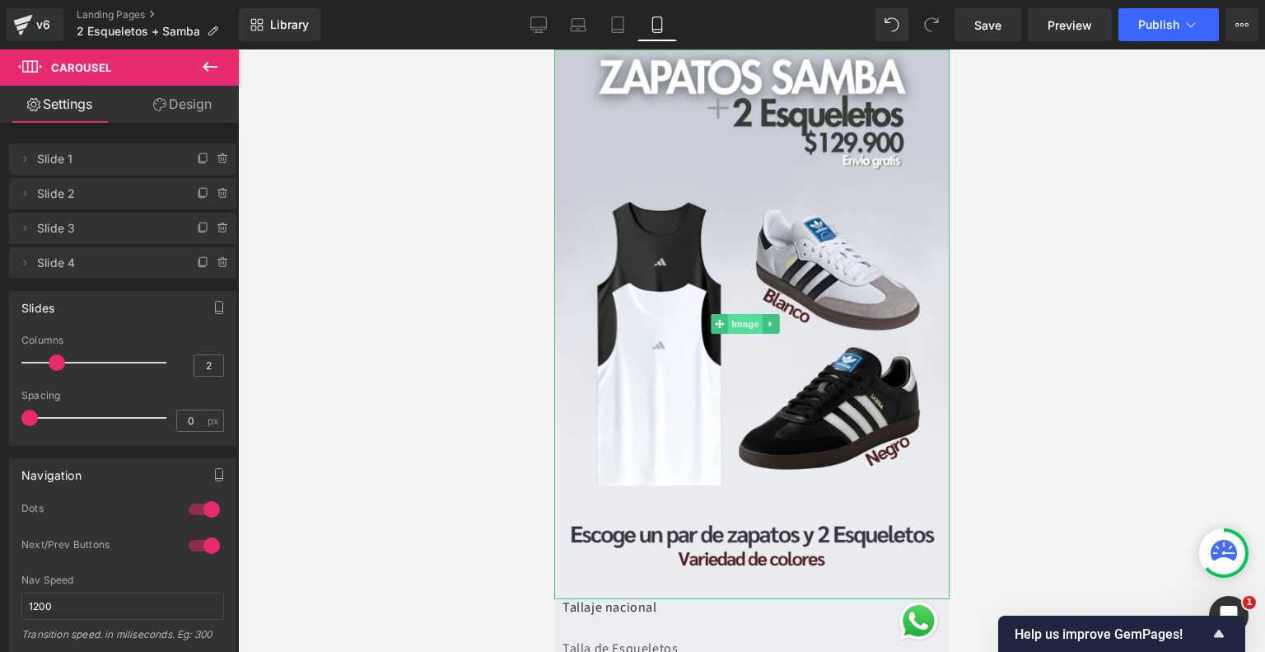
click at [739, 315] on span "Image" at bounding box center [745, 324] width 35 height 20
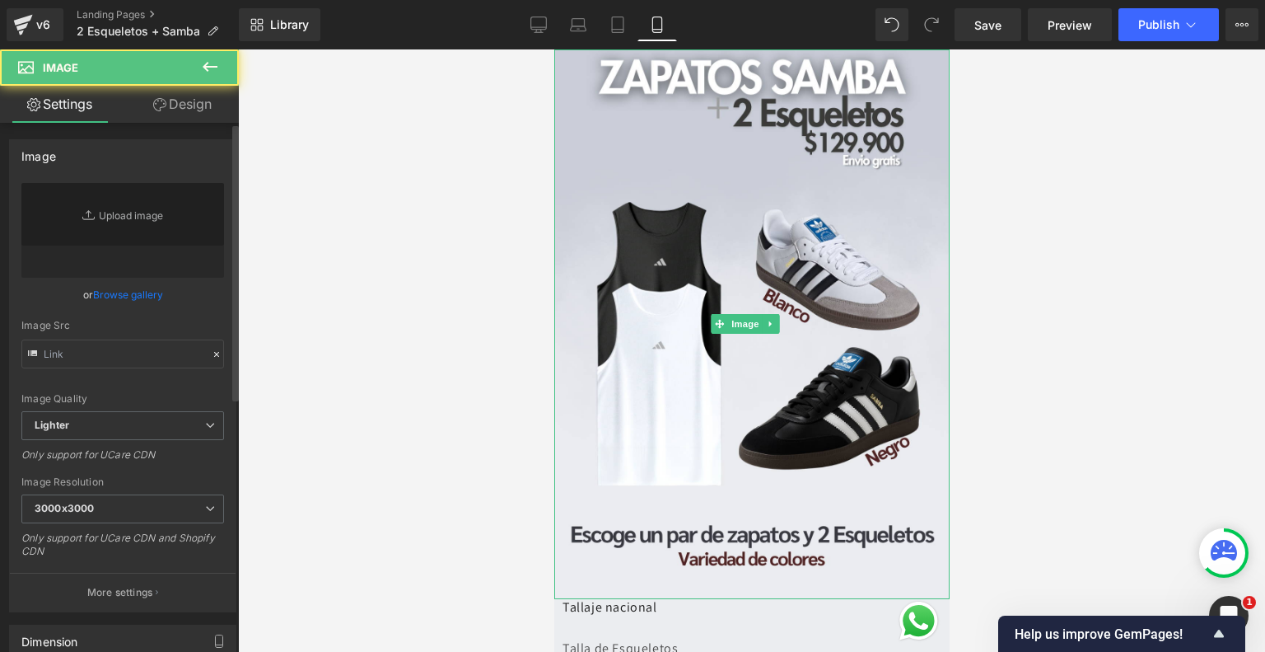
type input "[URL][DOMAIN_NAME]"
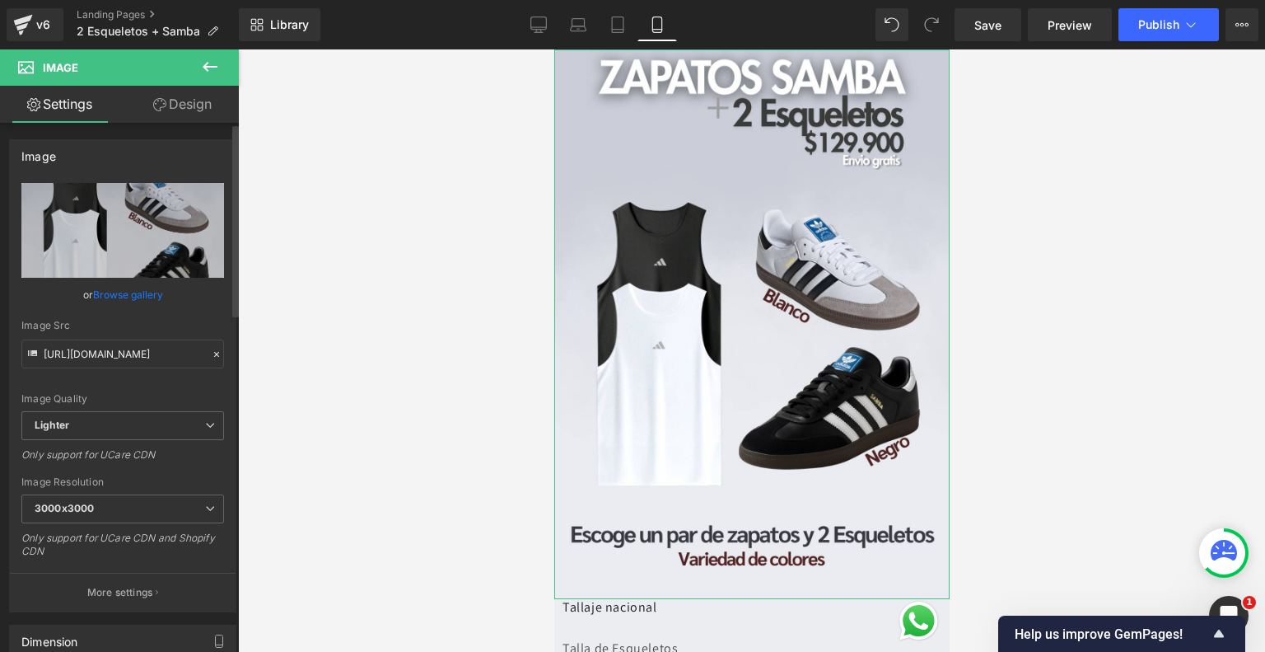
click at [129, 288] on link "Browse gallery" at bounding box center [128, 294] width 70 height 29
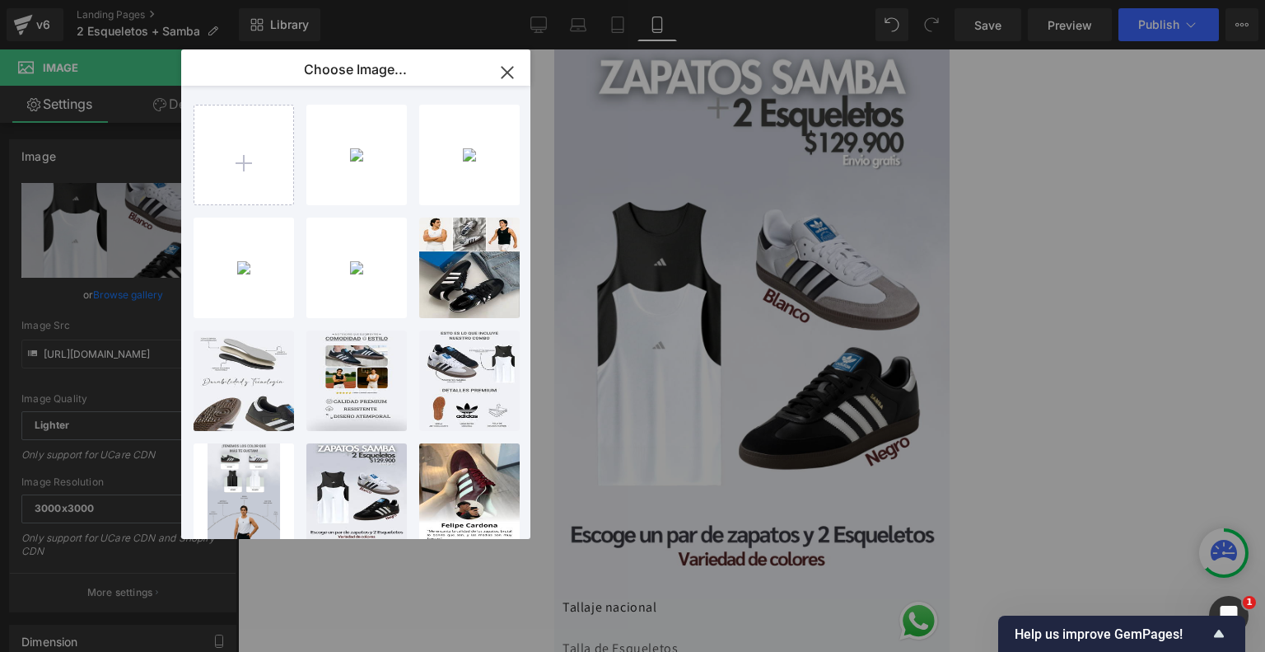
type input "C:\fakepath\1.png"
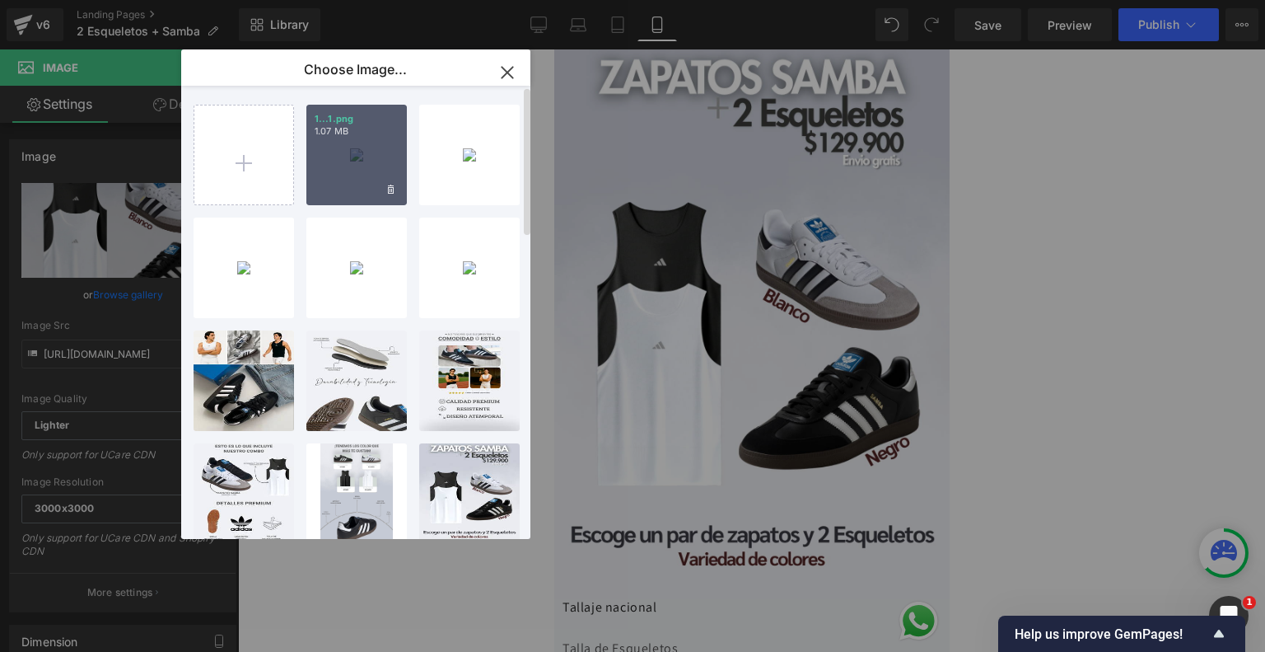
click at [351, 138] on div "1...1.png 1.07 MB" at bounding box center [356, 155] width 101 height 101
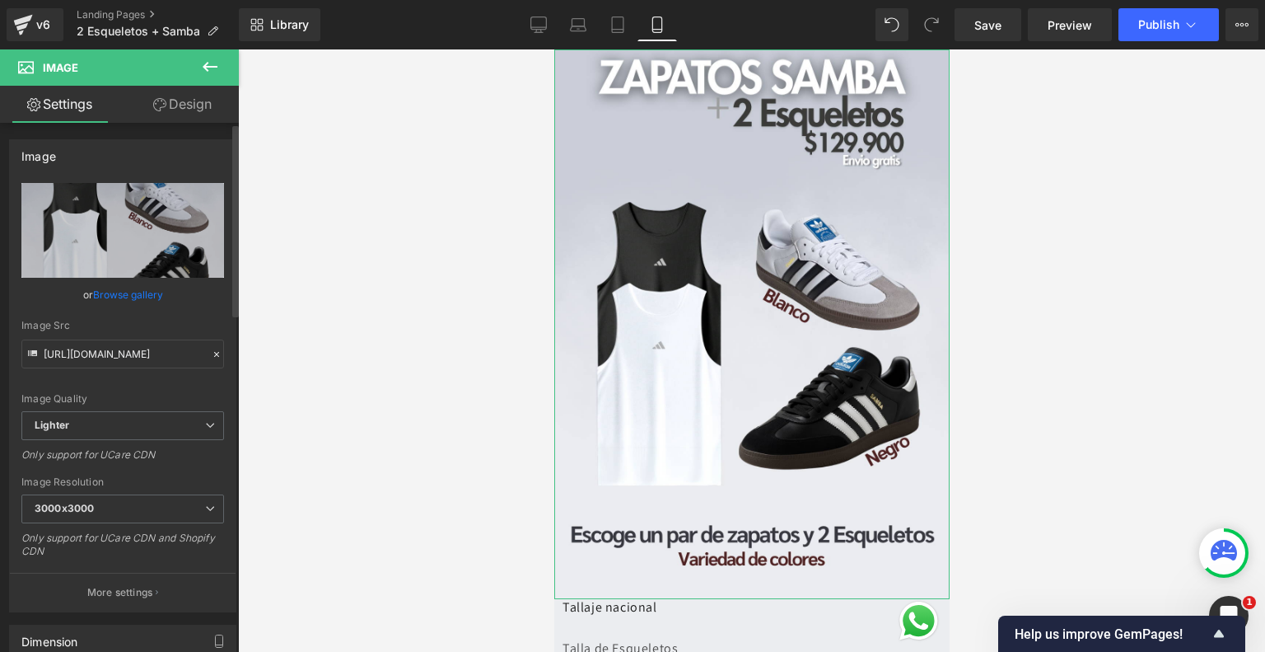
click at [138, 295] on link "Browse gallery" at bounding box center [128, 294] width 70 height 29
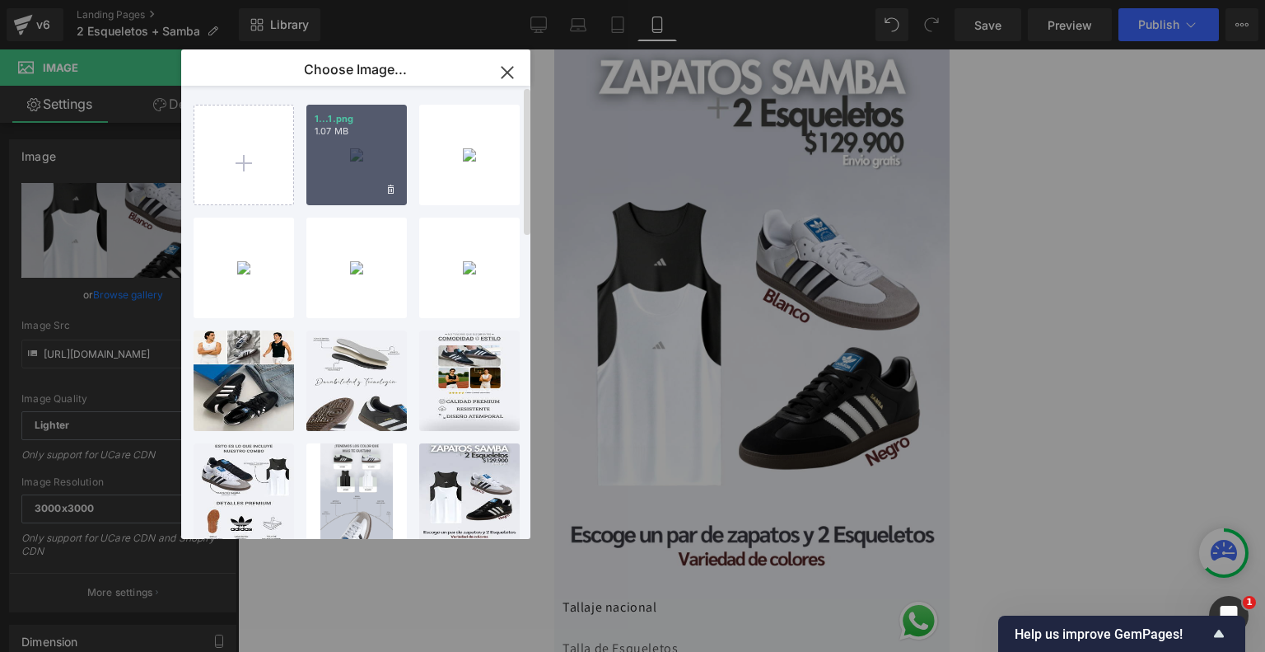
click at [349, 136] on p "1.07 MB" at bounding box center [357, 131] width 84 height 12
type input "https://ucarecdn.com/d58b1339-43be-4d51-9d98-a5e344266ba7/-/format/auto/-/previ…"
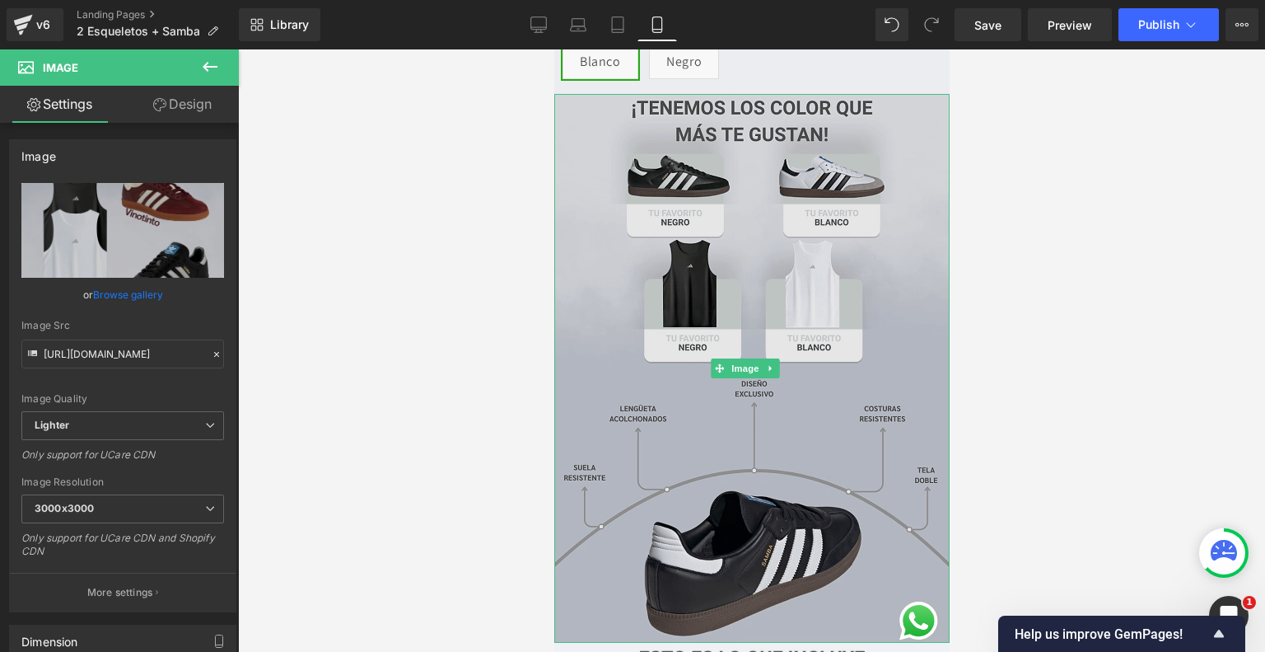
scroll to position [816, 0]
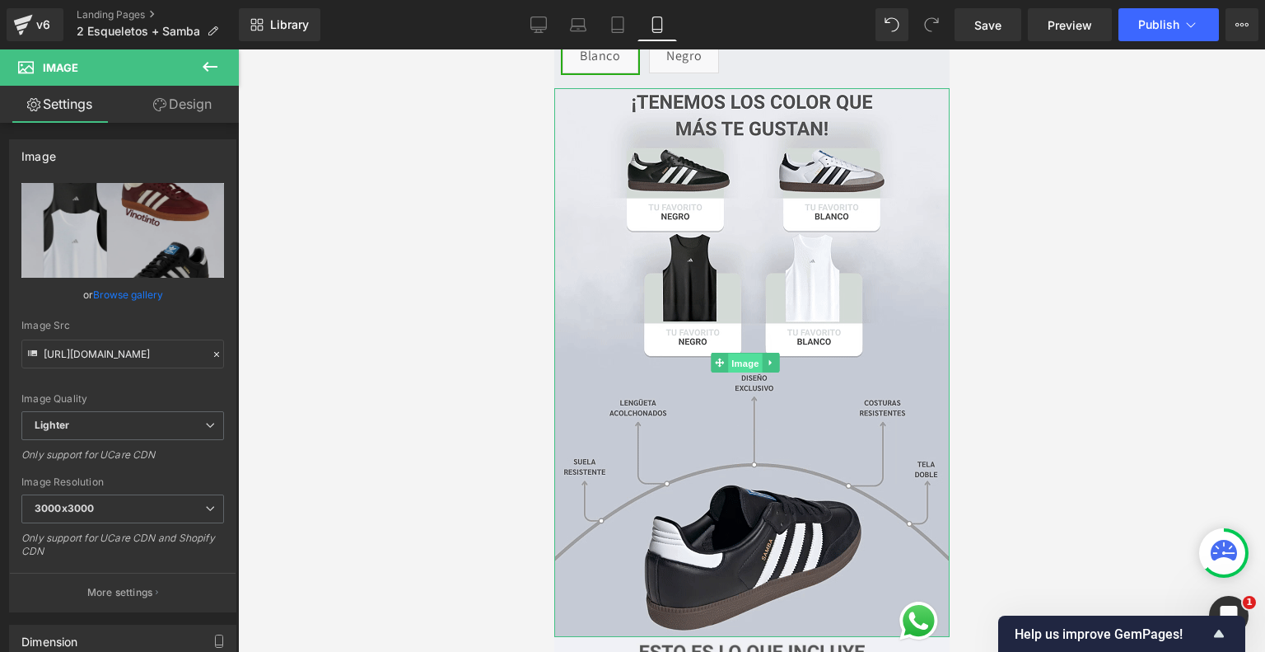
drag, startPoint x: 741, startPoint y: 332, endPoint x: 1017, endPoint y: 413, distance: 287.6
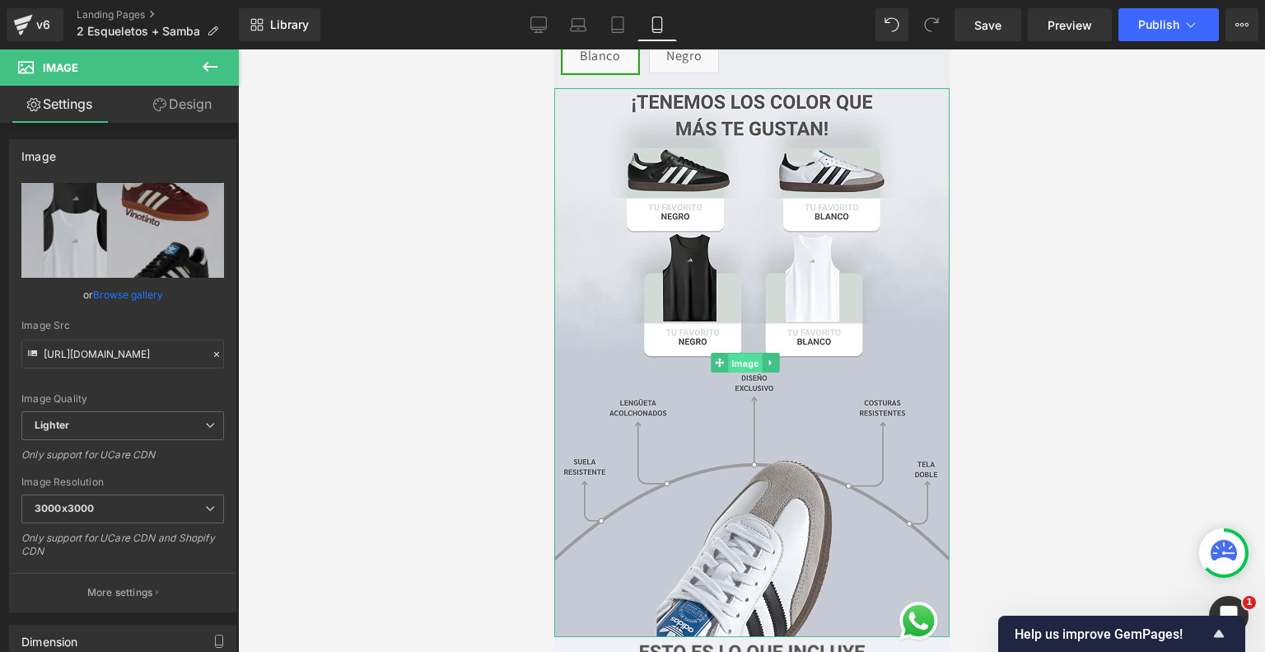
click at [741, 353] on span "Image" at bounding box center [745, 363] width 35 height 20
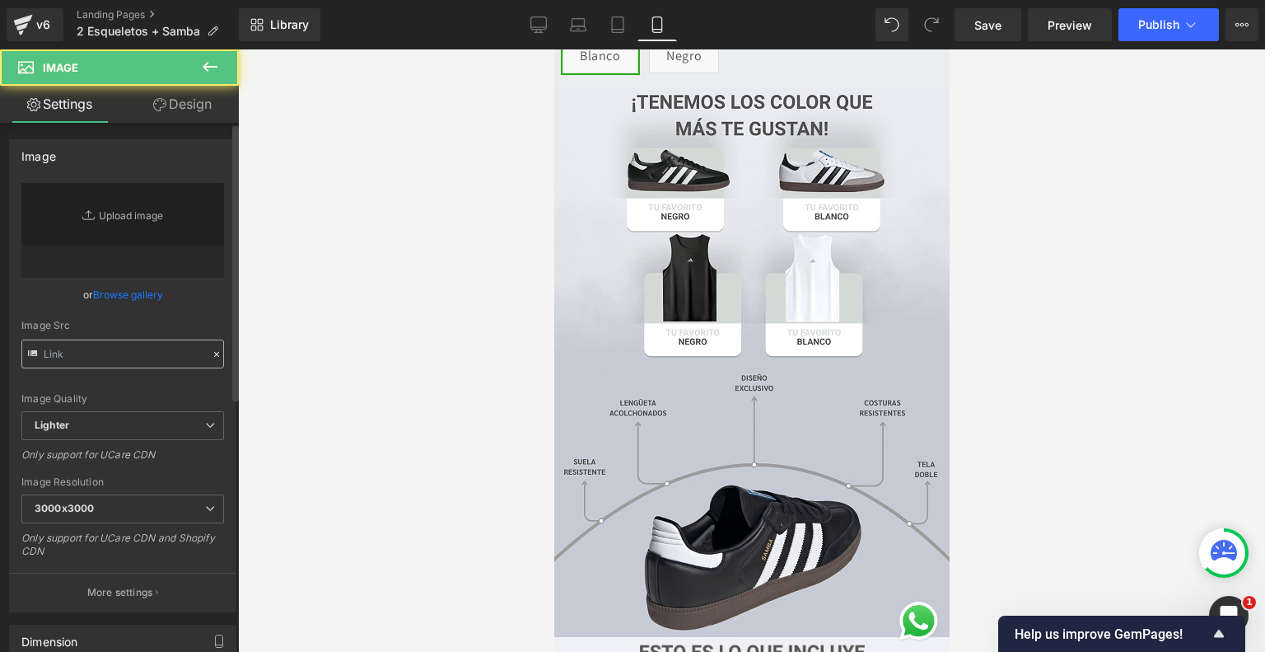
type input "[URL][DOMAIN_NAME]"
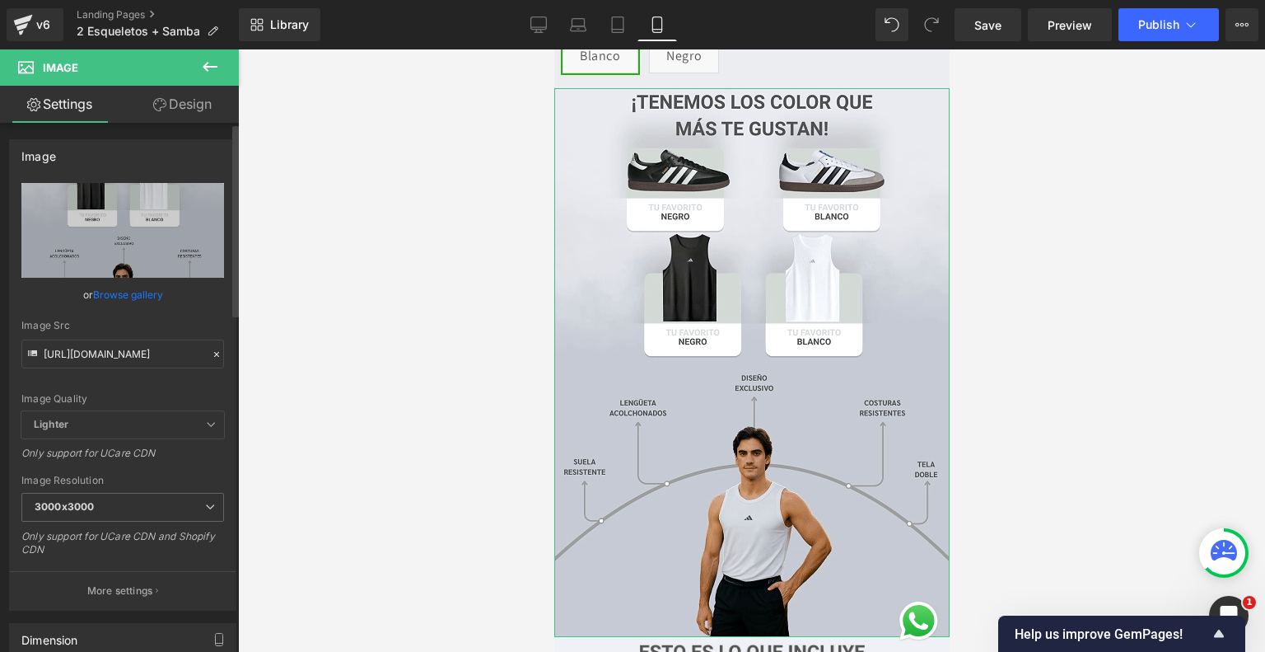
click at [138, 292] on link "Browse gallery" at bounding box center [128, 294] width 70 height 29
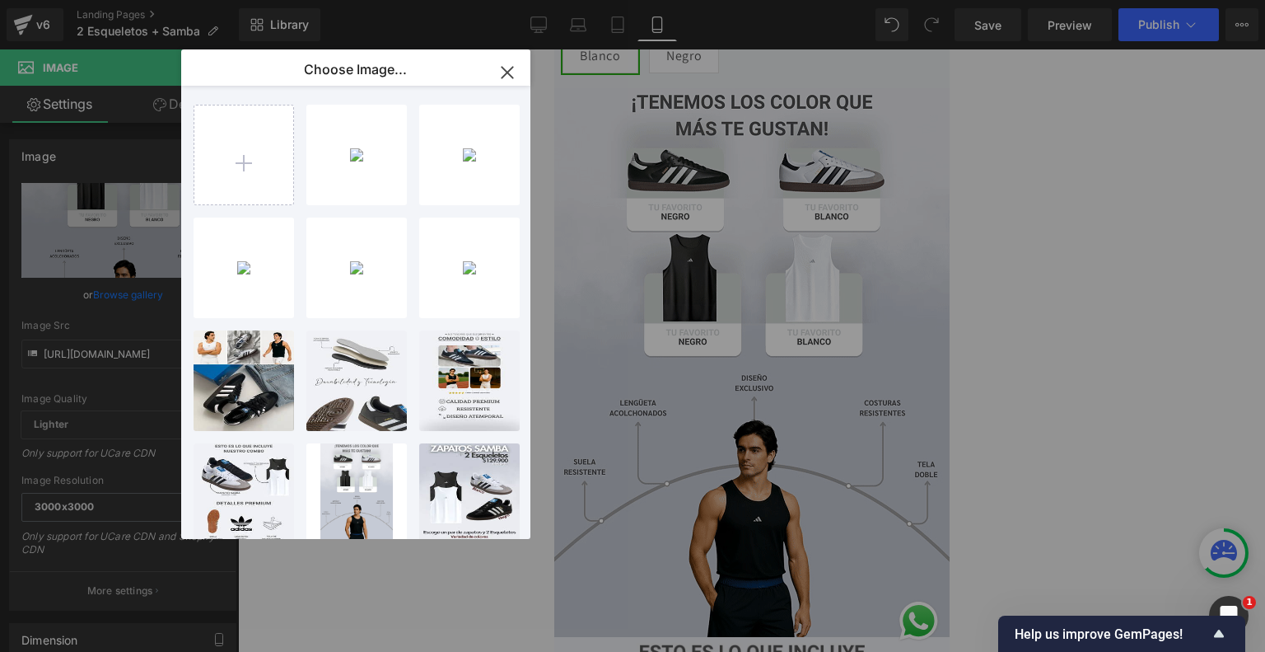
type input "C:\fakepath\ezgif-59ea66d070c63c.gif"
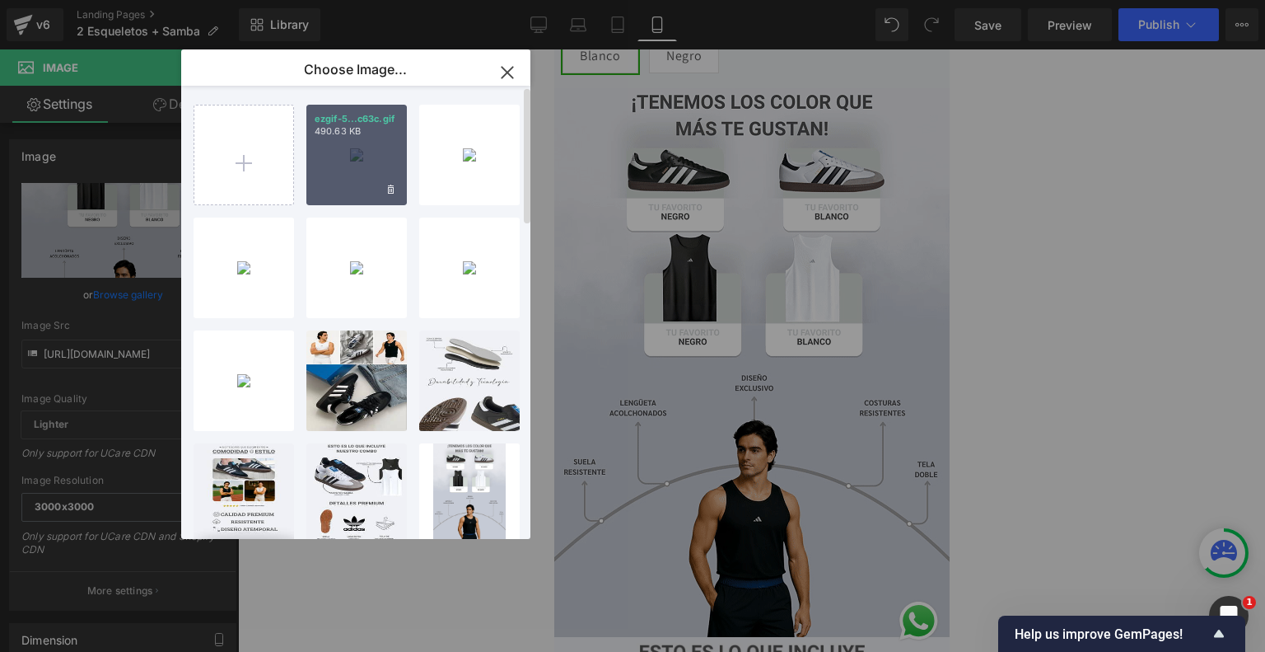
click at [358, 135] on p "490.63 KB" at bounding box center [357, 131] width 84 height 12
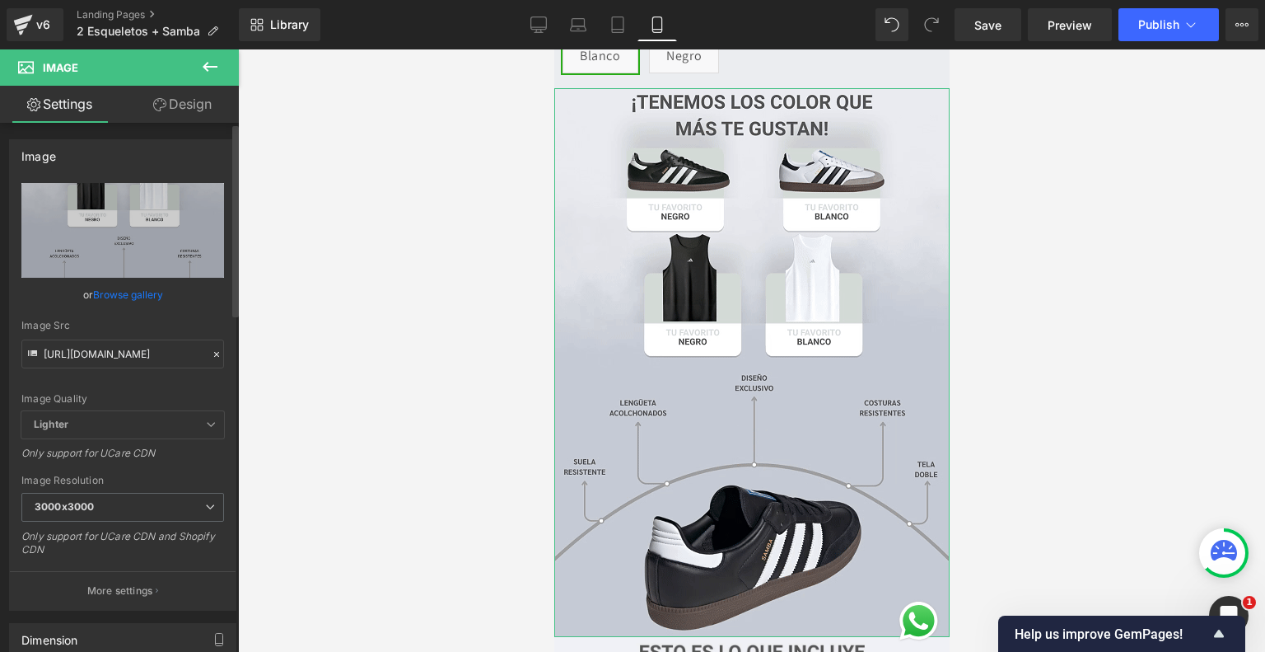
click at [133, 295] on link "Browse gallery" at bounding box center [128, 294] width 70 height 29
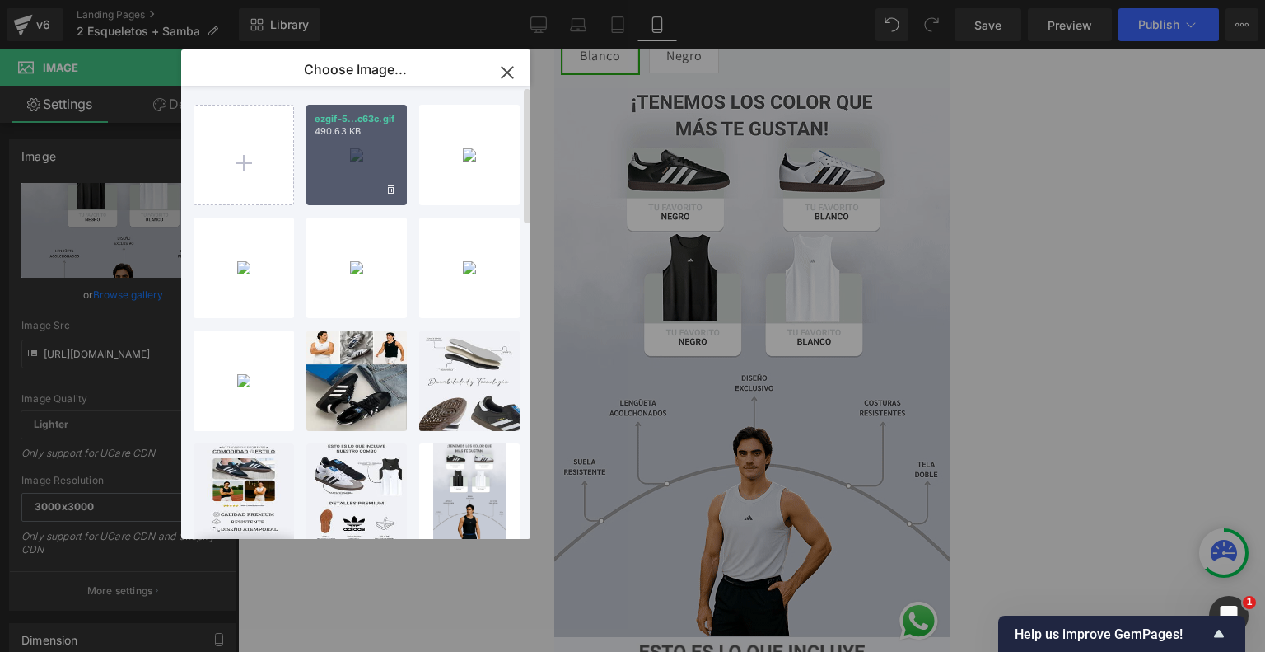
click at [364, 167] on div "ezgif-5...c63c.gif 490.63 KB" at bounding box center [356, 155] width 101 height 101
type input "https://ucarecdn.com/3fe574bf-46c3-44a2-ad3e-262152b5042a/ezgif-59ea66d070c63c.…"
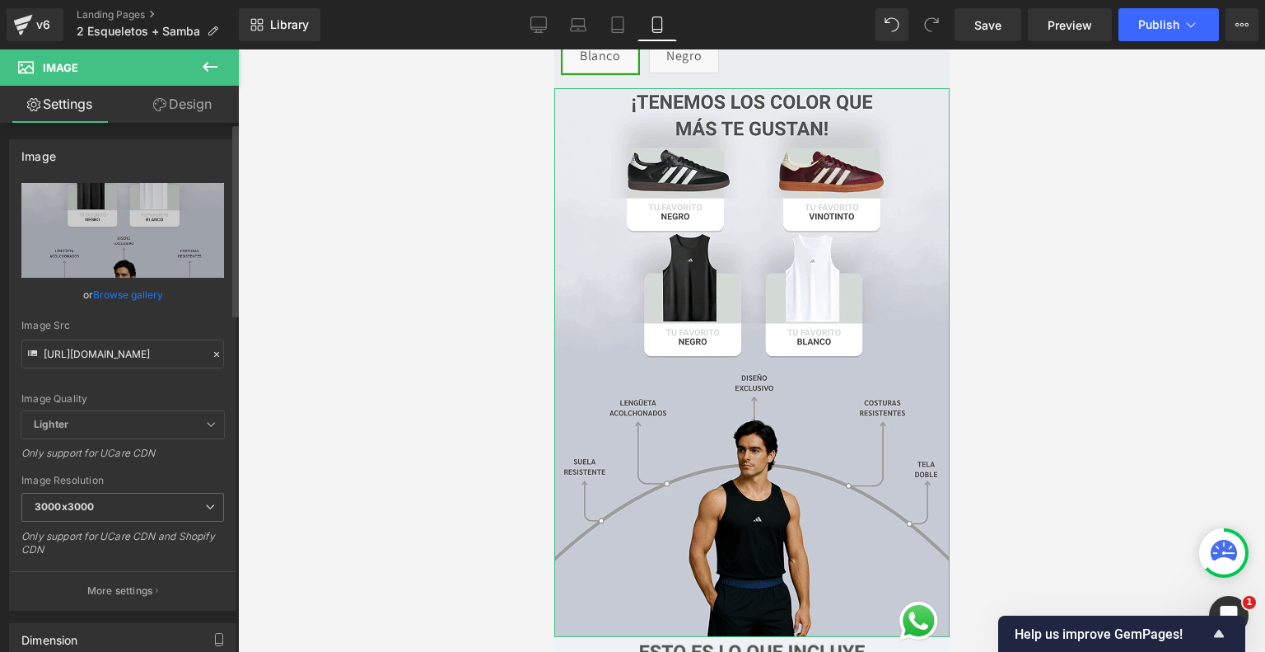
click at [132, 300] on link "Browse gallery" at bounding box center [128, 294] width 70 height 29
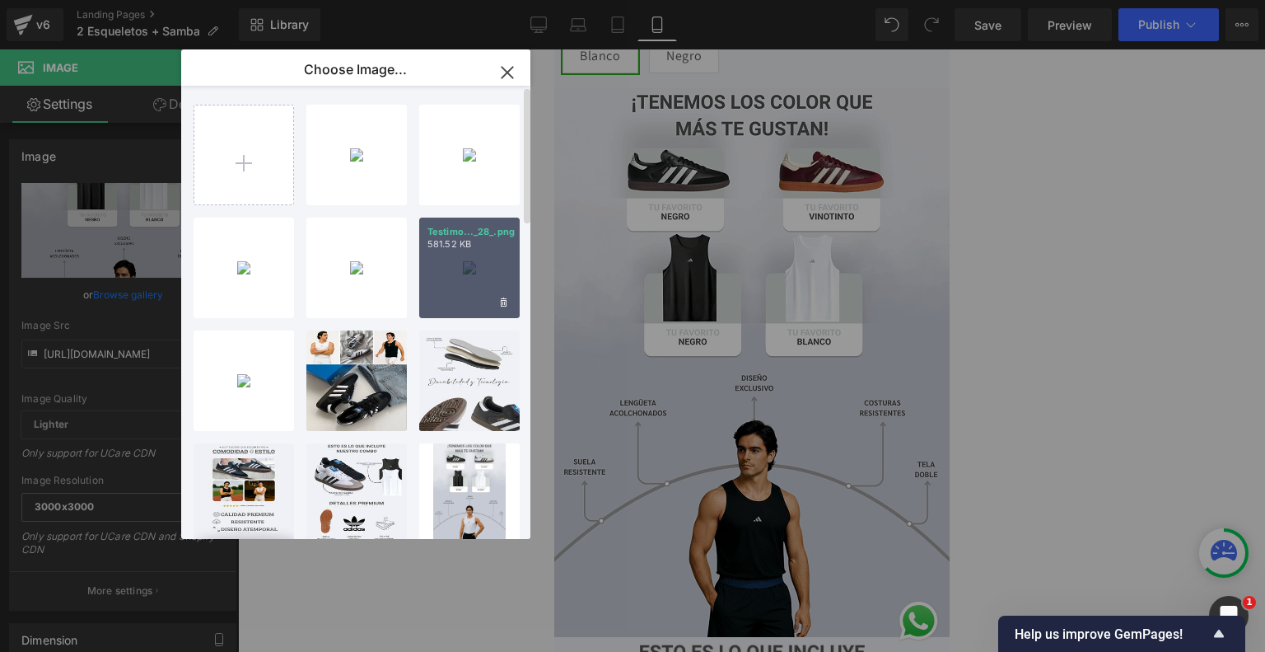
type input "C:\fakepath\6.png"
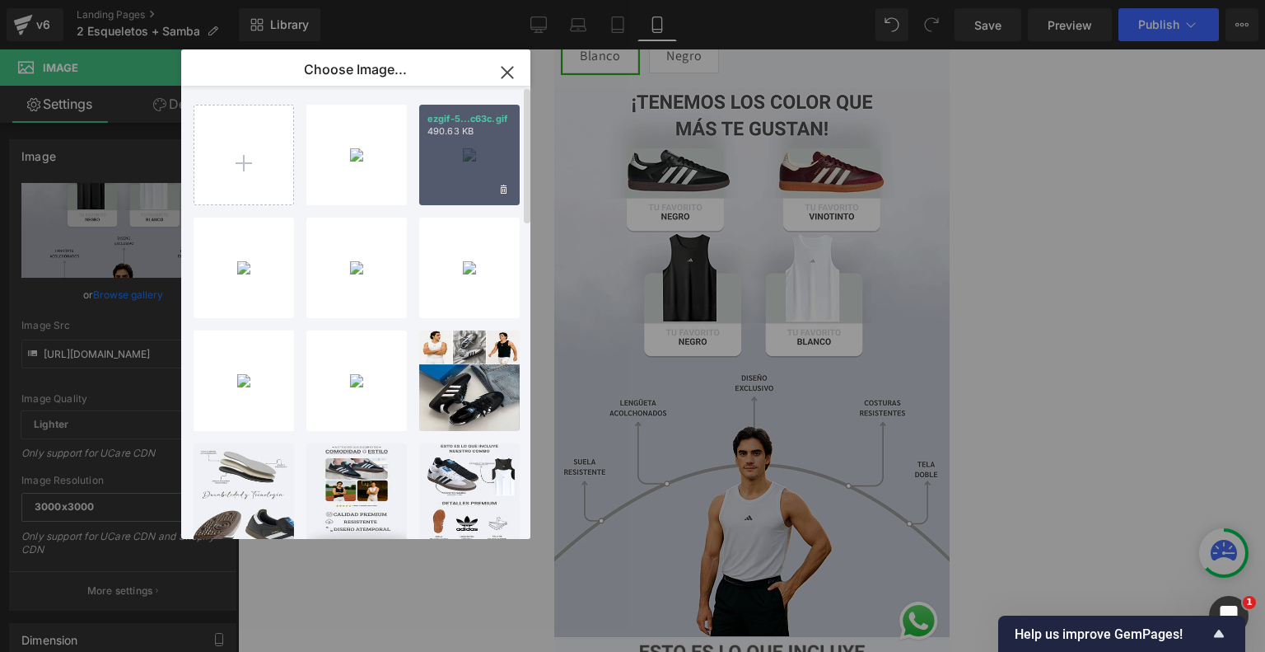
type input "C:\fakepath\8.png"
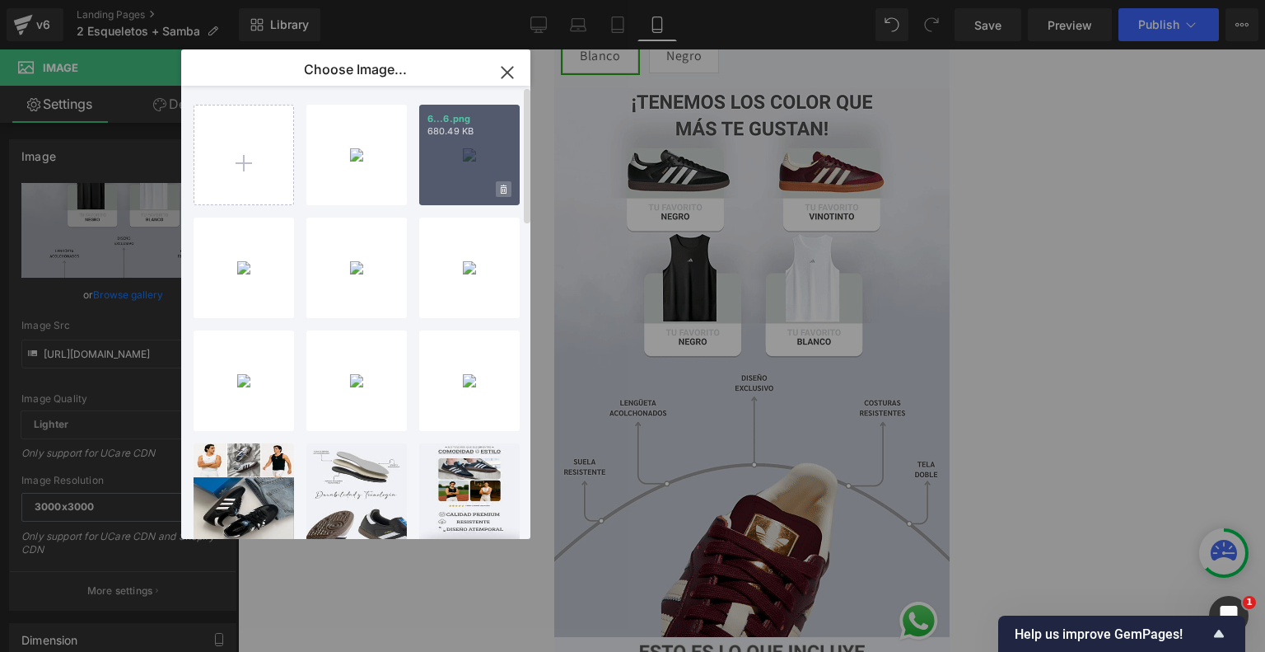
type input "C:\fakepath\9.png"
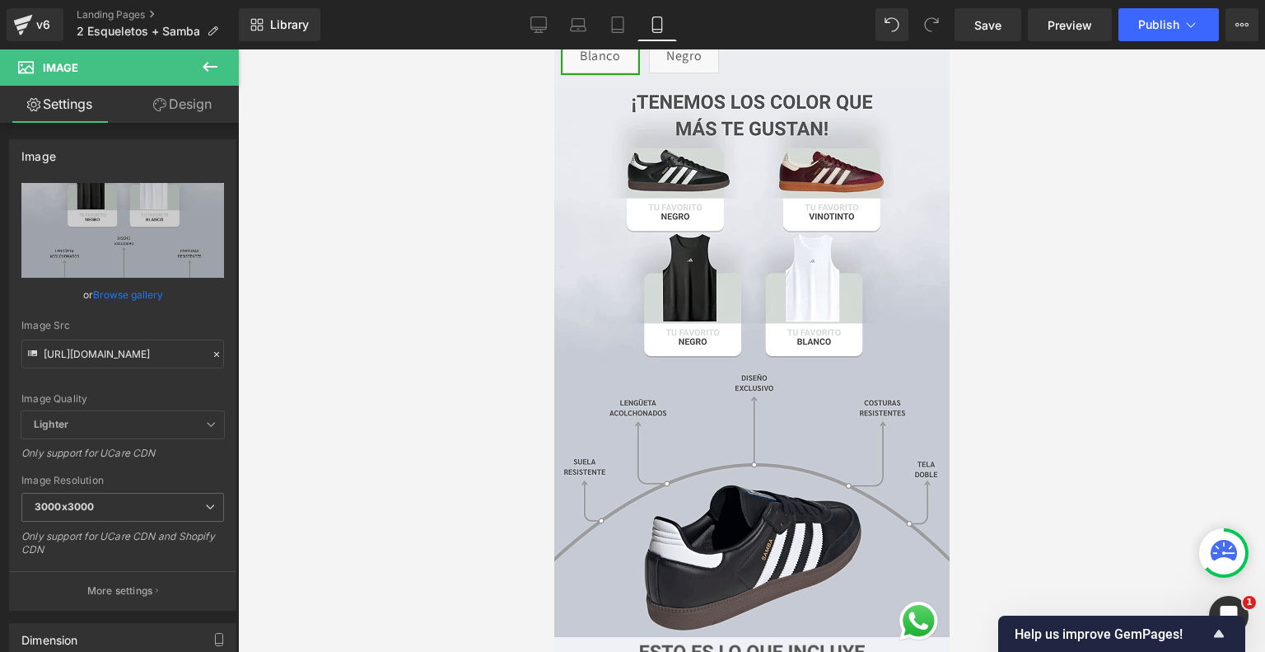
click at [342, 0] on div "Image You are previewing how the will restyle your page. You can not edit Eleme…" at bounding box center [632, 0] width 1265 height 0
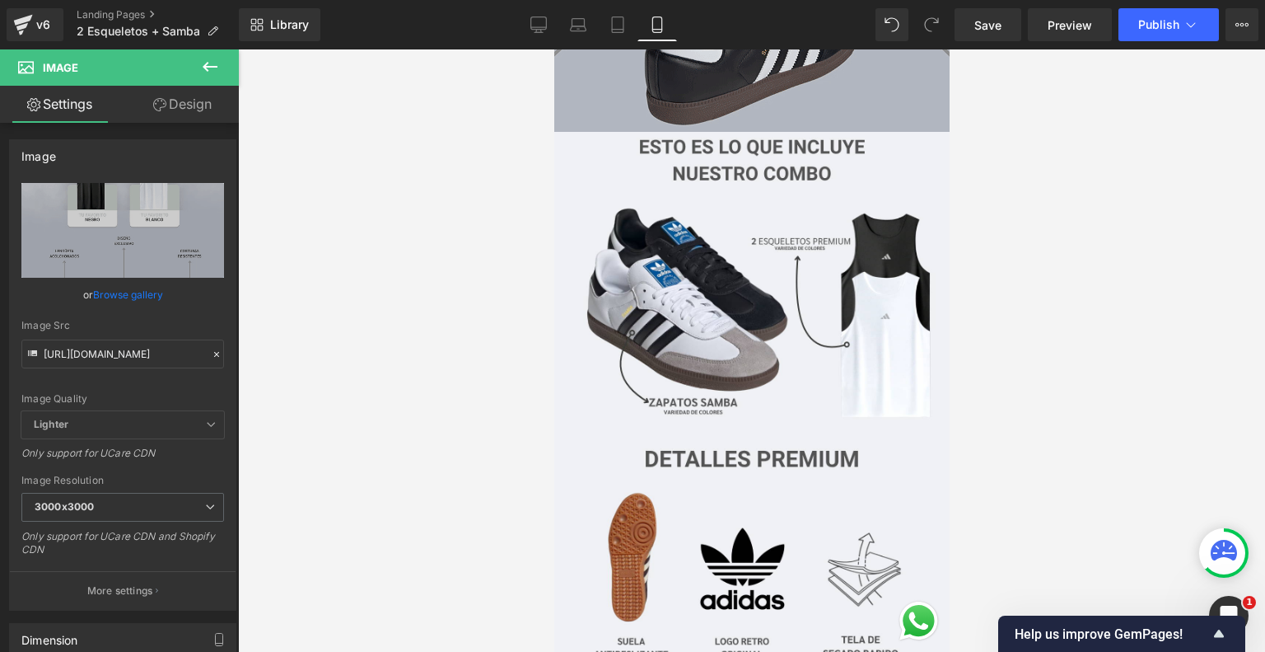
scroll to position [1325, 0]
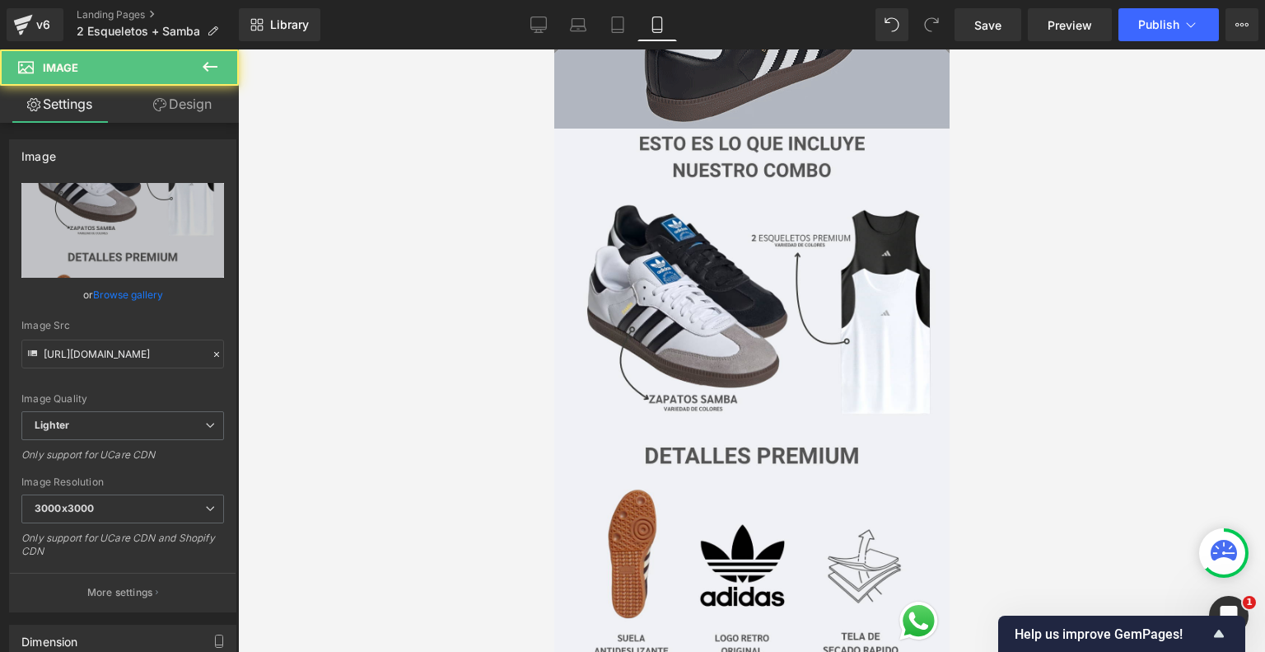
click at [713, 378] on img at bounding box center [751, 404] width 395 height 550
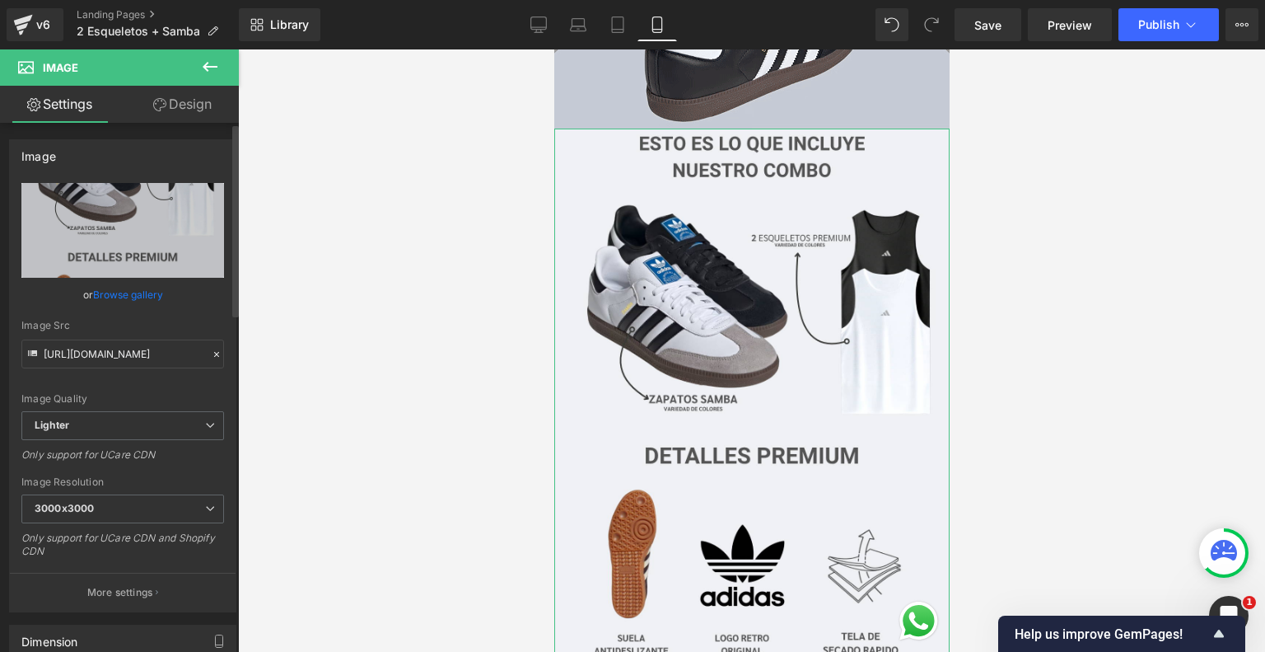
click at [138, 289] on link "Browse gallery" at bounding box center [128, 294] width 70 height 29
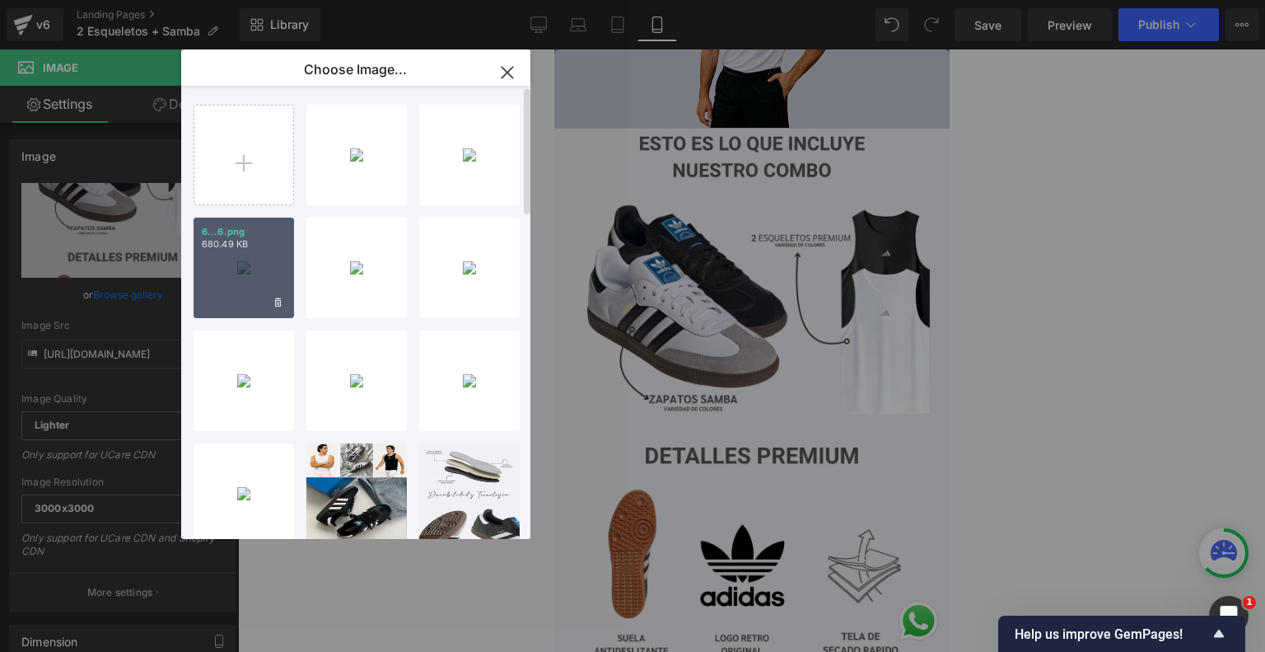
click at [232, 254] on div "6...6.png 680.49 KB" at bounding box center [244, 267] width 101 height 101
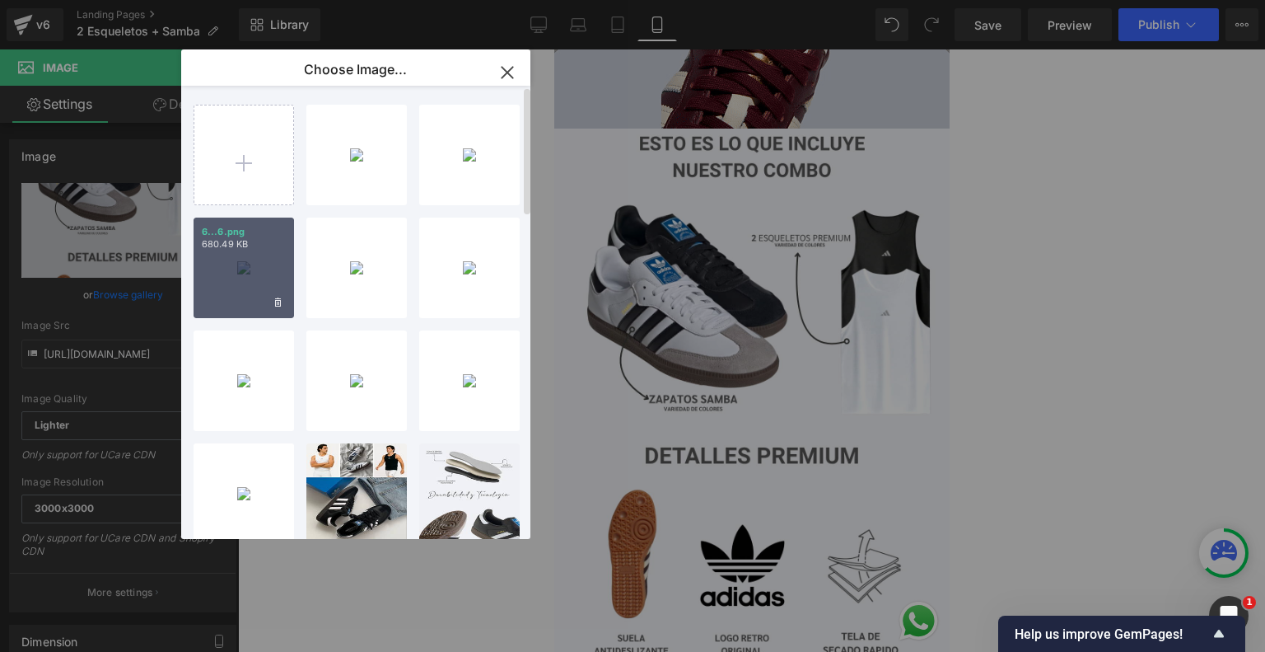
type input "https://ucarecdn.com/22f33164-765f-41ea-880a-4dc7b33048a2/-/format/auto/-/previ…"
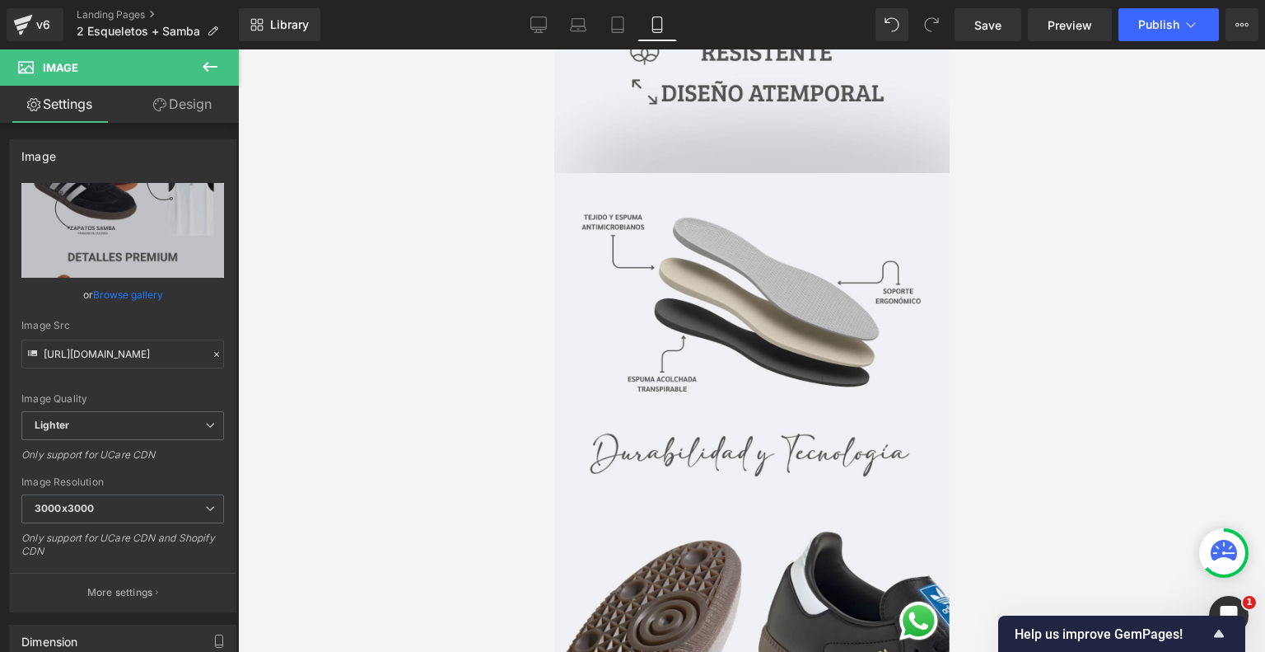
scroll to position [2379, 0]
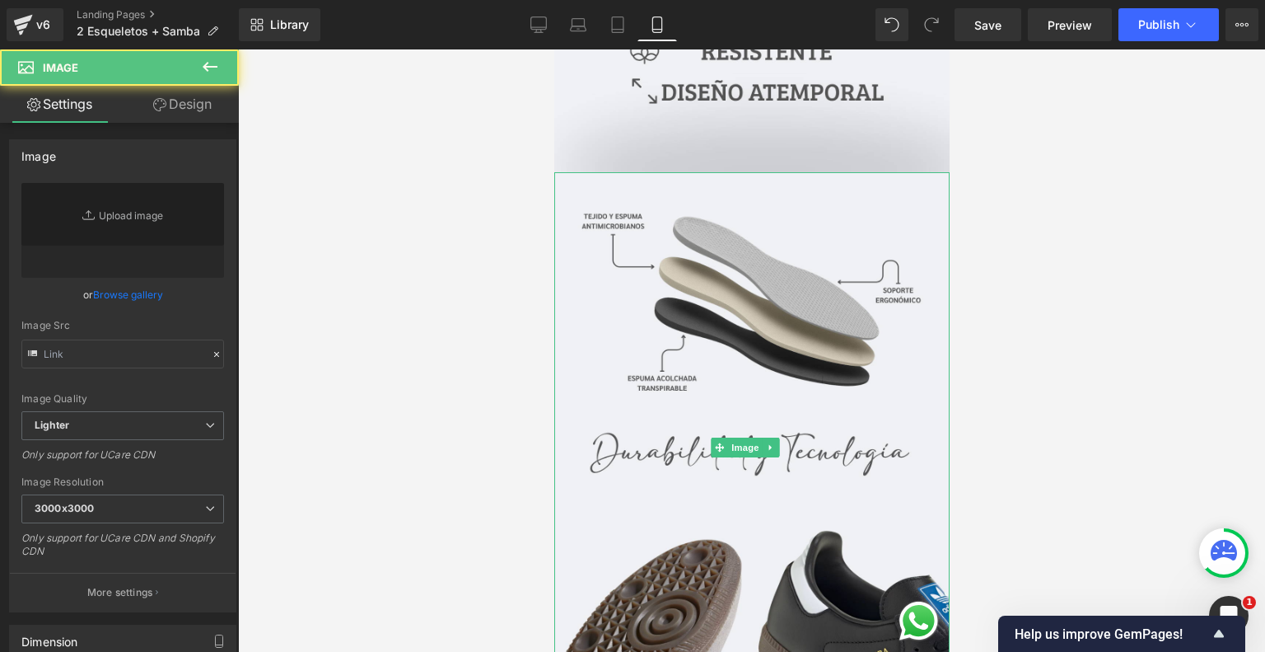
click at [672, 334] on img at bounding box center [751, 447] width 395 height 550
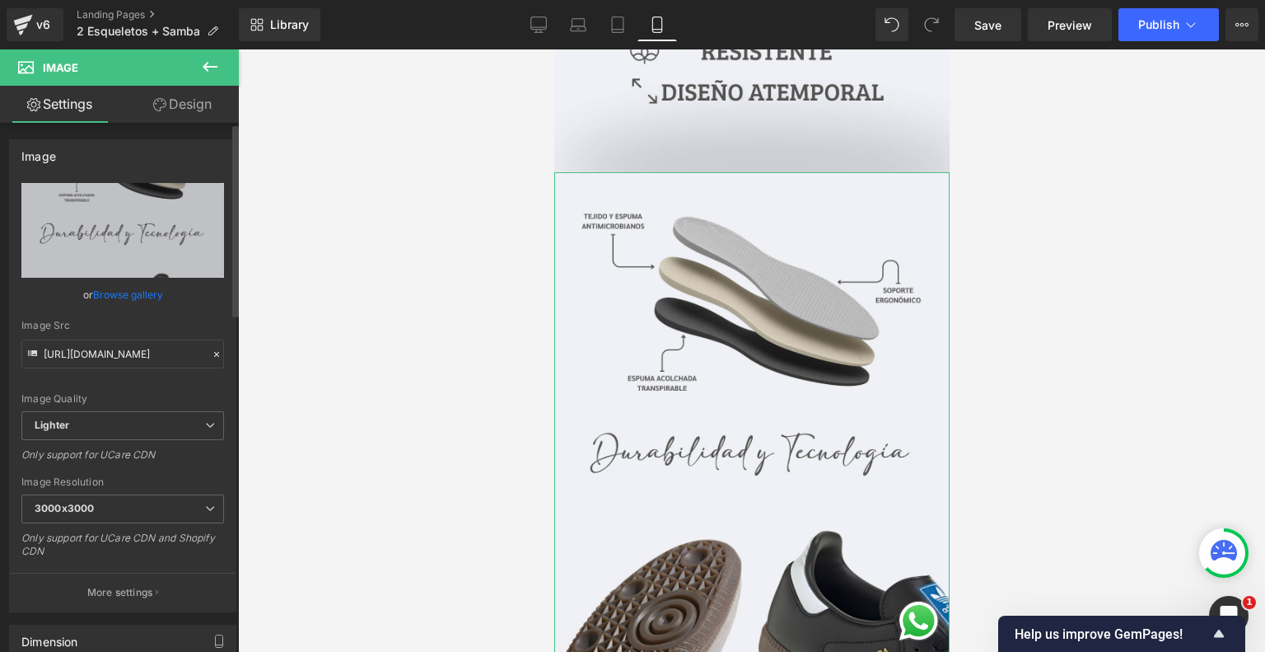
click at [129, 298] on link "Browse gallery" at bounding box center [128, 294] width 70 height 29
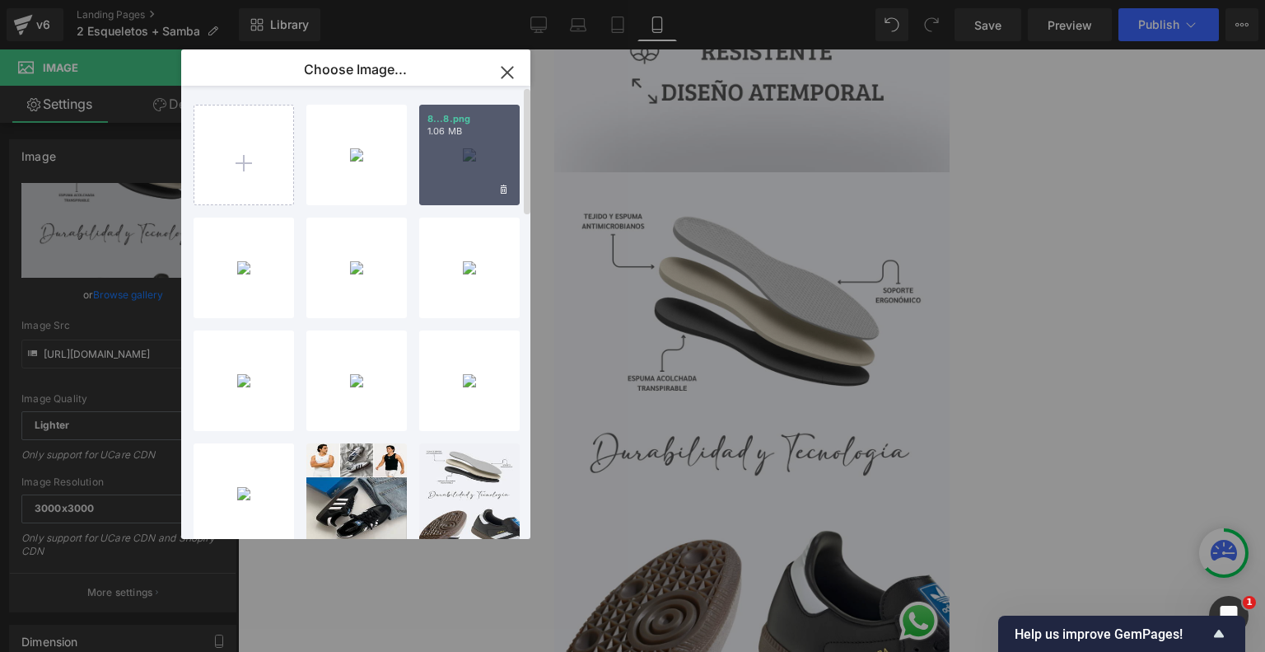
click at [447, 175] on div "8...8.png 1.06 MB" at bounding box center [469, 155] width 101 height 101
type input "https://ucarecdn.com/464ee514-bf76-4bed-9880-a58b1bb503a1/-/format/auto/-/previ…"
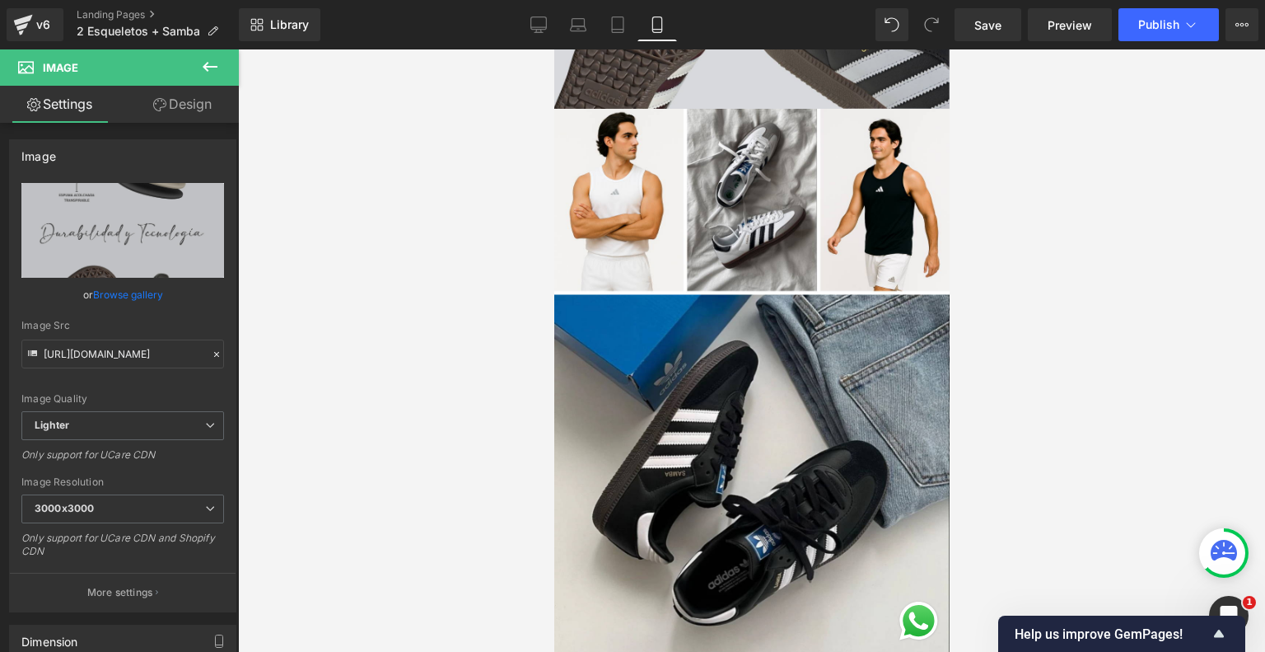
scroll to position [2986, 0]
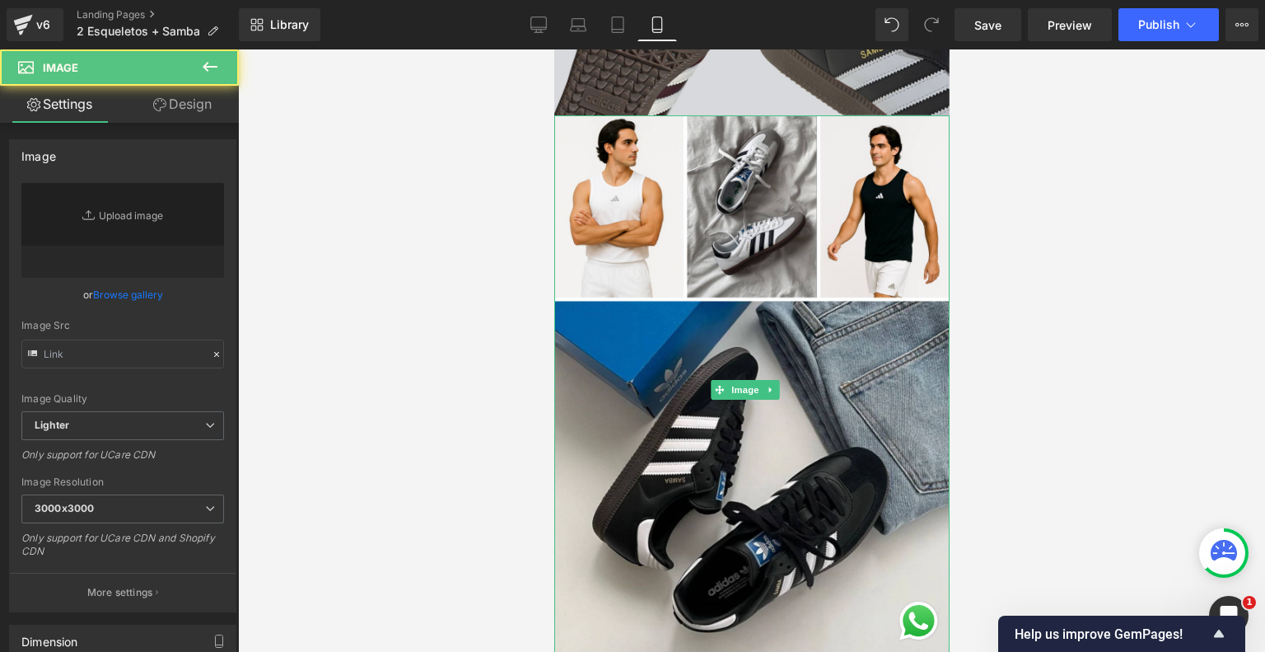
click at [699, 418] on img at bounding box center [751, 390] width 395 height 550
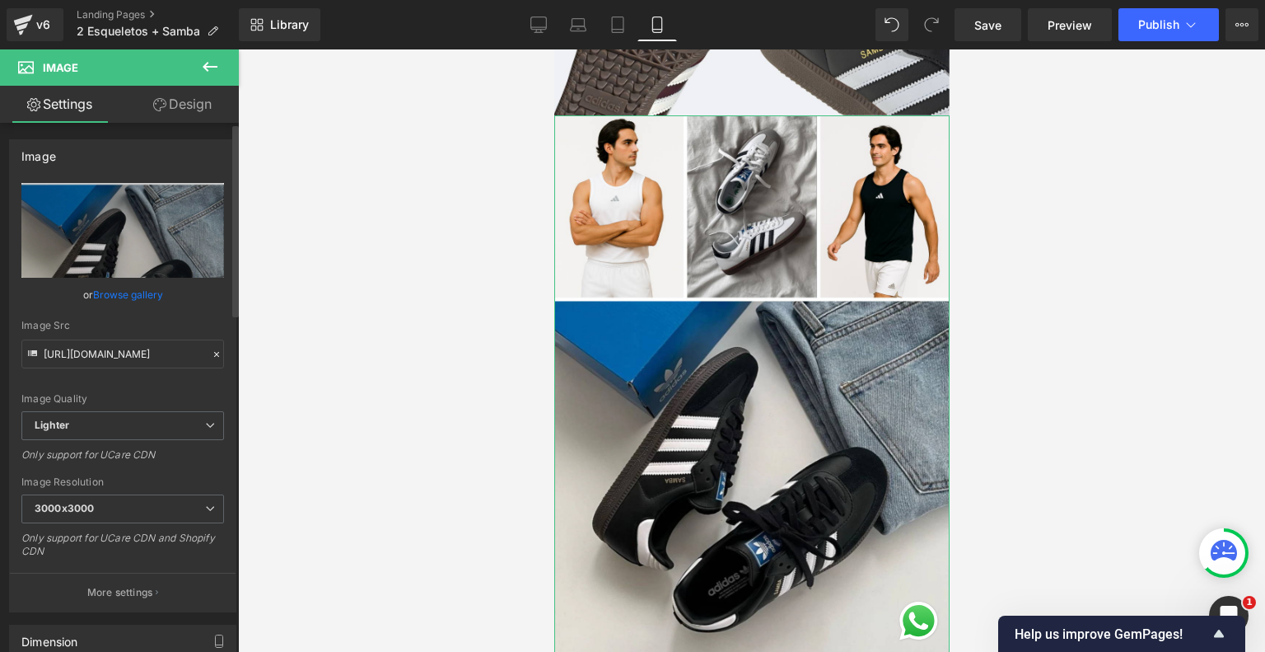
click at [141, 289] on link "Browse gallery" at bounding box center [128, 294] width 70 height 29
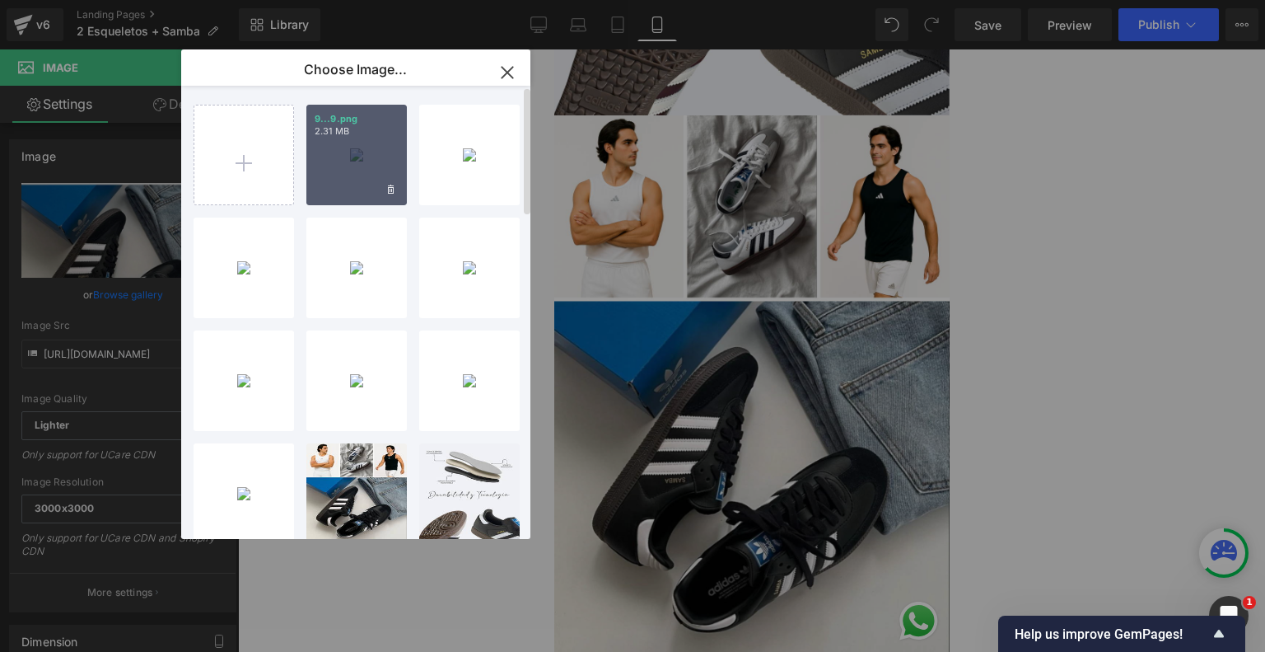
click at [349, 174] on div "9...9.png 2.31 MB" at bounding box center [356, 155] width 101 height 101
type input "https://ucarecdn.com/7574200d-19f3-4a6d-86f8-398038d7989e/-/format/auto/-/previ…"
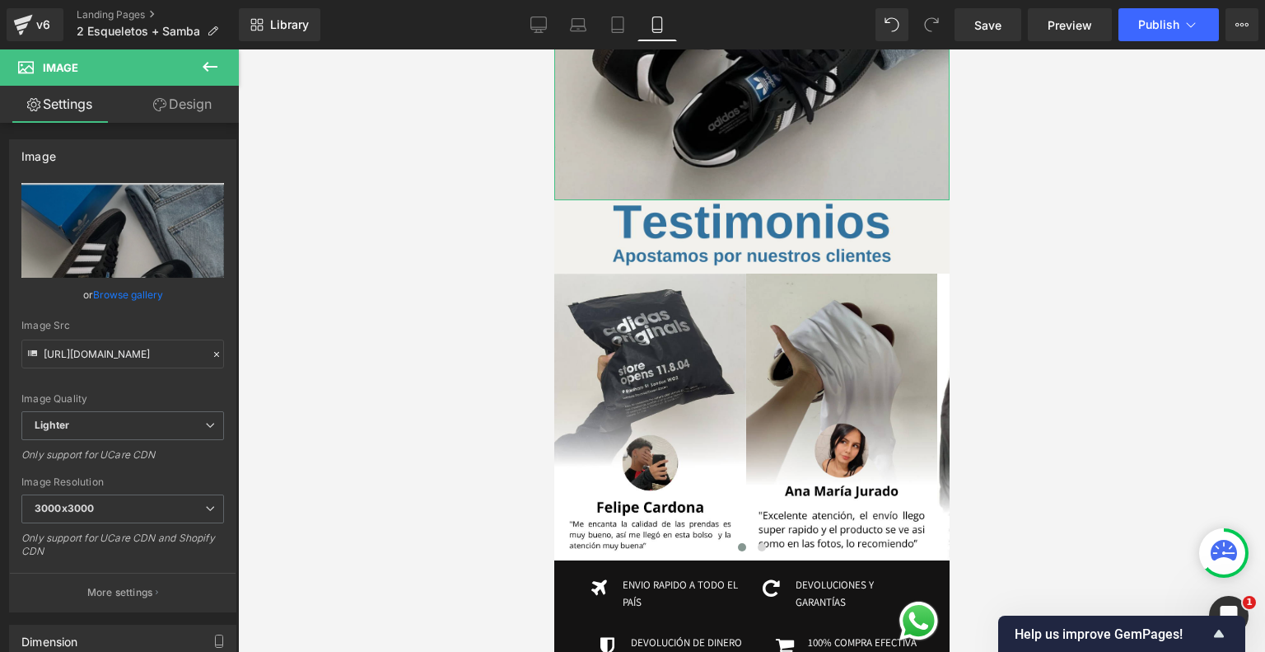
scroll to position [3452, 0]
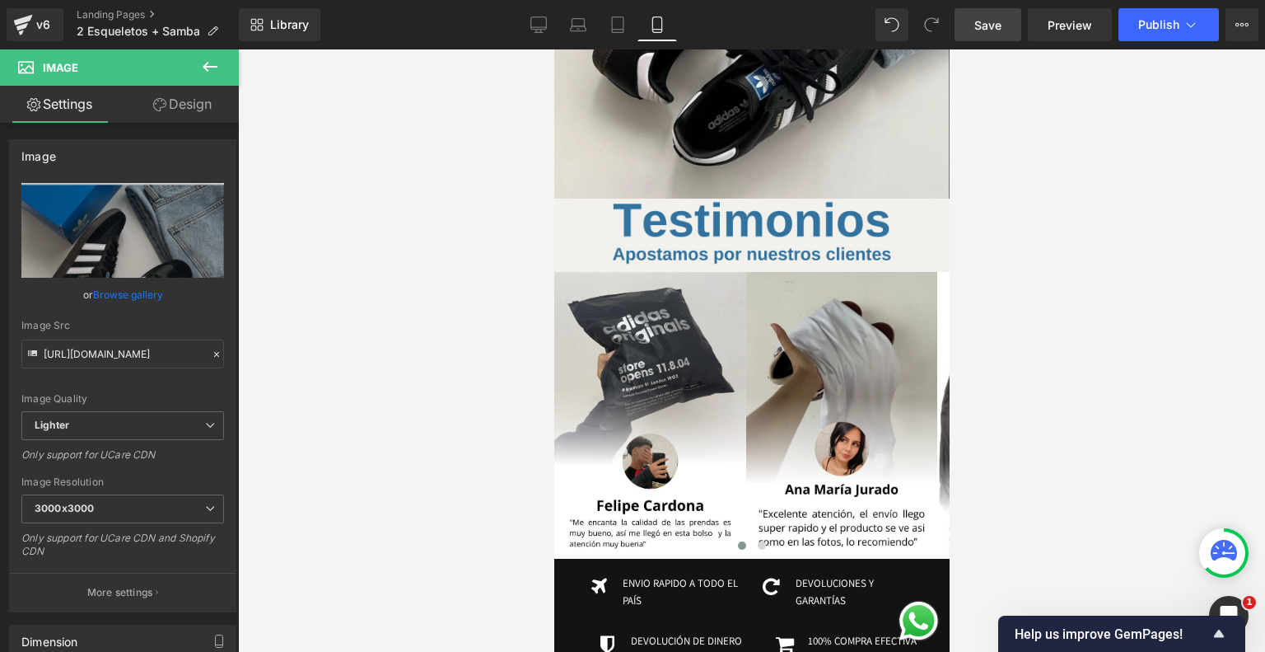
click at [1004, 27] on link "Save" at bounding box center [988, 24] width 67 height 33
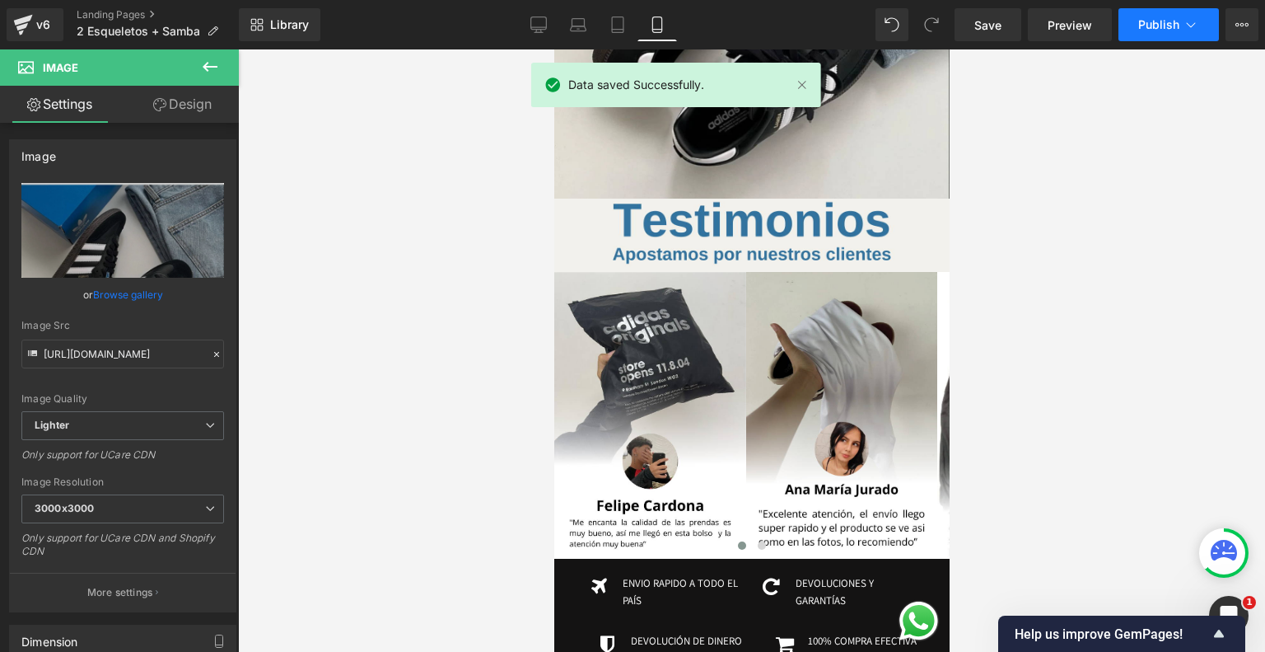
click at [1181, 23] on button "Publish" at bounding box center [1169, 24] width 101 height 33
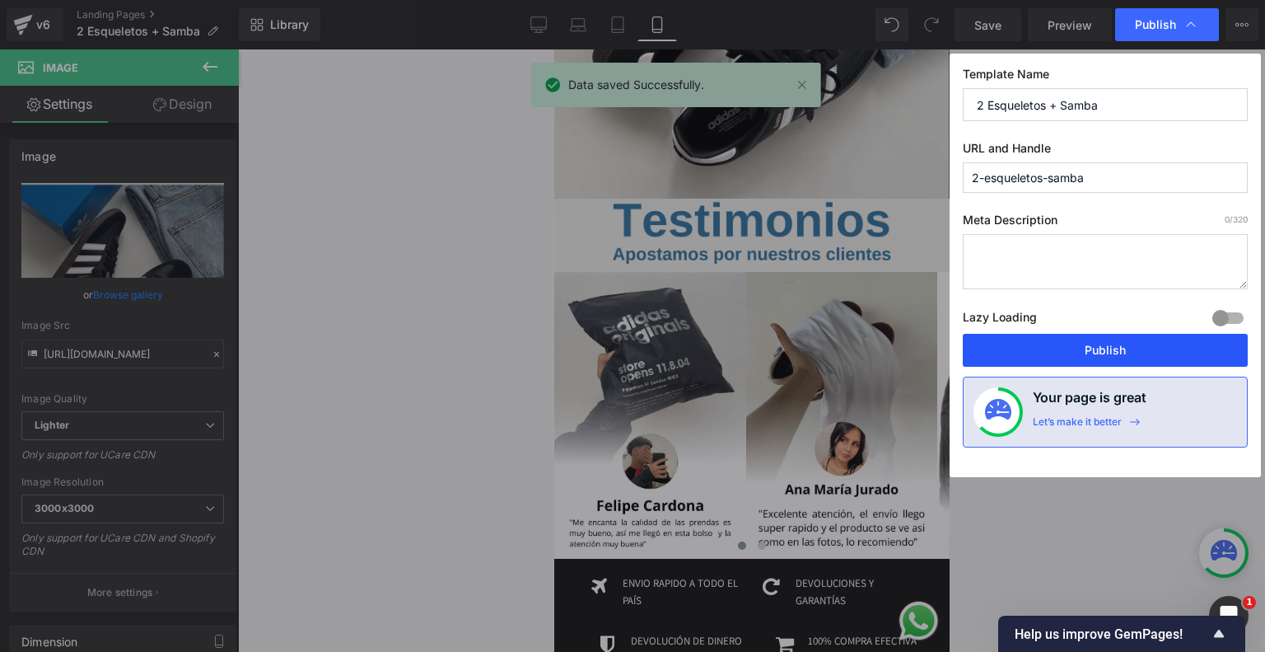
click at [1076, 350] on button "Publish" at bounding box center [1105, 350] width 285 height 33
